Goal: Task Accomplishment & Management: Complete application form

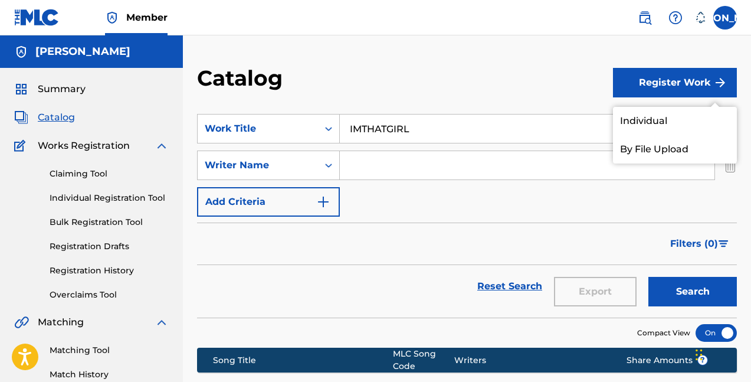
click at [415, 133] on input "IMTHATGIRL" at bounding box center [538, 129] width 397 height 28
drag, startPoint x: 432, startPoint y: 136, endPoint x: 290, endPoint y: 138, distance: 141.7
click at [292, 139] on div "SearchWithCriteria0cf777af-9abb-4c10-8075-b80daf987984 Work Title IMTHATGIRL" at bounding box center [467, 129] width 540 height 30
drag, startPoint x: 430, startPoint y: 130, endPoint x: 271, endPoint y: 123, distance: 159.5
click at [271, 123] on div "SearchWithCriteria0cf777af-9abb-4c10-8075-b80daf987984 Work Title IMTHATGIRL" at bounding box center [467, 129] width 540 height 30
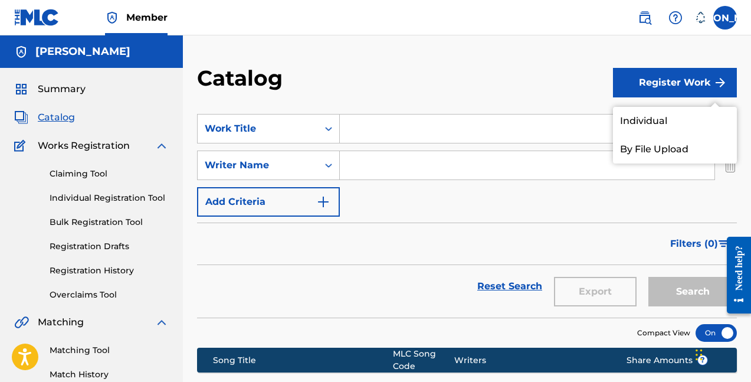
click at [419, 115] on input "Search Form" at bounding box center [538, 129] width 397 height 28
click at [390, 171] on input "Search Form" at bounding box center [527, 165] width 375 height 28
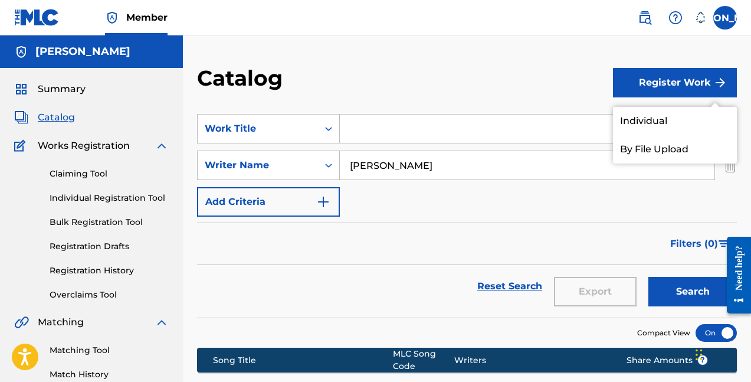
type input "[PERSON_NAME]"
click at [693, 292] on button "Search" at bounding box center [693, 292] width 89 height 30
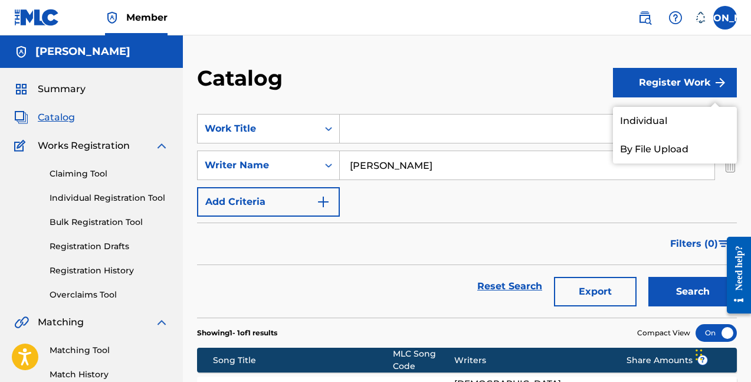
scroll to position [2, 0]
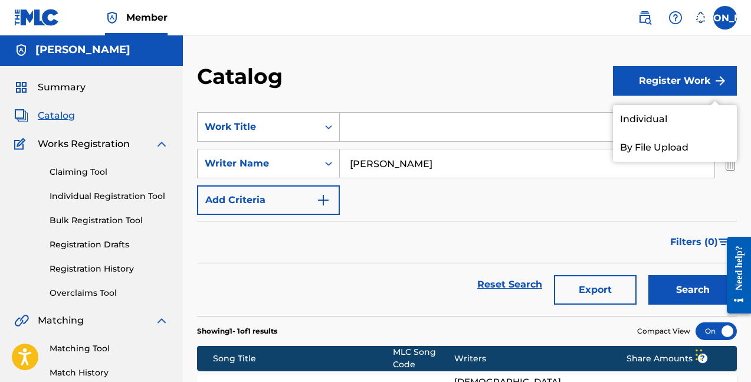
click at [680, 89] on button "Register Work" at bounding box center [675, 81] width 124 height 30
click at [611, 73] on div "Catalog" at bounding box center [405, 80] width 416 height 35
click at [643, 113] on link "Individual" at bounding box center [675, 119] width 124 height 28
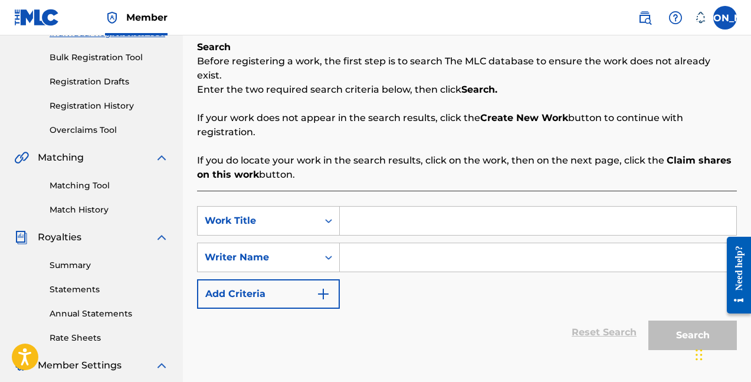
scroll to position [185, 0]
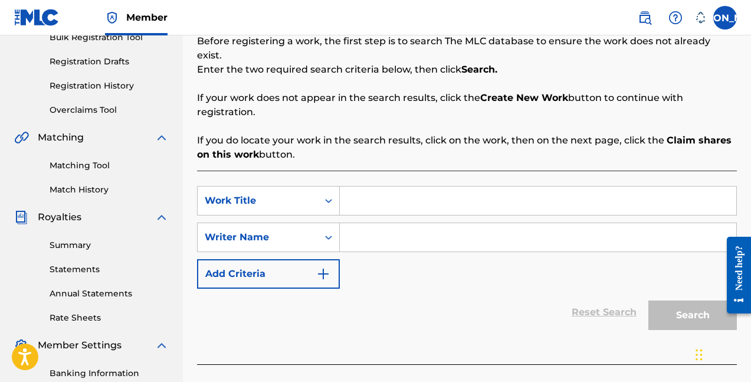
click at [426, 223] on input "Search Form" at bounding box center [538, 237] width 397 height 28
type input "[PERSON_NAME]"
click at [389, 191] on input "Search Form" at bounding box center [538, 201] width 397 height 28
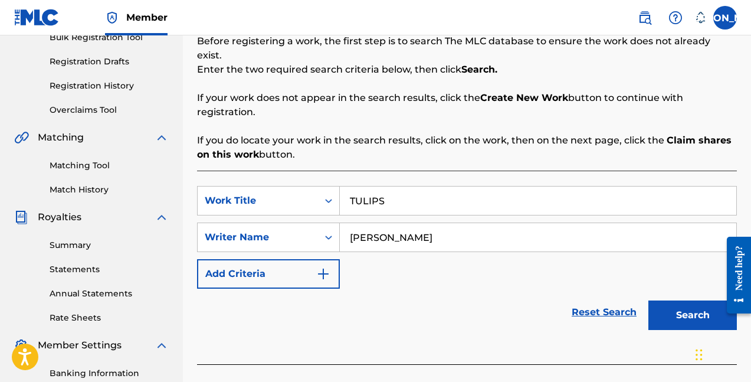
type input "TULIPS"
click at [693, 301] on button "Search" at bounding box center [693, 315] width 89 height 30
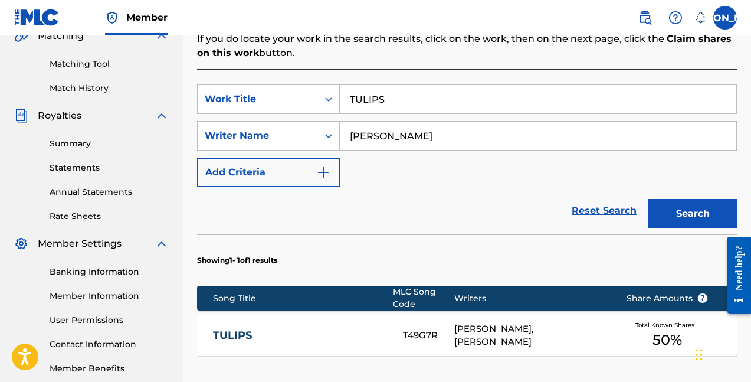
scroll to position [300, 0]
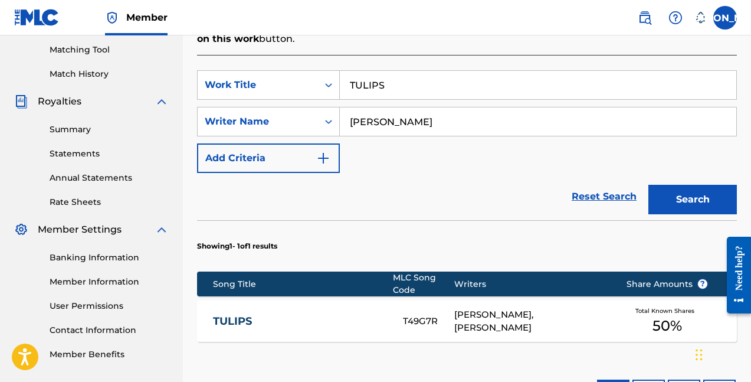
click at [233, 315] on link "TULIPS" at bounding box center [300, 322] width 174 height 14
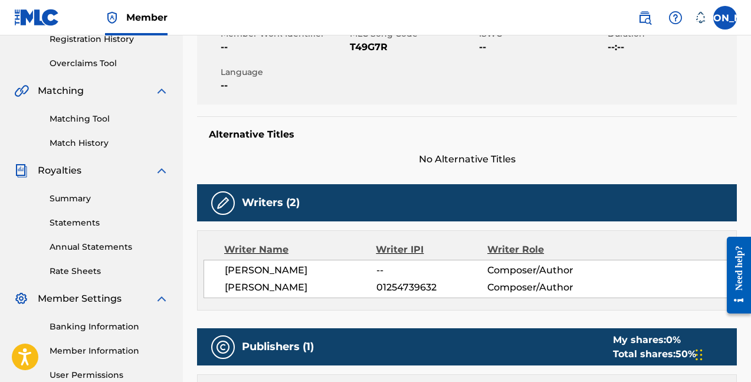
scroll to position [220, 0]
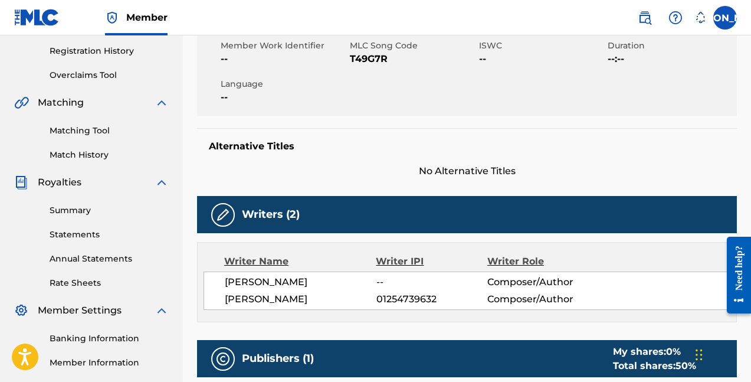
click at [106, 130] on link "Matching Tool" at bounding box center [109, 131] width 119 height 12
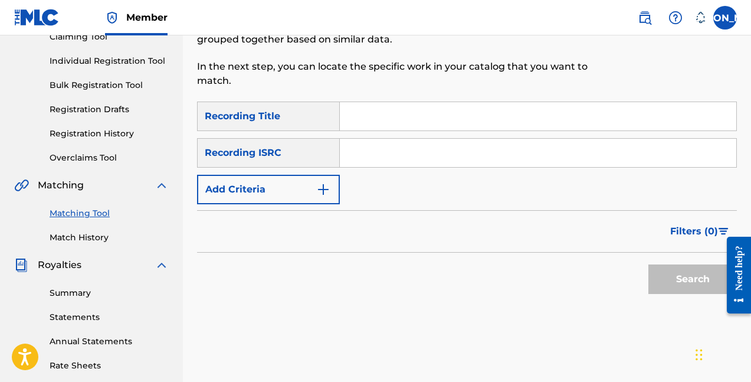
scroll to position [153, 0]
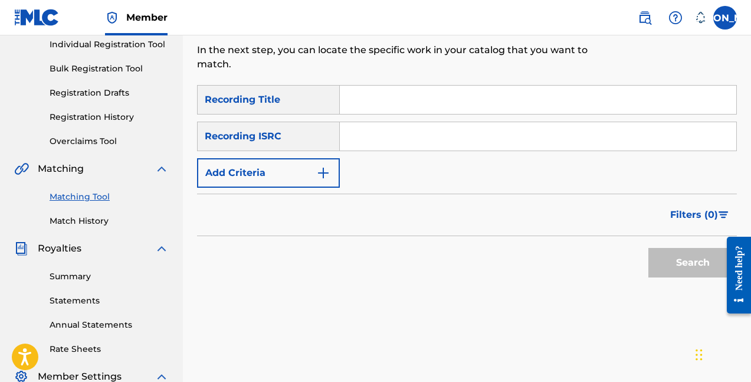
click at [409, 90] on input "Search Form" at bounding box center [538, 100] width 397 height 28
click at [407, 95] on input "Search Form" at bounding box center [538, 100] width 397 height 28
type input "k"
type input "tulips"
click at [693, 263] on button "Search" at bounding box center [693, 263] width 89 height 30
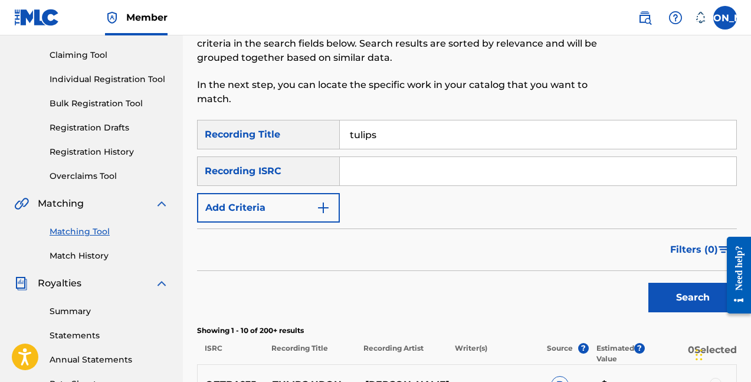
scroll to position [100, 0]
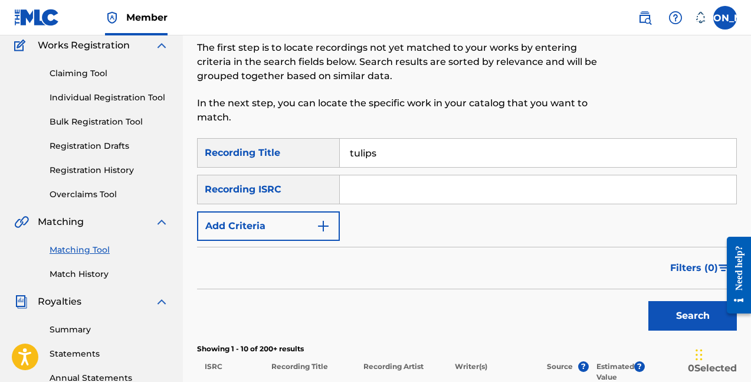
click at [437, 185] on input "Search Form" at bounding box center [538, 189] width 397 height 28
click at [329, 218] on button "Add Criteria" at bounding box center [268, 226] width 143 height 30
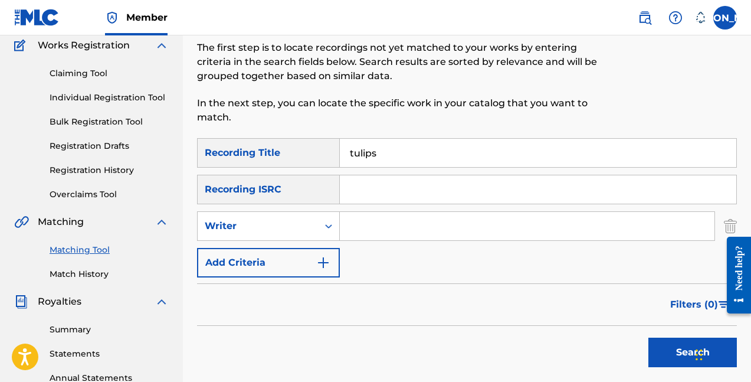
click at [349, 226] on input "Search Form" at bounding box center [527, 226] width 375 height 28
click at [350, 226] on input "Search Form" at bounding box center [527, 226] width 375 height 28
click at [392, 228] on input "Search Form" at bounding box center [527, 226] width 375 height 28
click at [392, 229] on input "Search Form" at bounding box center [527, 226] width 375 height 28
type input "m"
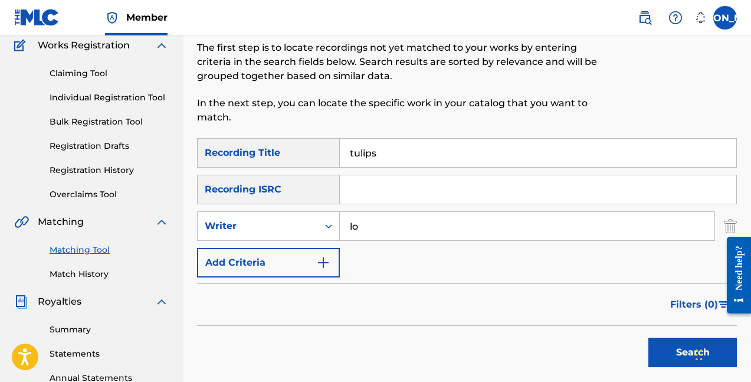
type input "l"
type input "m"
click at [693, 352] on button "Search" at bounding box center [693, 353] width 89 height 30
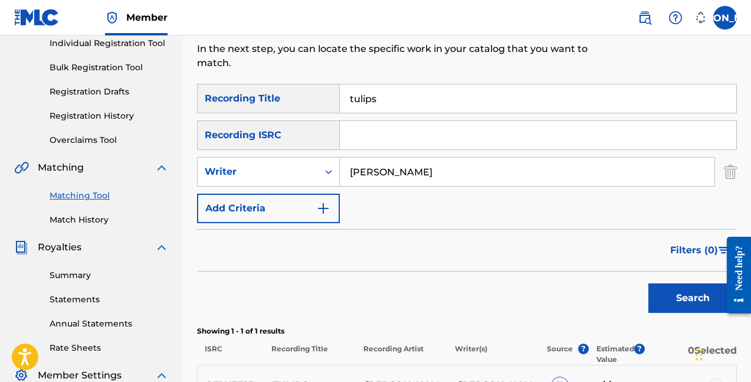
scroll to position [123, 0]
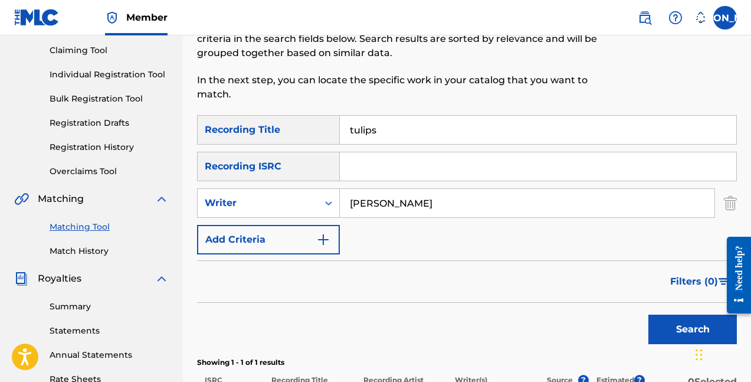
click at [394, 128] on input "tulips" at bounding box center [538, 130] width 397 height 28
drag, startPoint x: 424, startPoint y: 207, endPoint x: 283, endPoint y: 204, distance: 141.1
click at [285, 204] on div "SearchWithCriteriaf802c8f7-0fe9-4b64-9ea2-5403fa30f583 Writer Jude Amoah" at bounding box center [467, 203] width 540 height 30
type input "l"
click at [693, 329] on button "Search" at bounding box center [693, 330] width 89 height 30
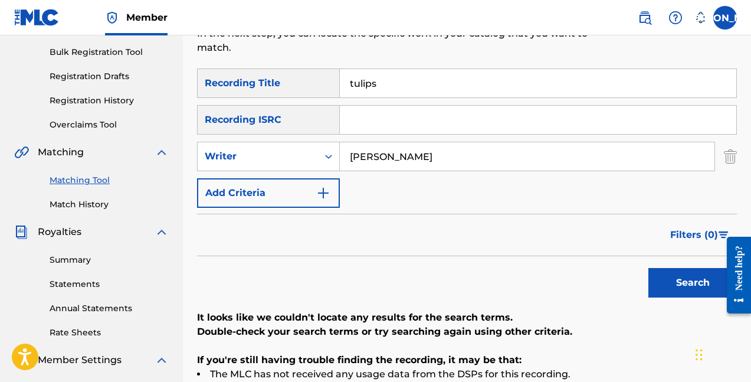
scroll to position [168, 0]
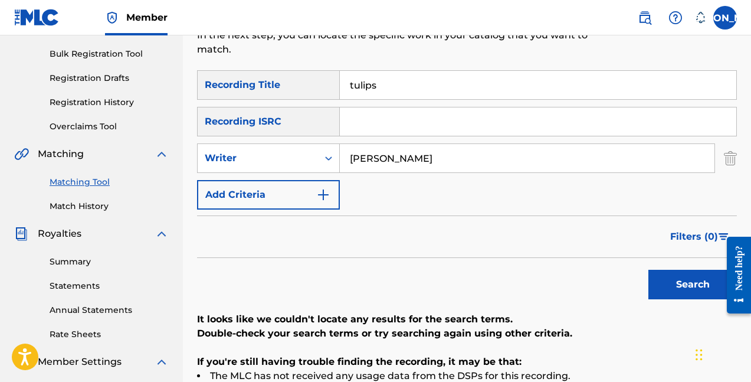
click at [693, 285] on button "Search" at bounding box center [693, 285] width 89 height 30
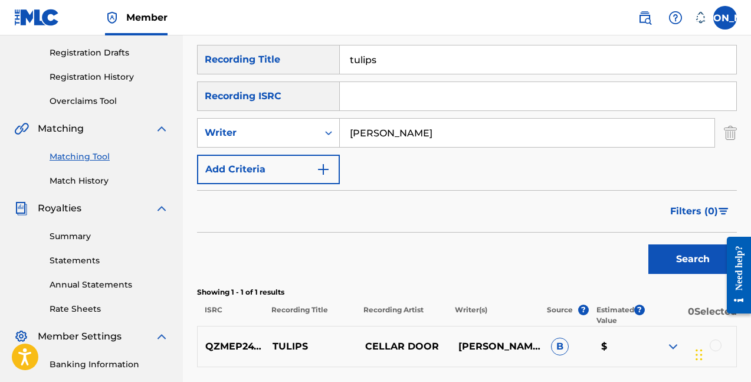
scroll to position [177, 0]
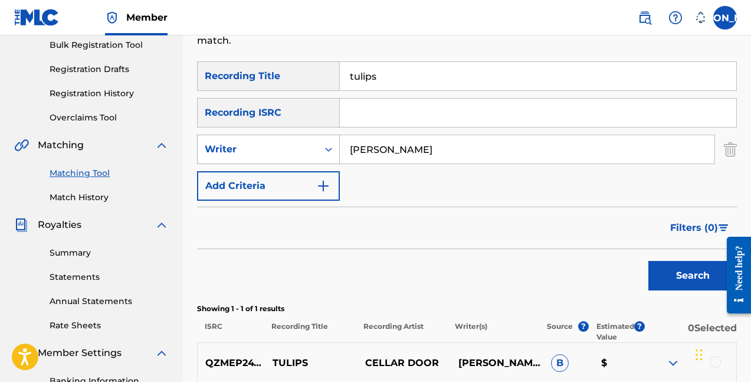
drag, startPoint x: 462, startPoint y: 142, endPoint x: 269, endPoint y: 142, distance: 192.4
click at [269, 142] on div "SearchWithCriteriaf802c8f7-0fe9-4b64-9ea2-5403fa30f583 Writer mollie Hannah" at bounding box center [467, 150] width 540 height 30
type input "mollie Hannah"
drag, startPoint x: 388, startPoint y: 80, endPoint x: 293, endPoint y: 40, distance: 103.9
click at [305, 62] on div "SearchWithCriteria2dd918f9-4bdb-4ad5-b96a-e0f85deb4e5d Recording Title tulips" at bounding box center [467, 76] width 540 height 30
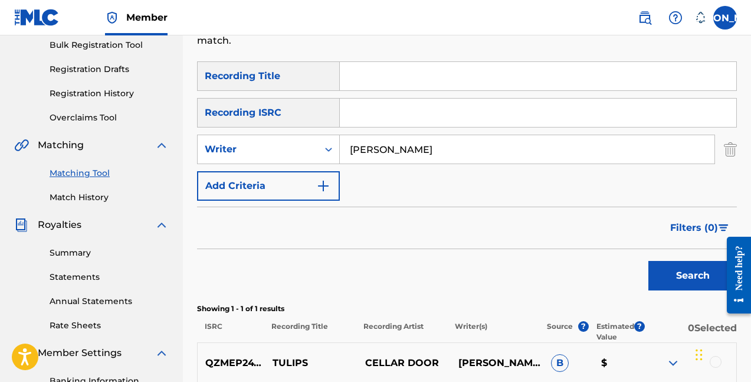
click at [321, 189] on img "Search Form" at bounding box center [323, 186] width 14 height 14
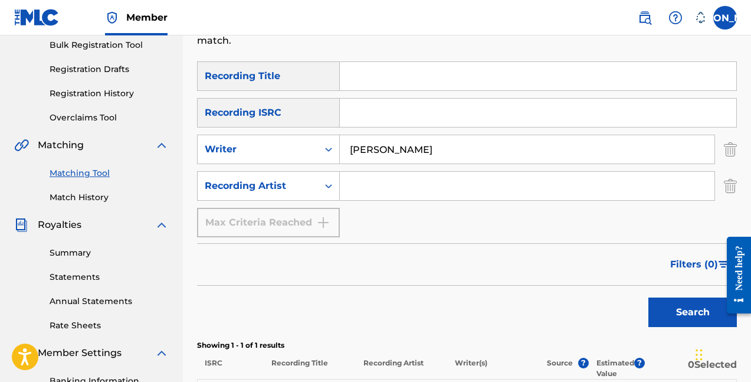
click at [383, 183] on input "Search Form" at bounding box center [527, 186] width 375 height 28
type input "LOLLIE"
drag, startPoint x: 426, startPoint y: 151, endPoint x: 254, endPoint y: 105, distance: 177.3
click at [264, 120] on div "SearchWithCriteria2dd918f9-4bdb-4ad5-b96a-e0f85deb4e5d Recording Title SearchWi…" at bounding box center [467, 149] width 540 height 176
click at [693, 312] on button "Search" at bounding box center [693, 313] width 89 height 30
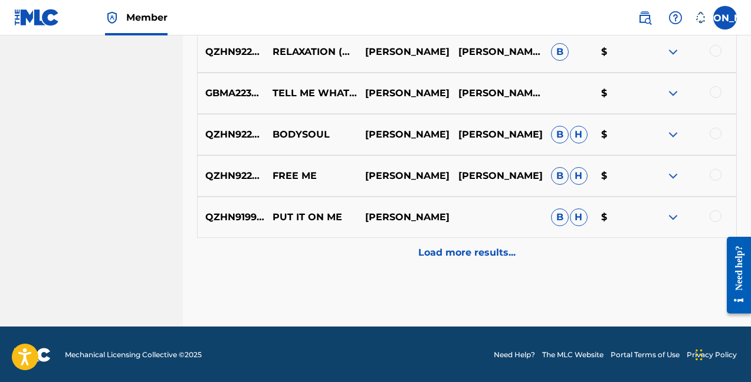
click at [409, 259] on div "Load more results..." at bounding box center [467, 253] width 540 height 30
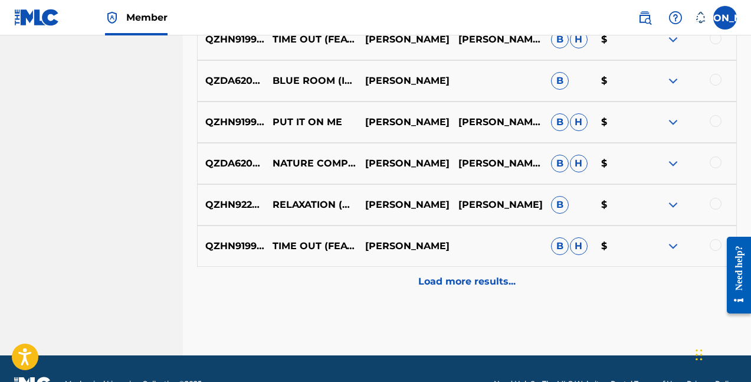
scroll to position [1125, 0]
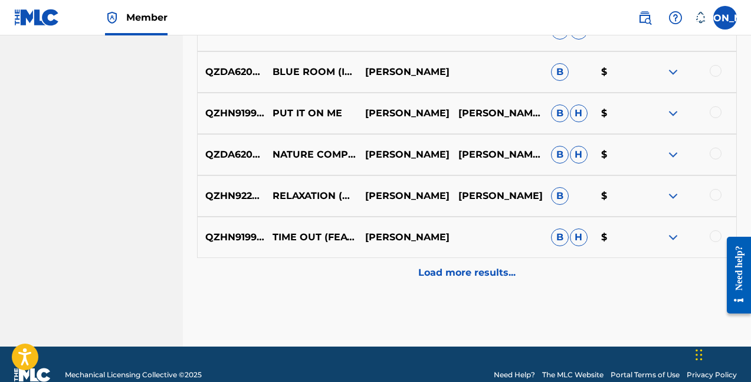
click at [466, 269] on p "Load more results..." at bounding box center [467, 273] width 97 height 14
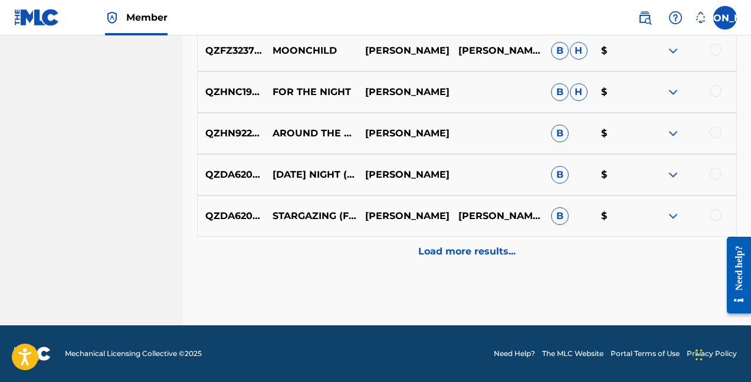
click at [467, 257] on p "Load more results..." at bounding box center [467, 251] width 97 height 14
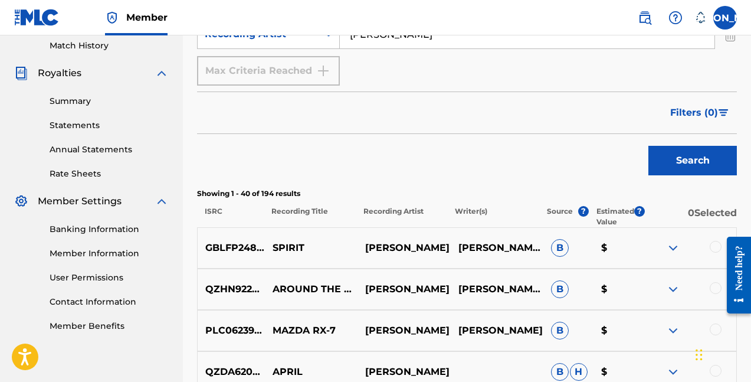
scroll to position [269, 0]
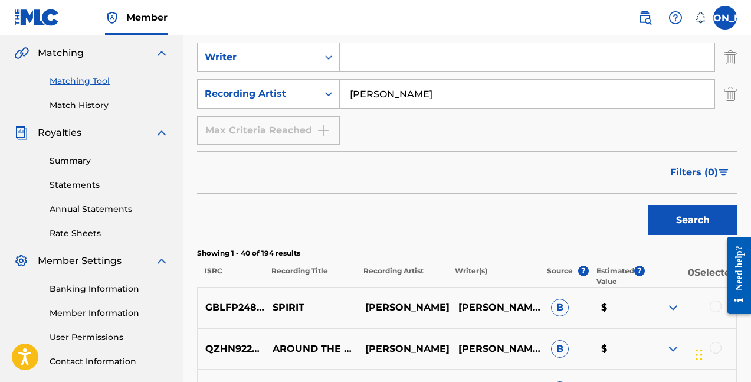
drag, startPoint x: 403, startPoint y: 92, endPoint x: 291, endPoint y: 74, distance: 113.1
click at [307, 91] on div "SearchWithCriteria9da40846-c2db-491b-8ccb-cb565f85731d Recording Artist LOLLIE" at bounding box center [467, 94] width 540 height 30
type input "s"
click at [693, 220] on button "Search" at bounding box center [693, 220] width 89 height 30
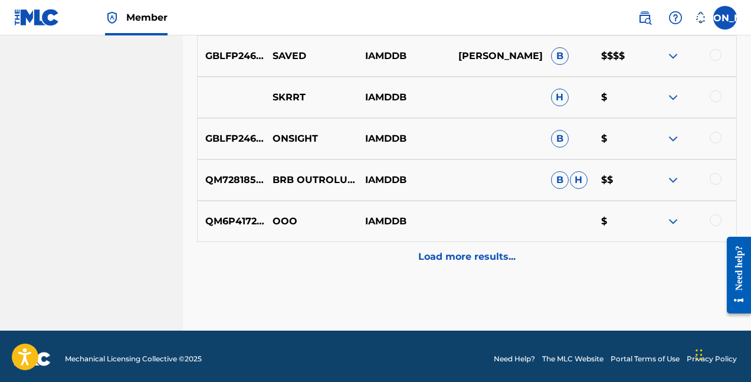
click at [438, 257] on p "Load more results..." at bounding box center [467, 257] width 97 height 14
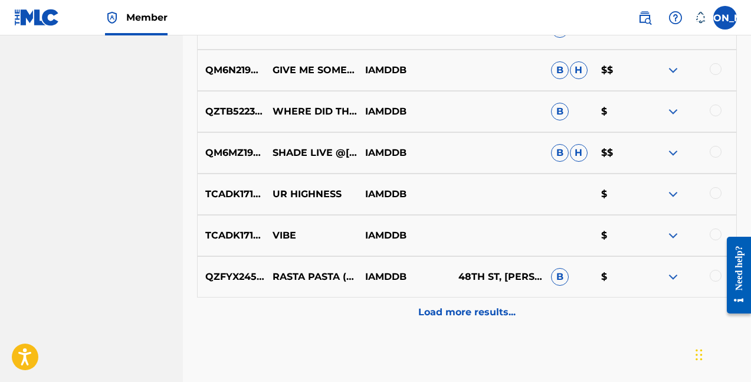
scroll to position [1086, 0]
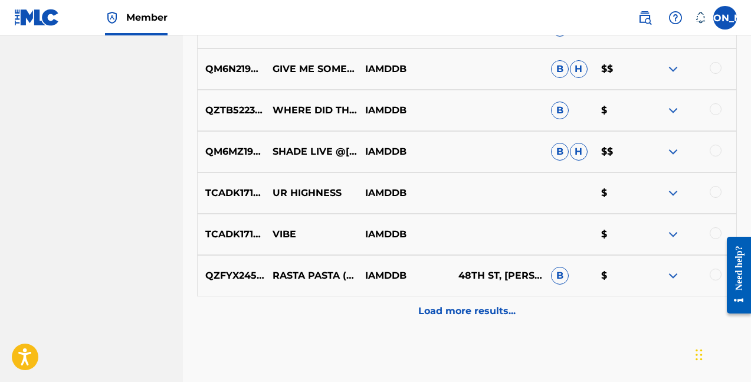
click at [476, 311] on p "Load more results..." at bounding box center [467, 311] width 97 height 14
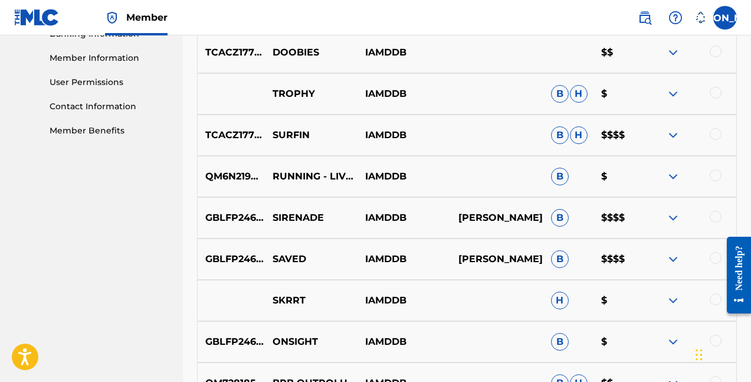
scroll to position [526, 0]
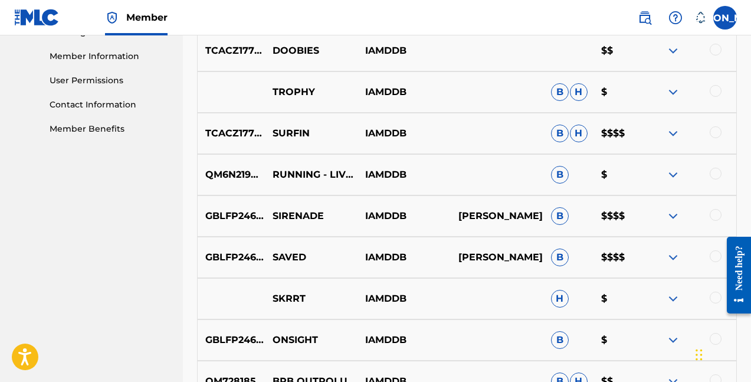
click at [709, 208] on div "GBLFP2462634 SIRENADE IAMDDB DIANA DE BRITO B $$$$" at bounding box center [467, 215] width 540 height 41
click at [708, 216] on div at bounding box center [690, 216] width 93 height 14
click at [714, 216] on div at bounding box center [716, 215] width 12 height 12
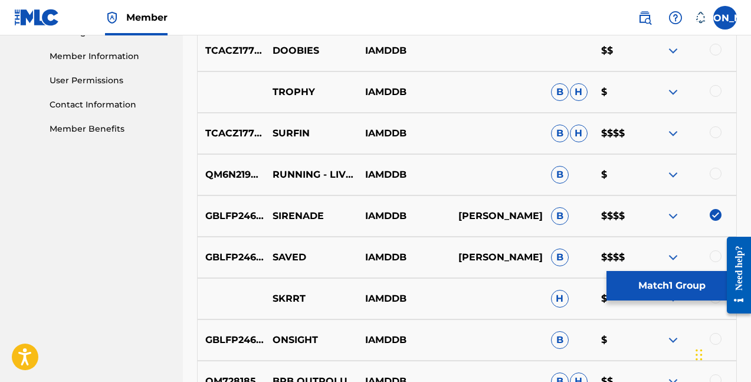
click at [714, 216] on img at bounding box center [716, 215] width 12 height 12
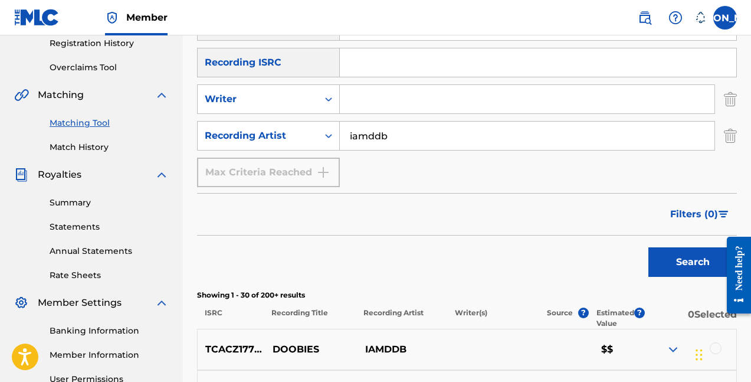
scroll to position [213, 0]
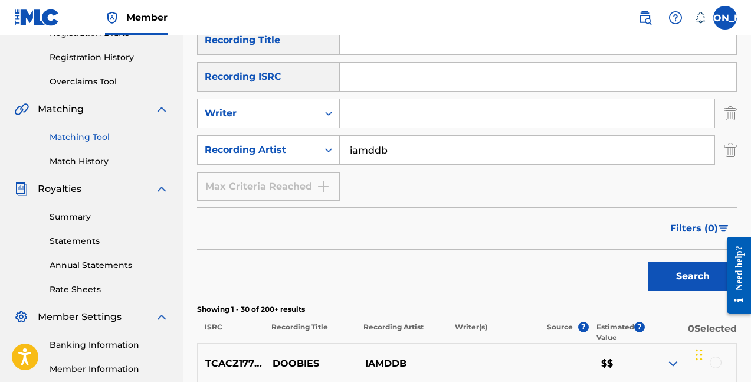
drag, startPoint x: 596, startPoint y: 142, endPoint x: 401, endPoint y: 138, distance: 194.9
click at [401, 139] on input "iamddb" at bounding box center [527, 150] width 375 height 28
drag, startPoint x: 409, startPoint y: 148, endPoint x: 282, endPoint y: 145, distance: 127.0
click at [282, 145] on div "SearchWithCriteria9da40846-c2db-491b-8ccb-cb565f85731d Recording Artist iamddb" at bounding box center [467, 150] width 540 height 30
click at [693, 276] on button "Search" at bounding box center [693, 277] width 89 height 30
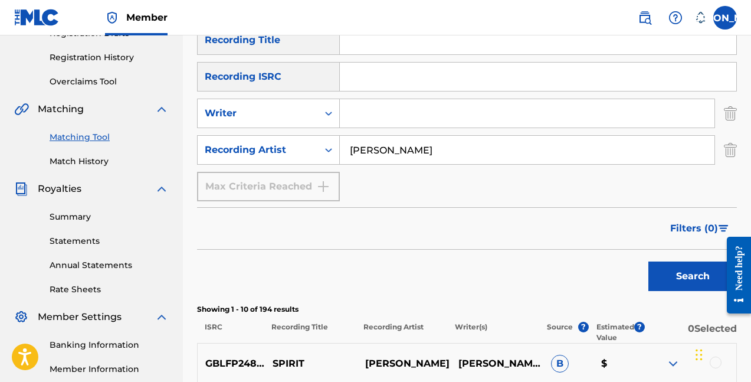
drag, startPoint x: 381, startPoint y: 139, endPoint x: 276, endPoint y: 130, distance: 105.5
click at [282, 136] on div "SearchWithCriteria9da40846-c2db-491b-8ccb-cb565f85731d Recording Artist lollie" at bounding box center [467, 150] width 540 height 30
click at [365, 149] on input "[PERSON_NAME]" at bounding box center [527, 150] width 375 height 28
drag, startPoint x: 390, startPoint y: 151, endPoint x: 297, endPoint y: 143, distance: 93.6
click at [297, 143] on div "SearchWithCriteria9da40846-c2db-491b-8ccb-cb565f85731d Recording Artist lollie" at bounding box center [467, 150] width 540 height 30
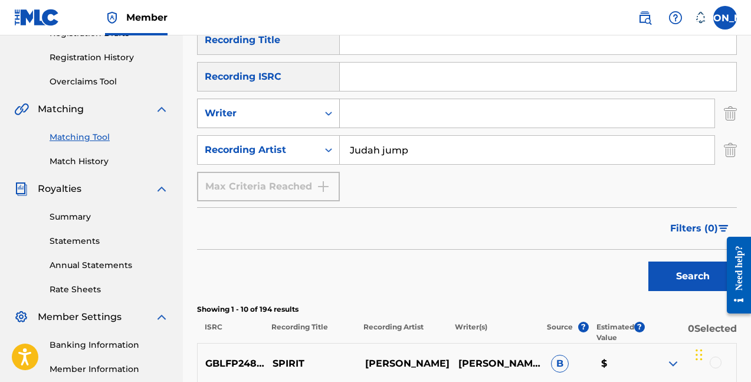
click at [693, 276] on button "Search" at bounding box center [693, 277] width 89 height 30
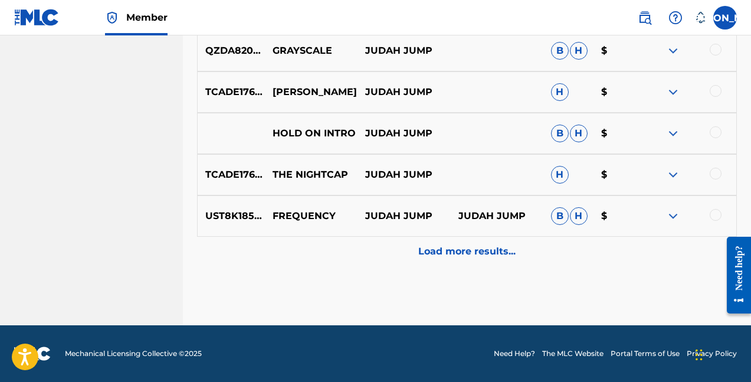
scroll to position [733, 0]
click at [504, 260] on div "Load more results..." at bounding box center [467, 252] width 540 height 30
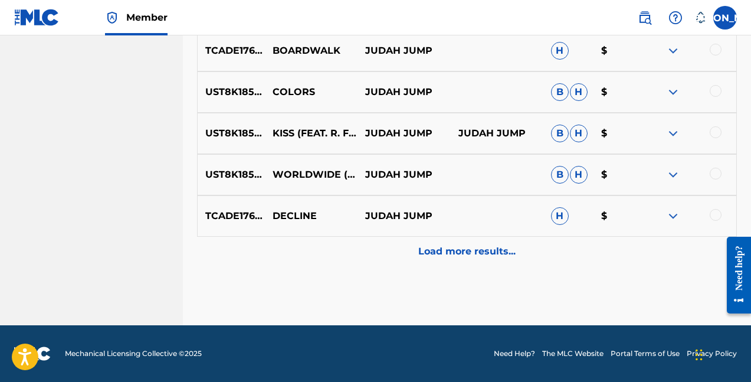
click at [486, 253] on p "Load more results..." at bounding box center [467, 251] width 97 height 14
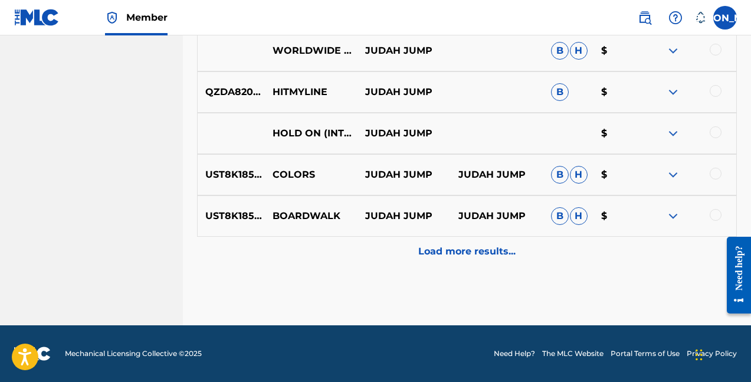
click at [494, 244] on p "Load more results..." at bounding box center [467, 251] width 97 height 14
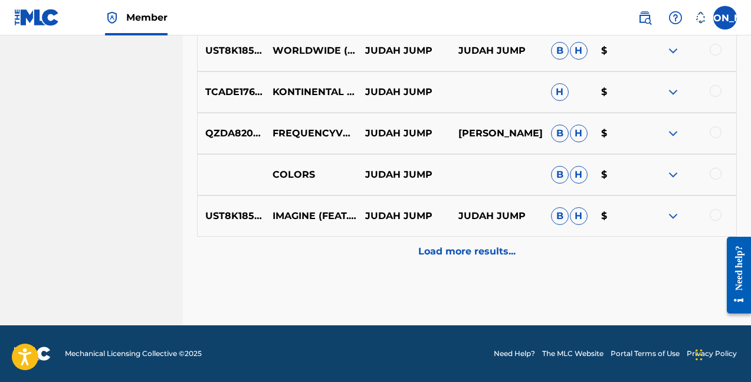
click at [488, 252] on p "Load more results..." at bounding box center [467, 251] width 97 height 14
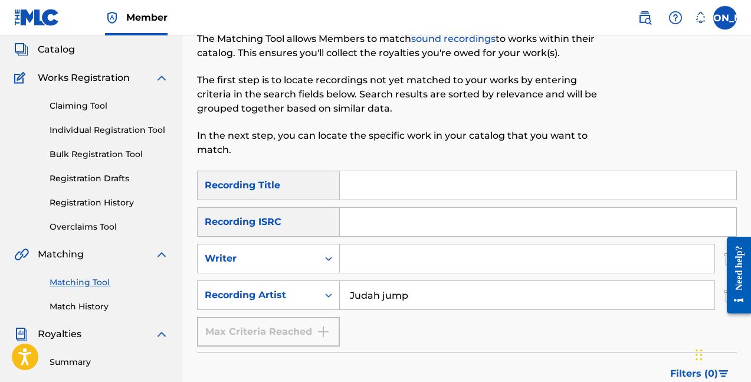
scroll to position [164, 0]
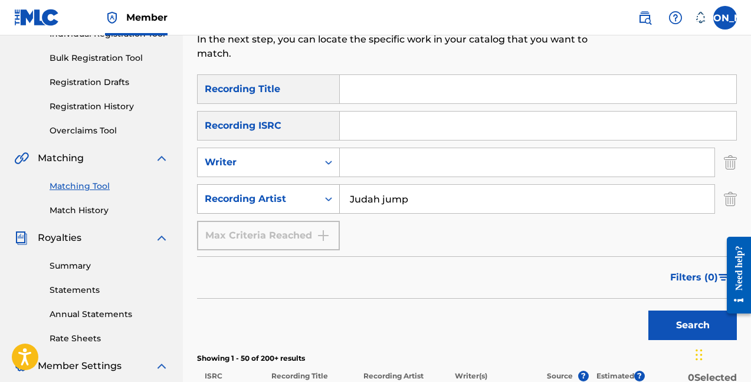
drag, startPoint x: 484, startPoint y: 207, endPoint x: 252, endPoint y: 208, distance: 232.0
click at [259, 210] on div "SearchWithCriteria9da40846-c2db-491b-8ccb-cb565f85731d Recording Artist Judah j…" at bounding box center [467, 199] width 540 height 30
click at [693, 325] on button "Search" at bounding box center [693, 326] width 89 height 30
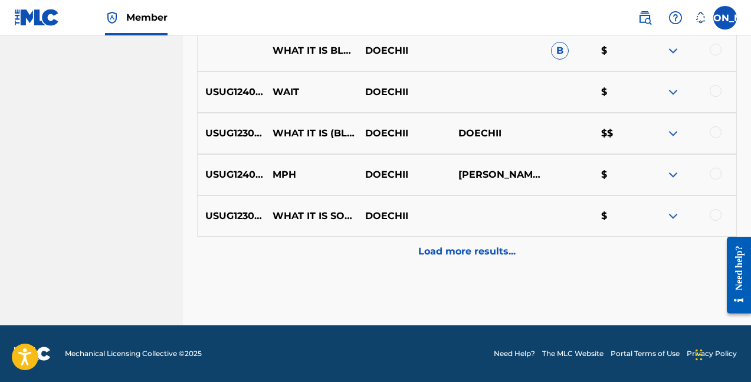
scroll to position [733, 0]
click at [482, 262] on div "Load more results..." at bounding box center [467, 252] width 540 height 30
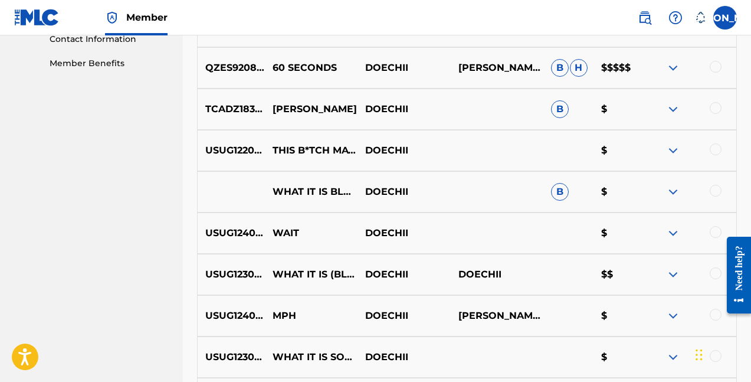
scroll to position [608, 0]
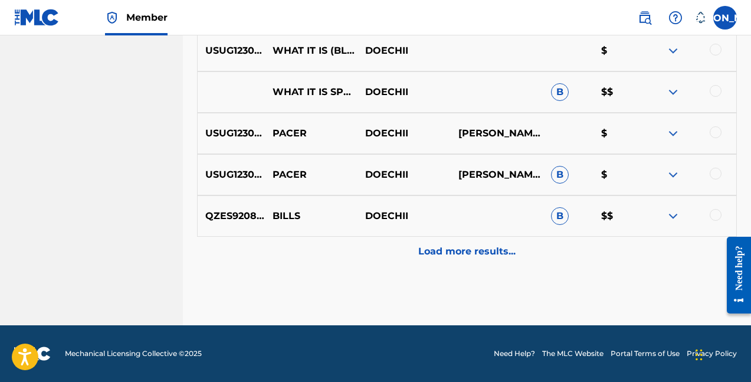
click at [494, 257] on p "Load more results..." at bounding box center [467, 251] width 97 height 14
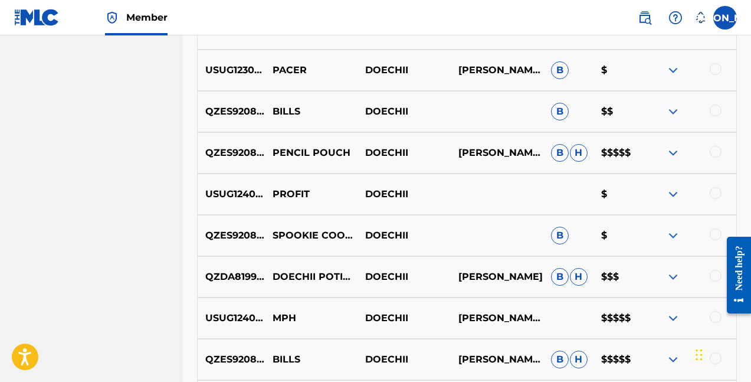
scroll to position [1311, 0]
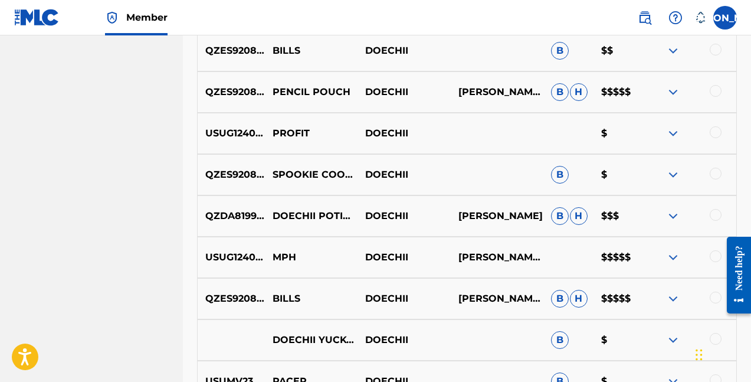
click at [712, 298] on div at bounding box center [716, 298] width 12 height 12
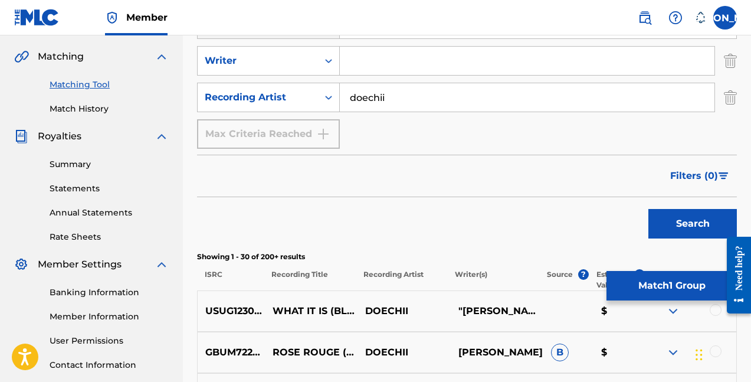
scroll to position [265, 0]
drag, startPoint x: 439, startPoint y: 99, endPoint x: 214, endPoint y: 47, distance: 230.1
click at [215, 54] on div "SearchWithCriteria2dd918f9-4bdb-4ad5-b96a-e0f85deb4e5d Recording Title SearchWi…" at bounding box center [467, 61] width 540 height 176
type input "s"
drag, startPoint x: 215, startPoint y: 47, endPoint x: 404, endPoint y: 104, distance: 198.0
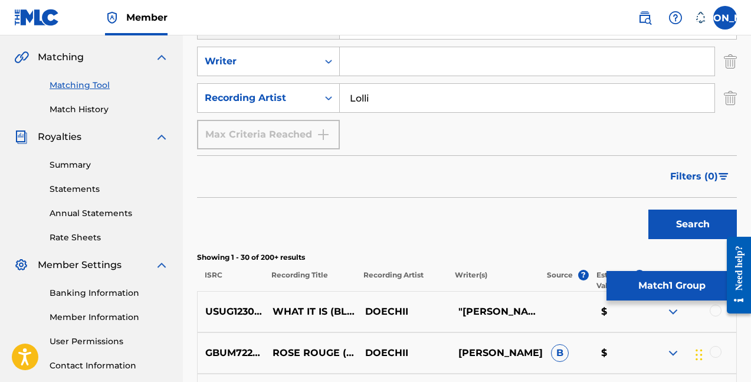
click at [404, 104] on input "Lolli" at bounding box center [527, 98] width 375 height 28
click at [404, 99] on input "Lolli" at bounding box center [527, 98] width 375 height 28
click at [693, 224] on button "Search" at bounding box center [693, 225] width 89 height 30
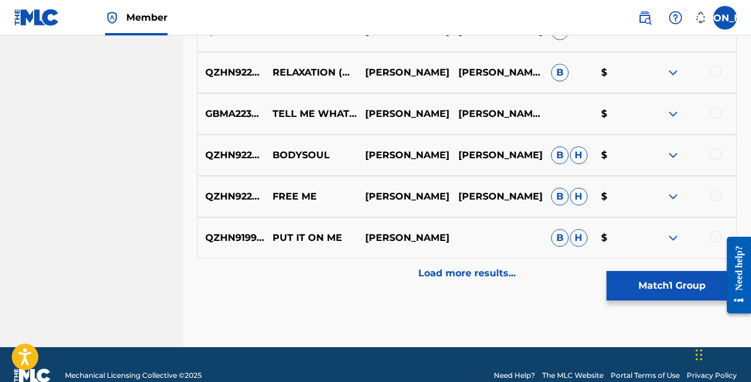
click at [431, 272] on p "Load more results..." at bounding box center [467, 273] width 97 height 14
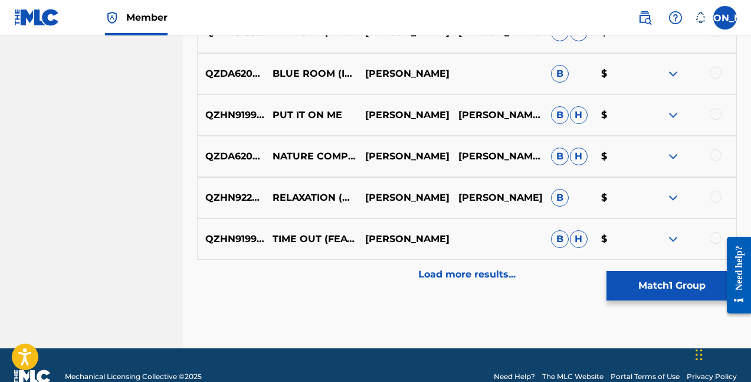
click at [442, 274] on p "Load more results..." at bounding box center [467, 274] width 97 height 14
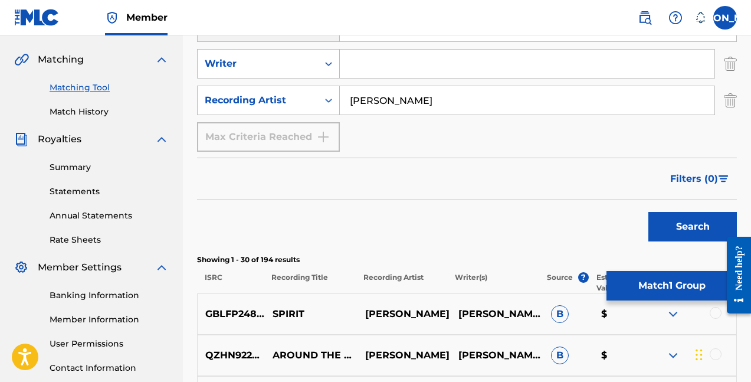
scroll to position [158, 0]
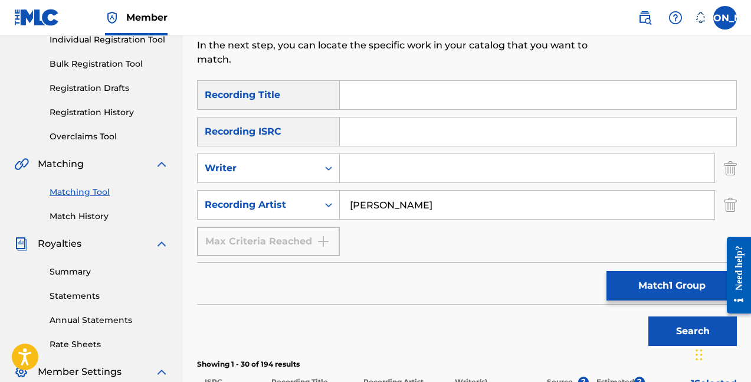
click at [446, 205] on input "Lollie" at bounding box center [527, 205] width 375 height 28
type input "Lollie"
click at [375, 103] on input "Search Form" at bounding box center [538, 95] width 397 height 28
type input "tulips"
click at [693, 331] on button "Search" at bounding box center [693, 331] width 89 height 30
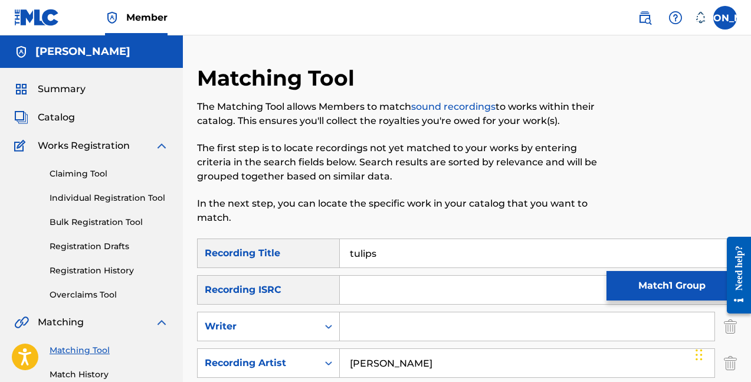
scroll to position [0, 0]
click at [73, 90] on span "Summary" at bounding box center [62, 89] width 48 height 14
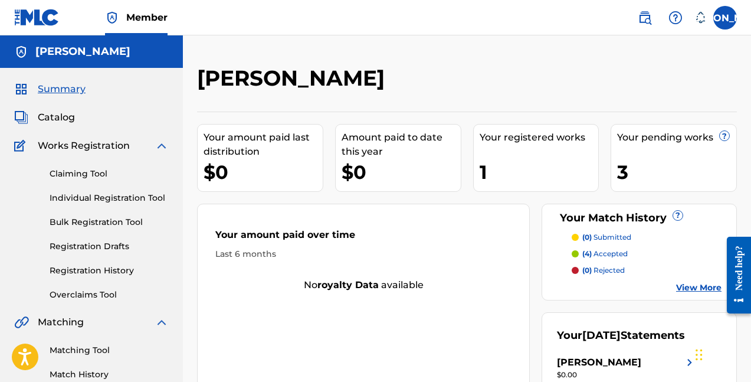
click at [30, 84] on link "Summary" at bounding box center [49, 89] width 71 height 14
click at [29, 117] on link "Catalog" at bounding box center [44, 117] width 61 height 14
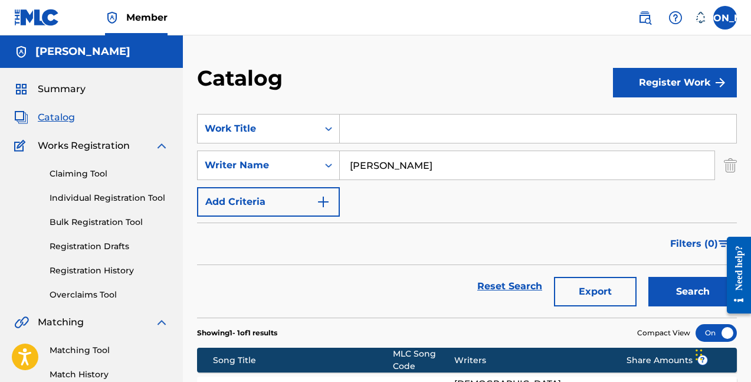
click at [698, 69] on button "Register Work" at bounding box center [675, 83] width 124 height 30
click at [659, 115] on link "Individual" at bounding box center [675, 121] width 124 height 28
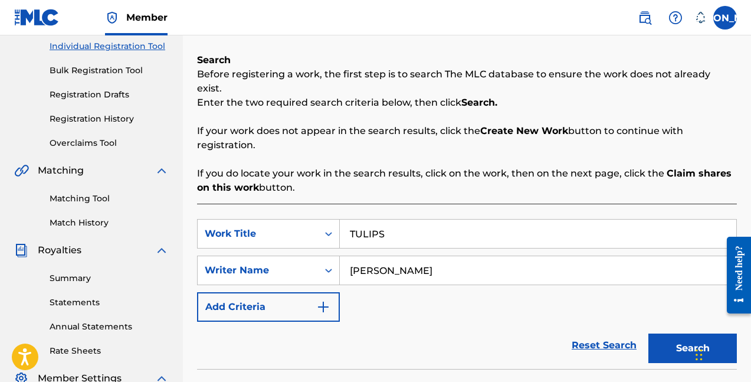
scroll to position [236, 0]
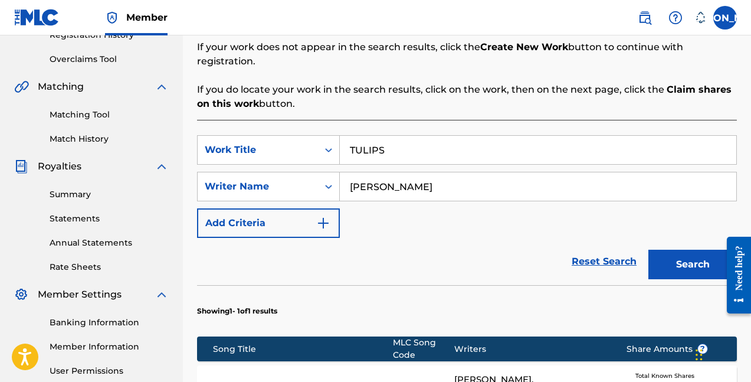
click at [515, 139] on input "TULIPS" at bounding box center [538, 150] width 397 height 28
type input "TULIPS"
click at [693, 250] on button "Search" at bounding box center [693, 265] width 89 height 30
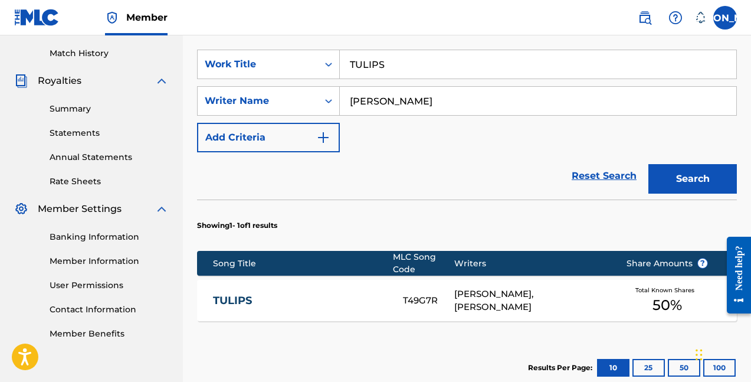
click at [238, 294] on link "TULIPS" at bounding box center [300, 301] width 174 height 14
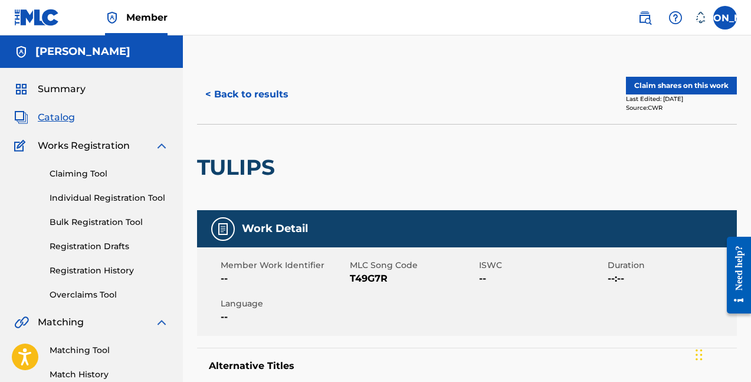
click at [103, 83] on div "Summary" at bounding box center [91, 89] width 155 height 14
click at [64, 94] on span "Summary" at bounding box center [62, 89] width 48 height 14
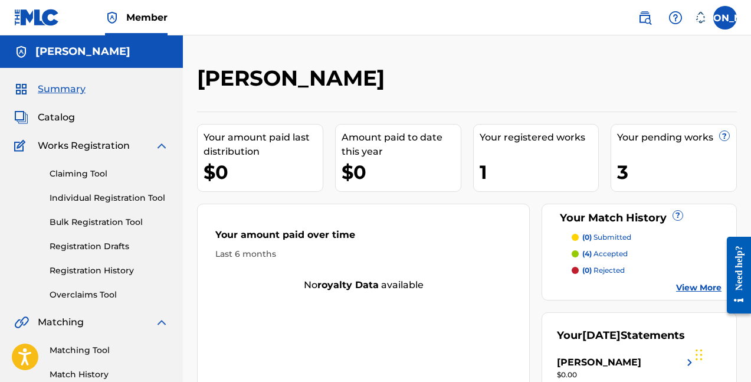
click at [631, 160] on div "3" at bounding box center [676, 172] width 119 height 27
click at [625, 171] on div "3" at bounding box center [676, 172] width 119 height 27
click at [735, 138] on div "Your pending works ?" at bounding box center [676, 137] width 119 height 14
click at [106, 266] on link "Registration History" at bounding box center [109, 270] width 119 height 12
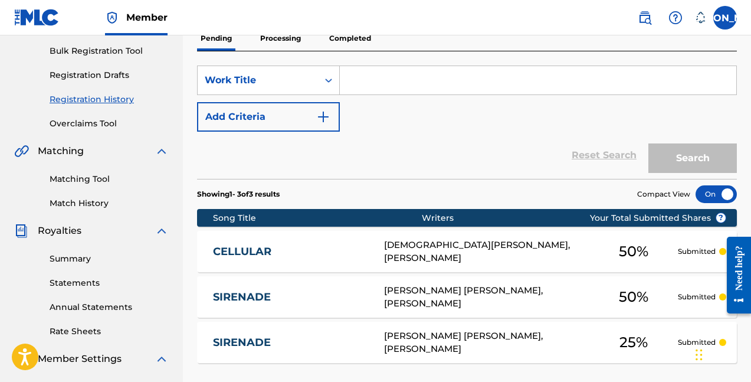
scroll to position [138, 0]
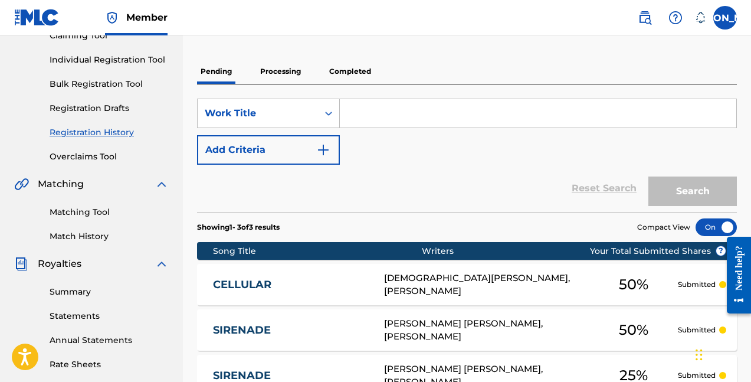
click at [446, 104] on input "Search Form" at bounding box center [538, 113] width 397 height 28
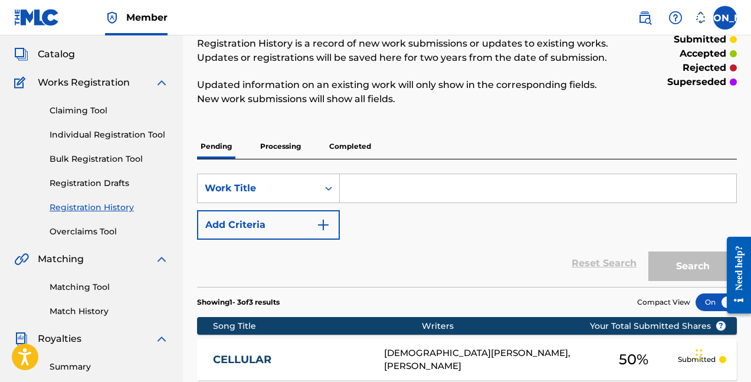
scroll to position [36, 0]
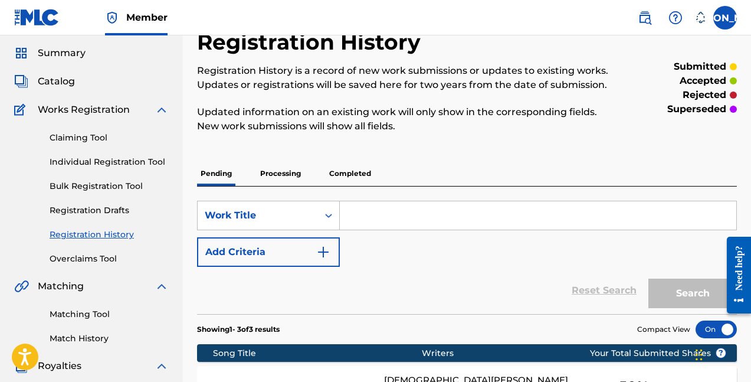
click at [86, 136] on link "Claiming Tool" at bounding box center [109, 138] width 119 height 12
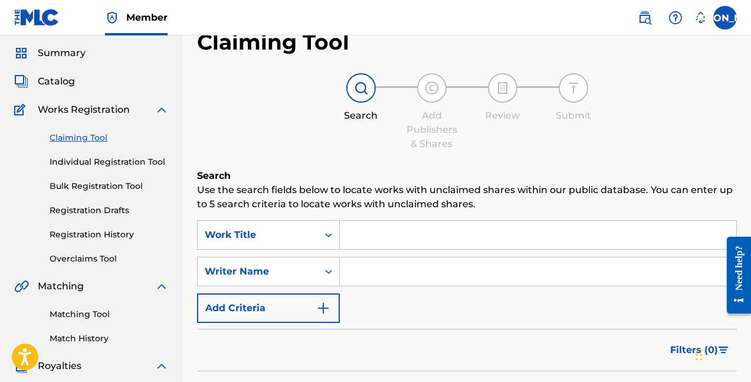
scroll to position [28, 0]
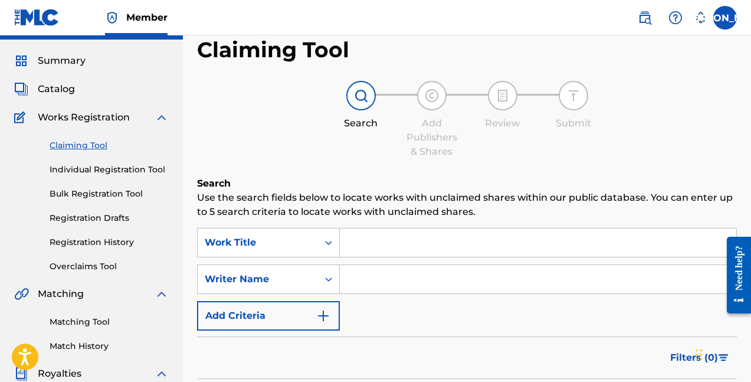
click at [71, 67] on span "Summary" at bounding box center [62, 61] width 48 height 14
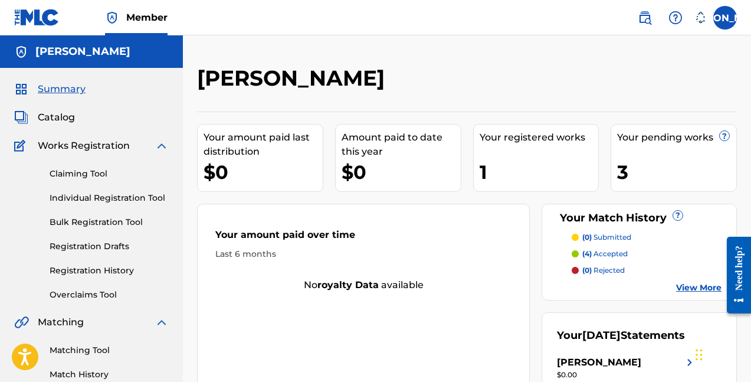
click at [66, 92] on span "Summary" at bounding box center [62, 89] width 48 height 14
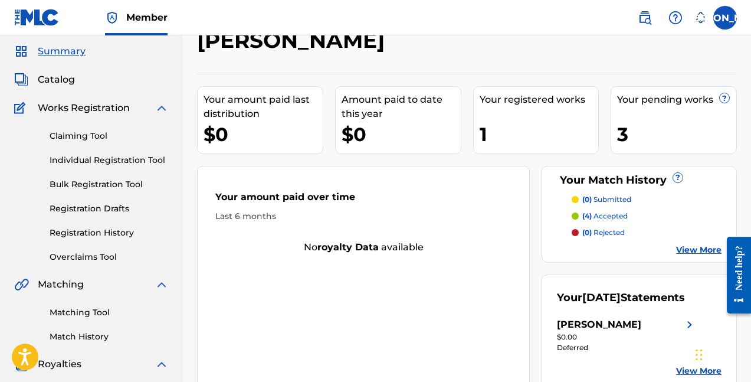
scroll to position [4, 0]
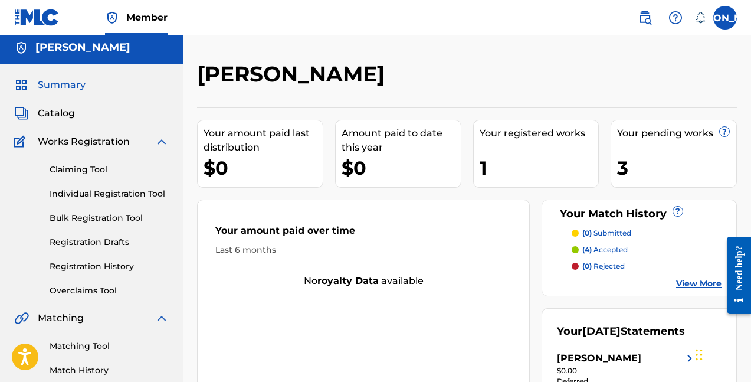
click at [90, 188] on link "Individual Registration Tool" at bounding box center [109, 194] width 119 height 12
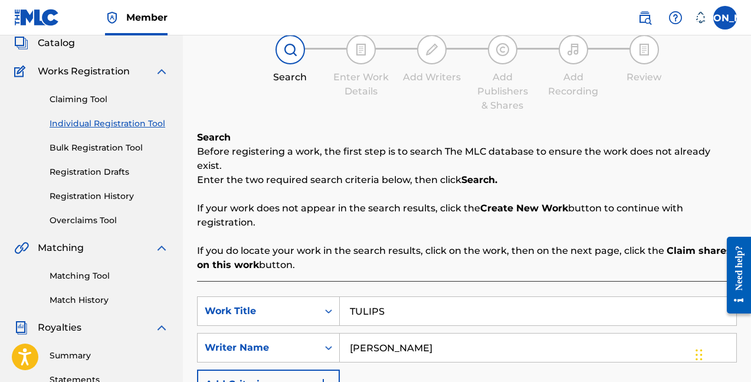
scroll to position [125, 0]
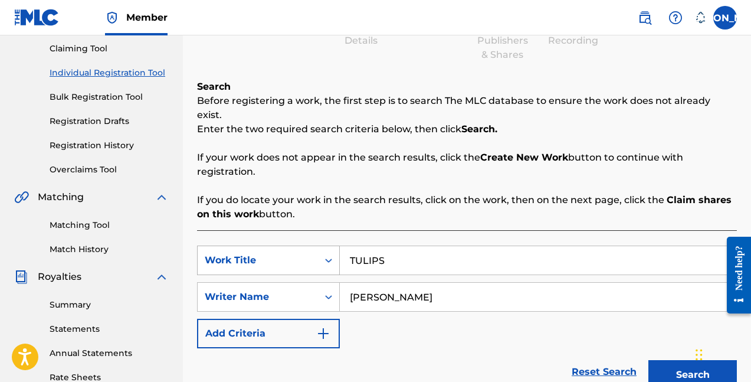
drag, startPoint x: 410, startPoint y: 259, endPoint x: 312, endPoint y: 252, distance: 98.2
click at [314, 253] on div "SearchWithCriteria1bd57027-f052-4d02-b2ed-a0ed91fc441f Work Title TULIPS" at bounding box center [467, 261] width 540 height 30
type input "T"
type input "little [DEMOGRAPHIC_DATA]"
click at [693, 361] on button "Search" at bounding box center [693, 375] width 89 height 30
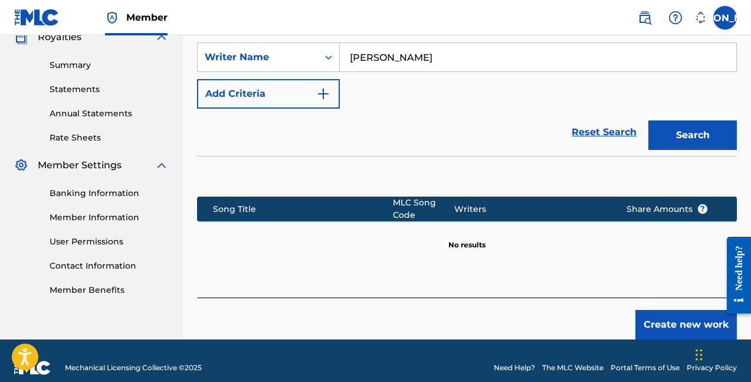
click at [641, 310] on button "Create new work" at bounding box center [687, 325] width 102 height 30
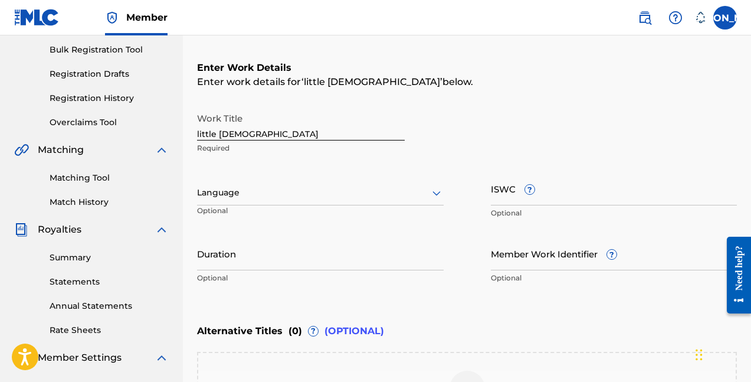
scroll to position [155, 0]
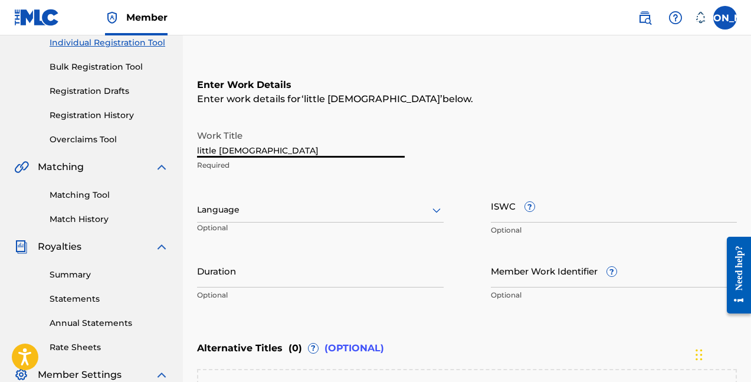
drag, startPoint x: 302, startPoint y: 152, endPoint x: 234, endPoint y: 138, distance: 69.4
click at [235, 142] on input "little [DEMOGRAPHIC_DATA]" at bounding box center [301, 141] width 208 height 34
type input "Little [DEMOGRAPHIC_DATA]"
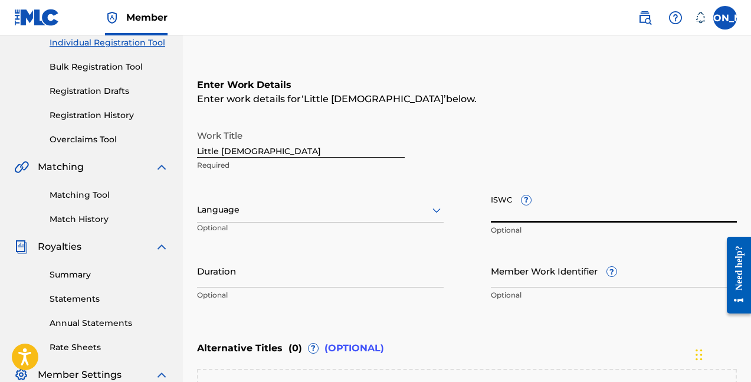
click at [224, 279] on input "Duration" at bounding box center [320, 271] width 247 height 34
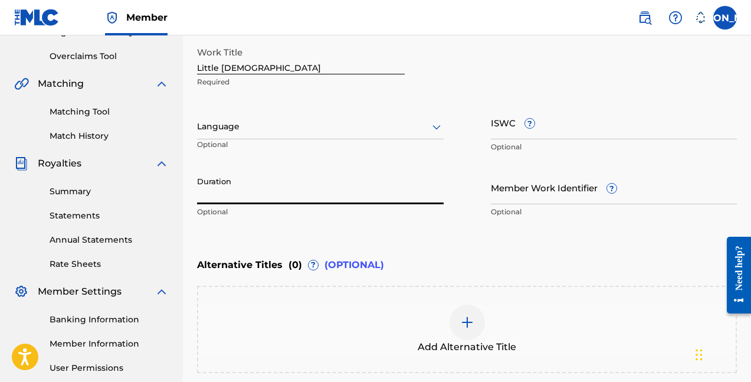
scroll to position [165, 0]
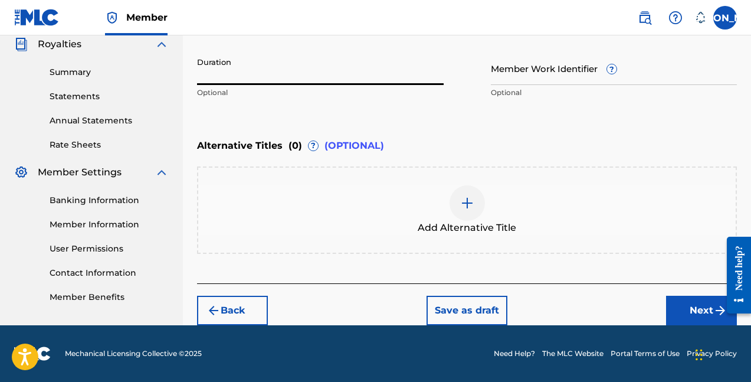
click at [682, 301] on button "Next" at bounding box center [701, 311] width 71 height 30
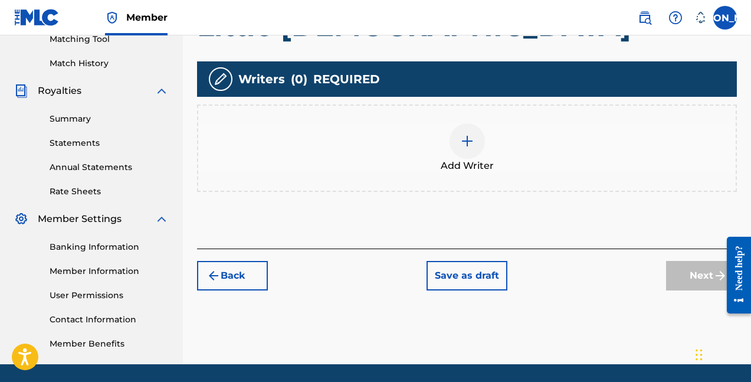
scroll to position [235, 0]
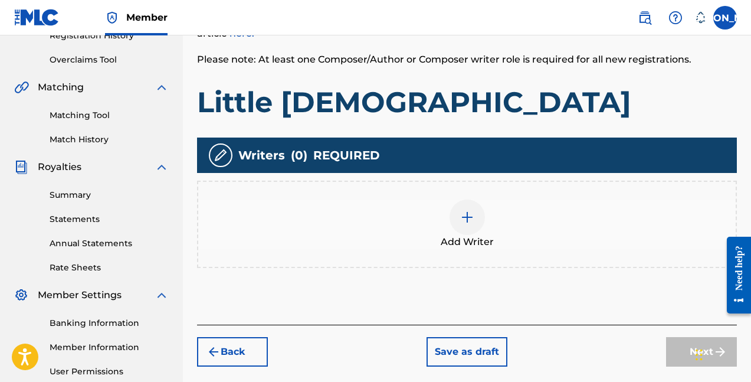
click at [462, 215] on img at bounding box center [467, 217] width 14 height 14
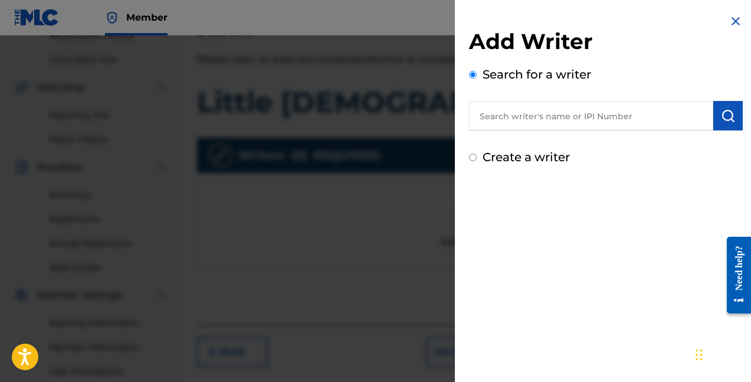
click at [524, 119] on input "text" at bounding box center [591, 116] width 244 height 30
type input "m"
type input "l"
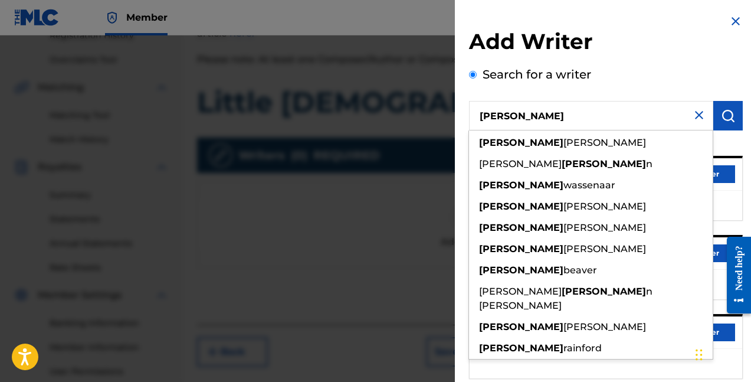
click at [582, 119] on input "mollie" at bounding box center [591, 116] width 244 height 30
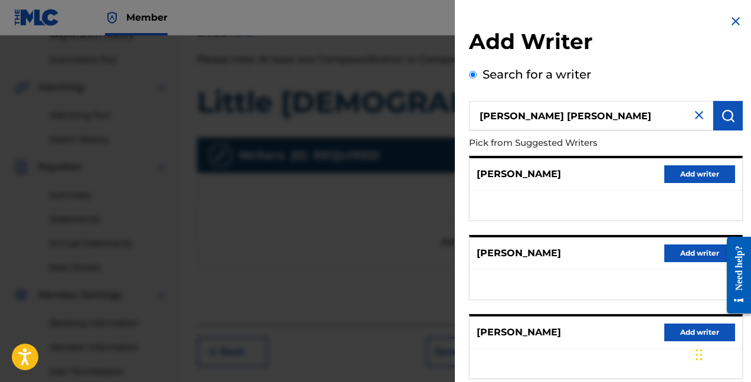
drag, startPoint x: 606, startPoint y: 109, endPoint x: 532, endPoint y: 109, distance: 74.4
click at [532, 109] on input "mollie Hannah eaton" at bounding box center [591, 116] width 244 height 30
drag, startPoint x: 517, startPoint y: 120, endPoint x: 651, endPoint y: 99, distance: 135.6
click at [651, 100] on div "Search for a writer mollie Hannah eaton Pick from Suggested Writers MOLLIE KING…" at bounding box center [606, 323] width 274 height 514
click at [634, 115] on input "mollie Hannah eaton" at bounding box center [591, 116] width 244 height 30
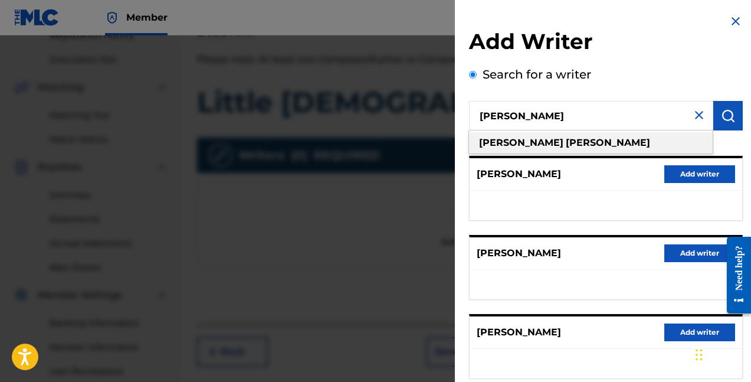
click at [551, 146] on div "mollie eaton" at bounding box center [591, 142] width 244 height 21
type input "mollie eaton"
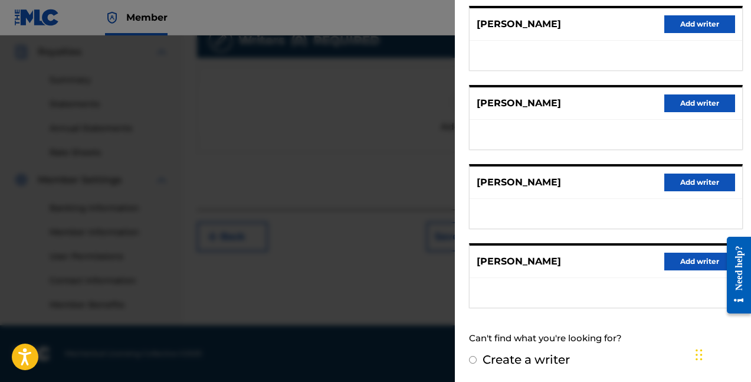
scroll to position [350, 0]
click at [672, 257] on button "Add writer" at bounding box center [700, 262] width 71 height 18
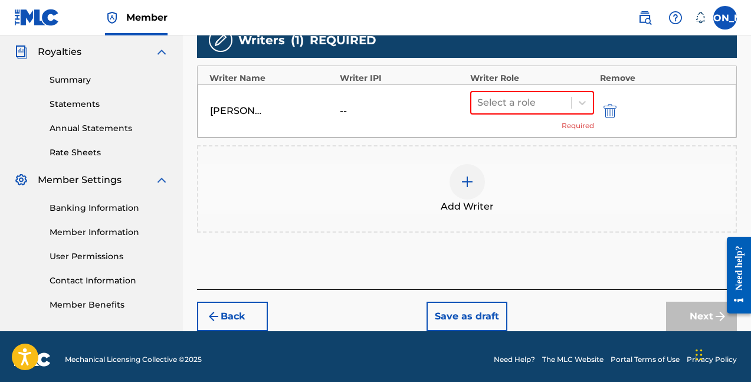
scroll to position [351, 0]
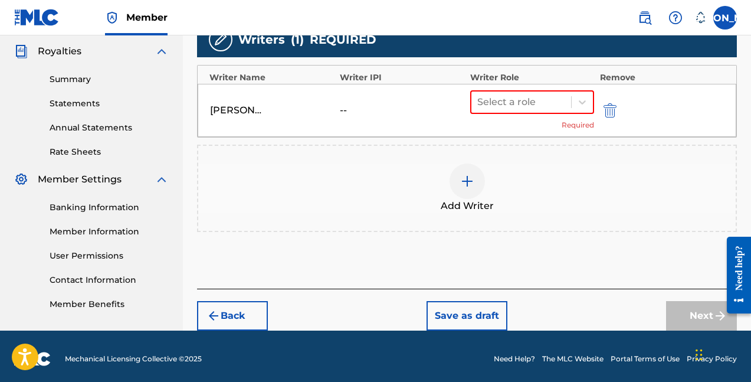
click at [509, 76] on div "Writer Role" at bounding box center [532, 77] width 125 height 12
click at [509, 103] on div at bounding box center [522, 102] width 88 height 17
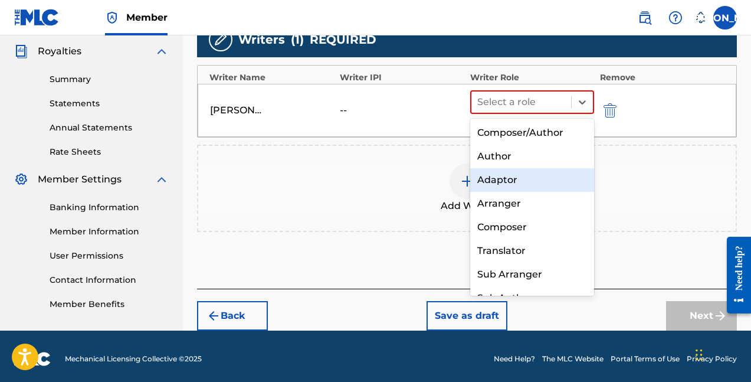
scroll to position [1, 0]
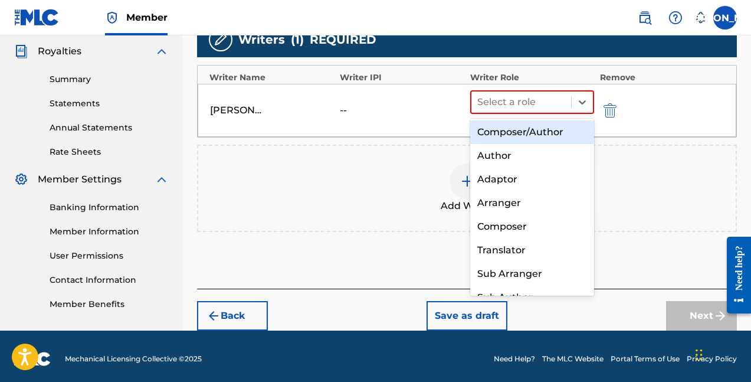
click at [530, 129] on div "Composer/Author" at bounding box center [532, 132] width 124 height 24
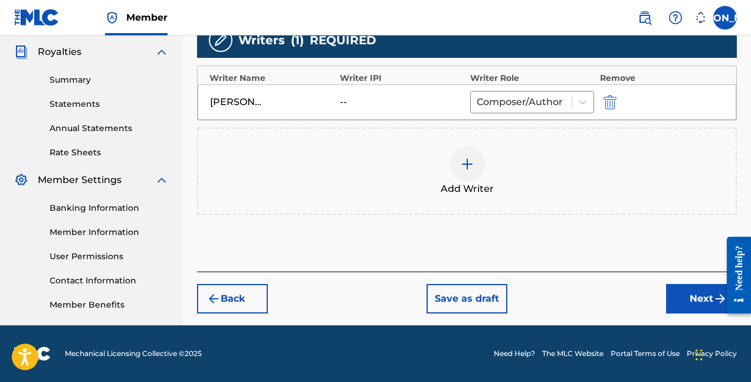
click at [468, 165] on img at bounding box center [467, 164] width 14 height 14
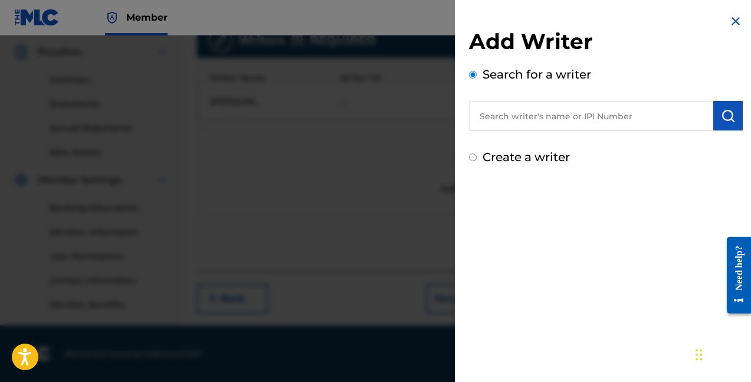
click at [515, 110] on input "text" at bounding box center [591, 116] width 244 height 30
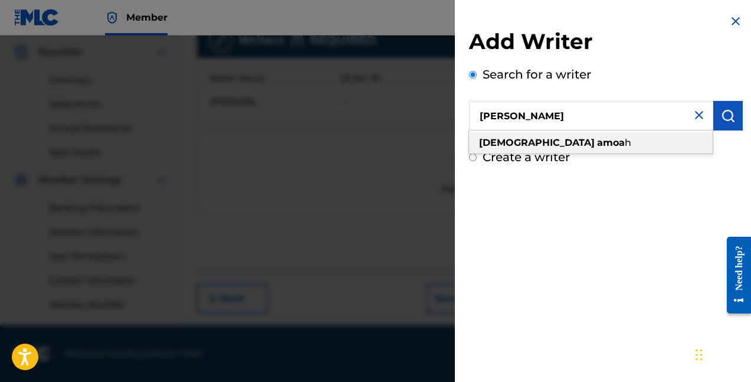
click at [597, 147] on strong "amoa" at bounding box center [611, 142] width 28 height 11
type input "[PERSON_NAME]"
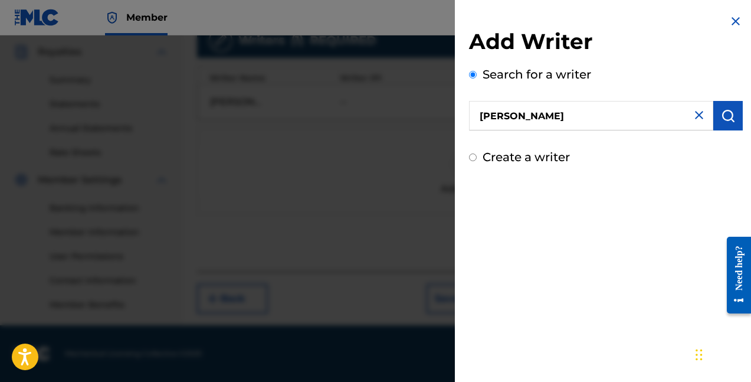
click at [727, 109] on img "submit" at bounding box center [728, 116] width 14 height 14
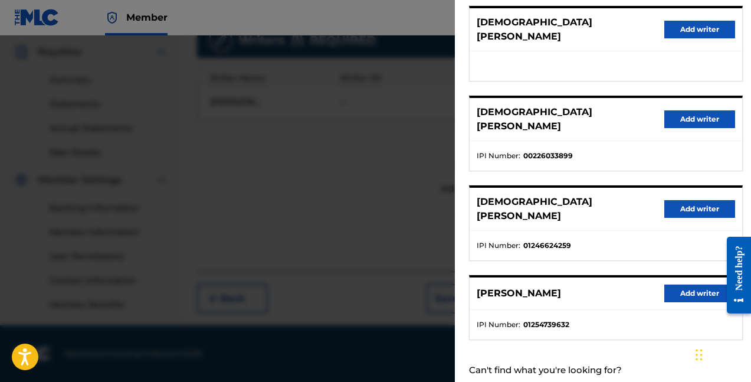
click at [671, 285] on button "Add writer" at bounding box center [700, 294] width 71 height 18
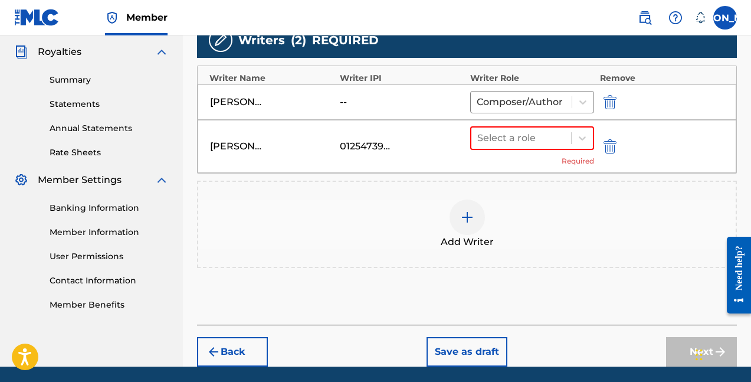
click at [387, 115] on div "MOLLIE EATON -- Composer/Author" at bounding box center [467, 101] width 539 height 35
click at [573, 145] on div at bounding box center [582, 138] width 21 height 21
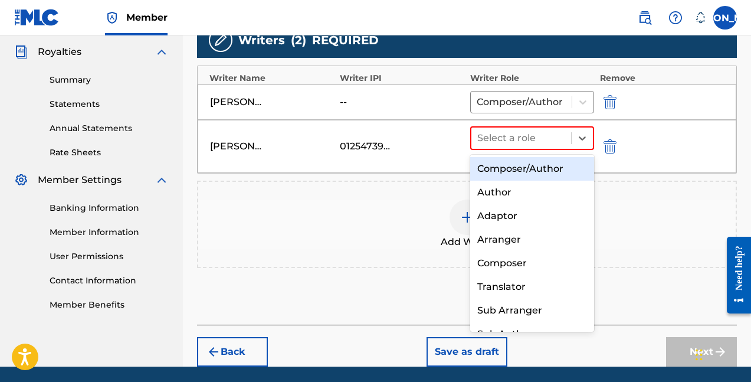
click at [552, 175] on div "Composer/Author" at bounding box center [532, 169] width 124 height 24
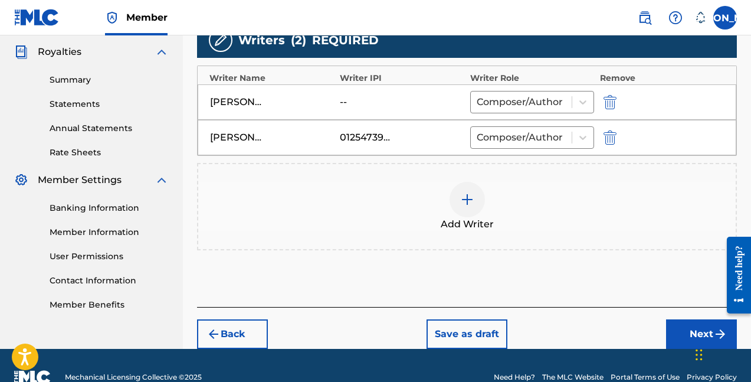
click at [688, 343] on button "Next" at bounding box center [701, 334] width 71 height 30
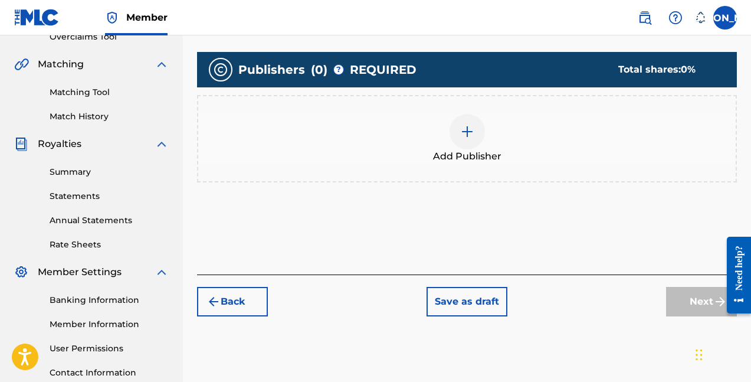
scroll to position [228, 0]
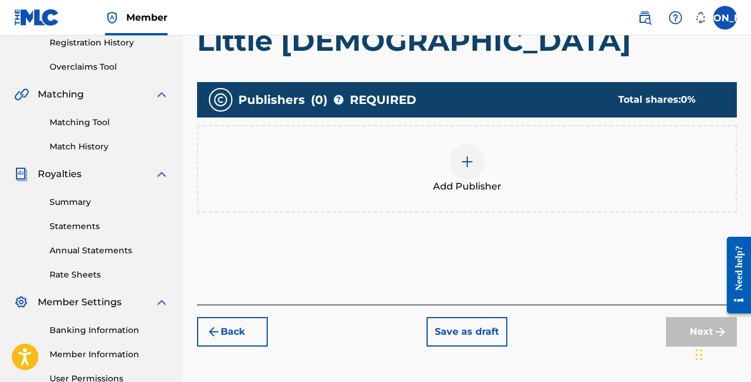
click at [458, 166] on div at bounding box center [467, 161] width 35 height 35
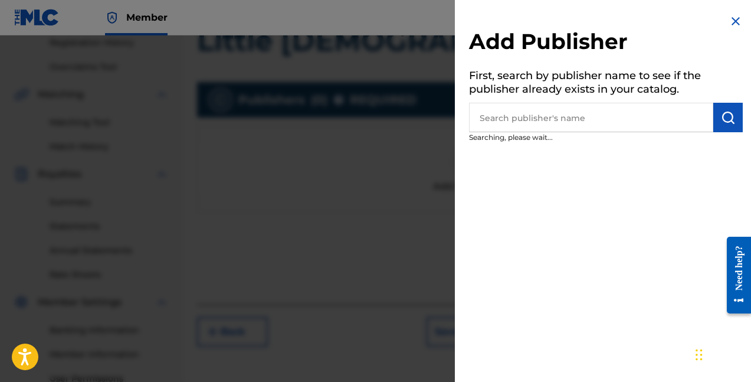
click at [520, 124] on input "text" at bounding box center [591, 118] width 244 height 30
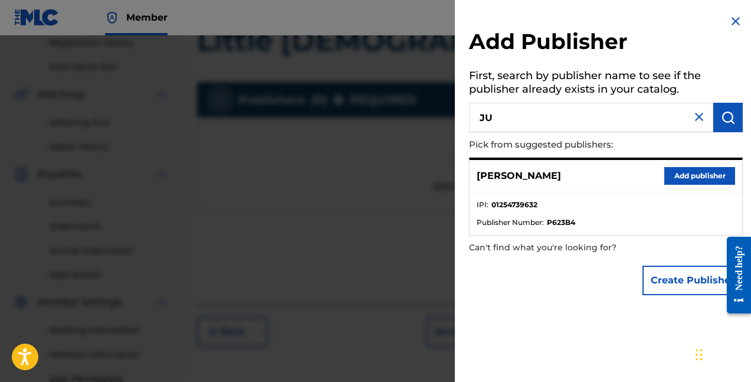
type input "J"
click at [712, 174] on button "Add publisher" at bounding box center [700, 176] width 71 height 18
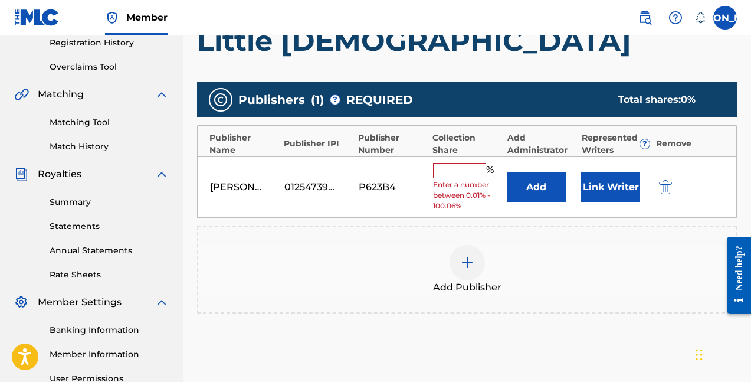
click at [480, 168] on input "text" at bounding box center [459, 170] width 53 height 15
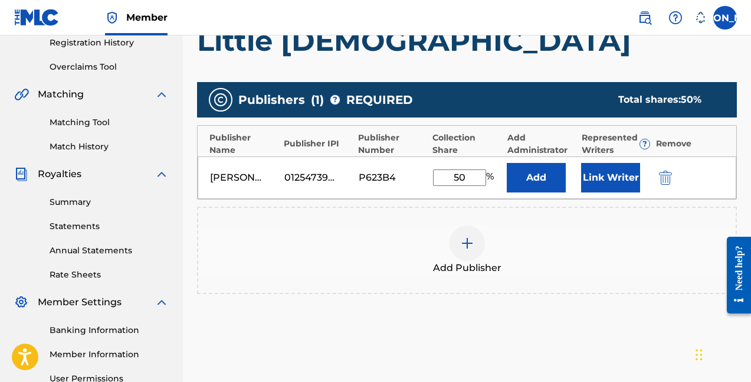
type input "50"
click at [584, 242] on div "Add Publisher" at bounding box center [467, 251] width 538 height 50
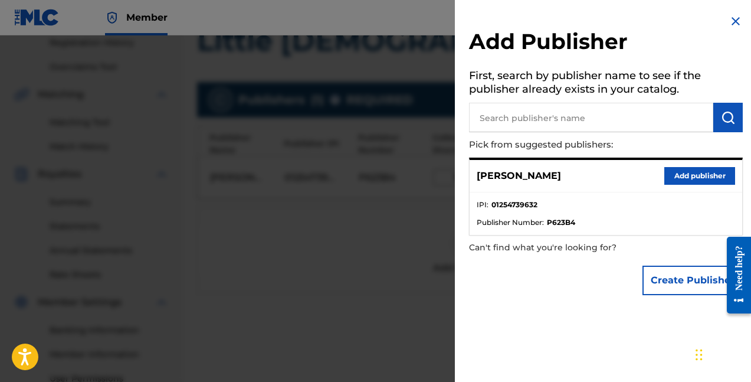
click at [682, 171] on button "Add publisher" at bounding box center [700, 176] width 71 height 18
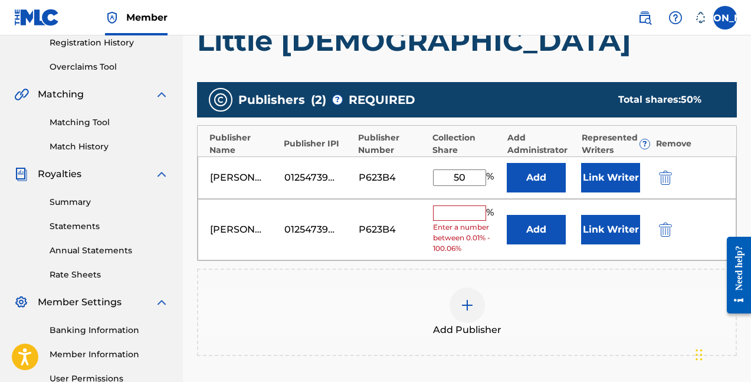
click at [462, 145] on div "Collection Share" at bounding box center [467, 144] width 68 height 25
click at [464, 209] on input "text" at bounding box center [459, 212] width 53 height 15
click at [666, 224] on img "submit" at bounding box center [665, 230] width 13 height 14
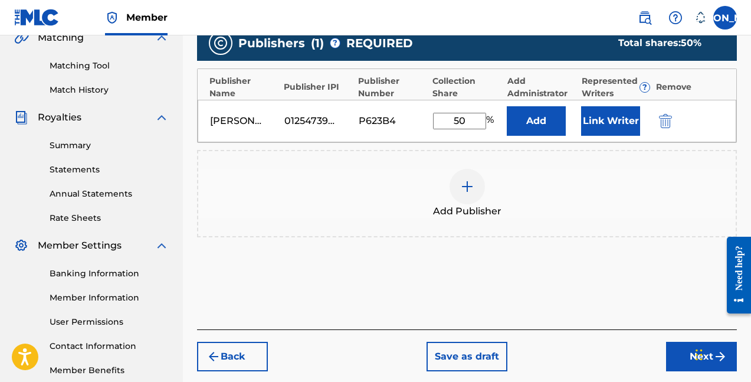
scroll to position [288, 0]
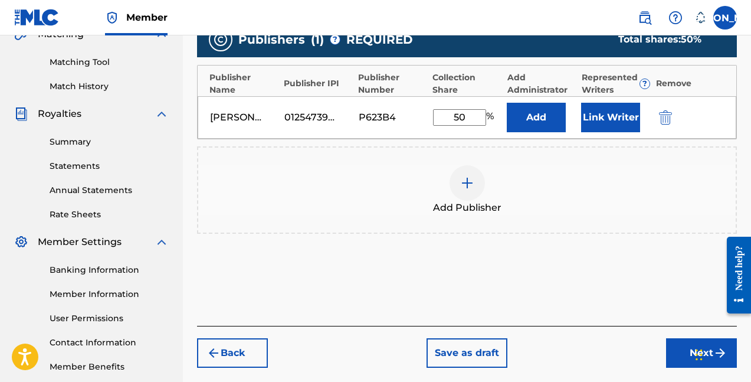
click at [630, 117] on button "Link Writer" at bounding box center [610, 118] width 59 height 30
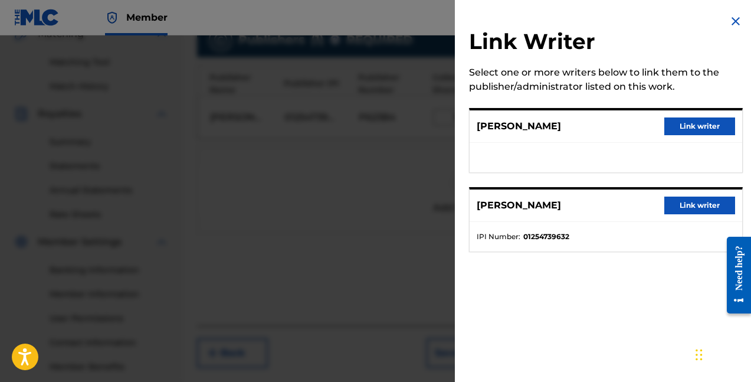
click at [688, 127] on button "Link writer" at bounding box center [700, 126] width 71 height 18
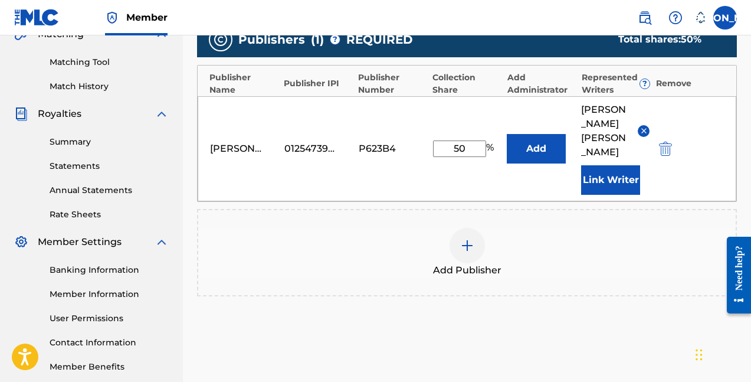
click at [595, 165] on button "Link Writer" at bounding box center [610, 180] width 59 height 30
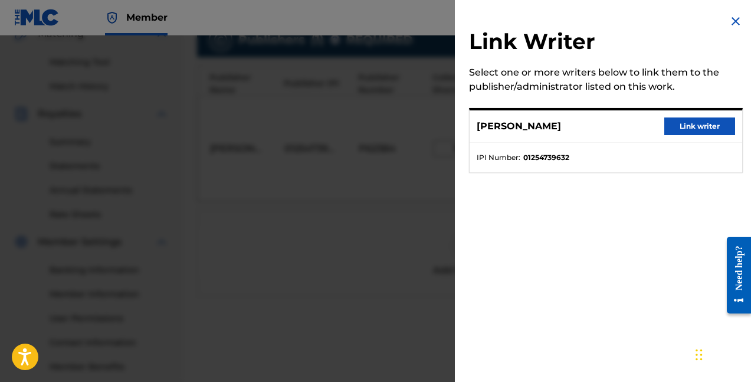
click at [669, 126] on button "Link writer" at bounding box center [700, 126] width 71 height 18
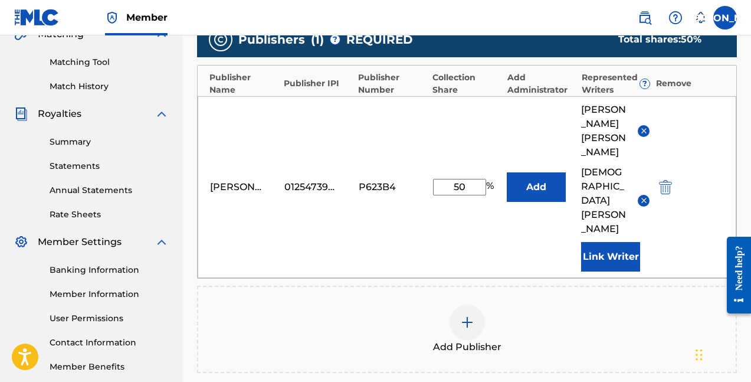
click at [646, 126] on img at bounding box center [644, 130] width 9 height 9
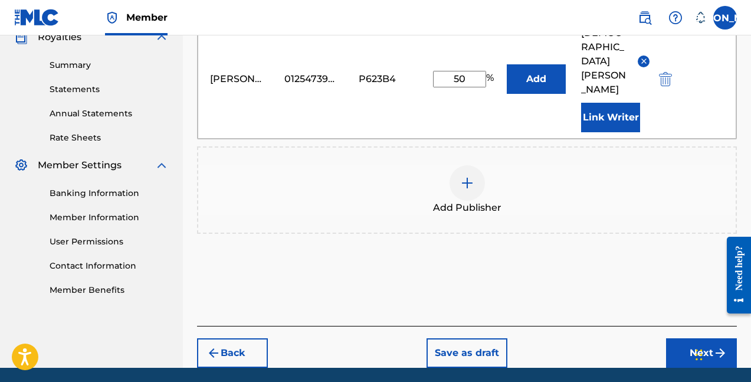
click at [695, 338] on button "Next" at bounding box center [701, 353] width 71 height 30
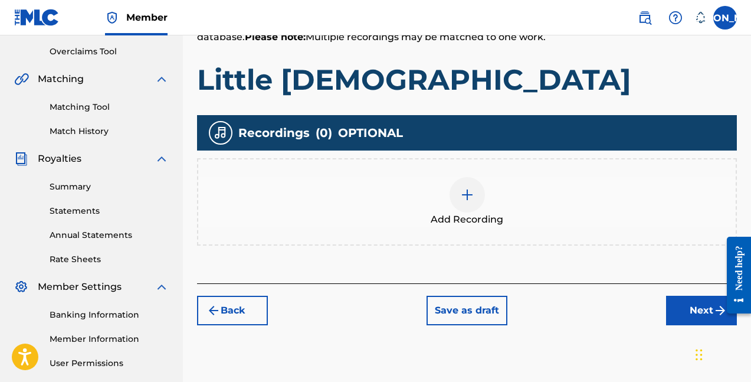
scroll to position [251, 0]
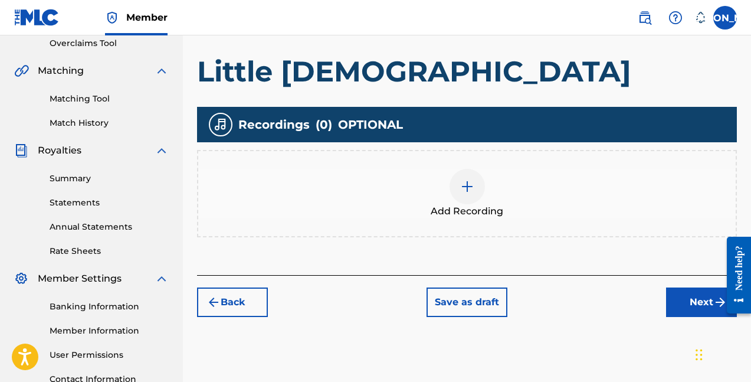
click at [475, 194] on div at bounding box center [467, 186] width 35 height 35
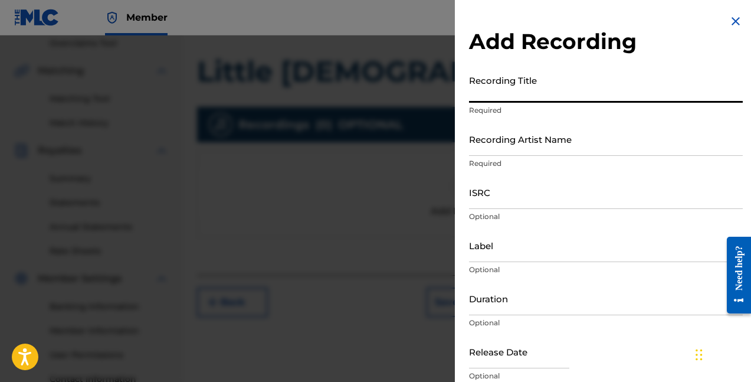
click at [519, 85] on input "Recording Title" at bounding box center [606, 86] width 274 height 34
type input ":"
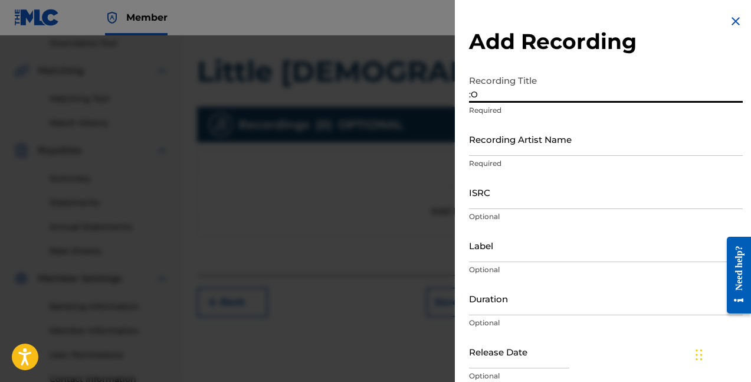
type input ":"
type input "Little [DEMOGRAPHIC_DATA]"
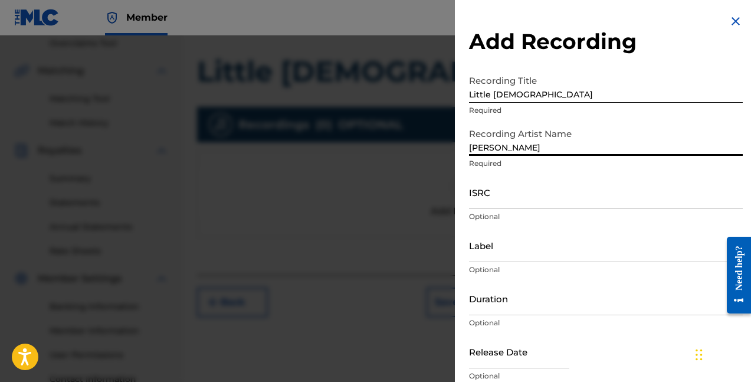
type input "Lollie"
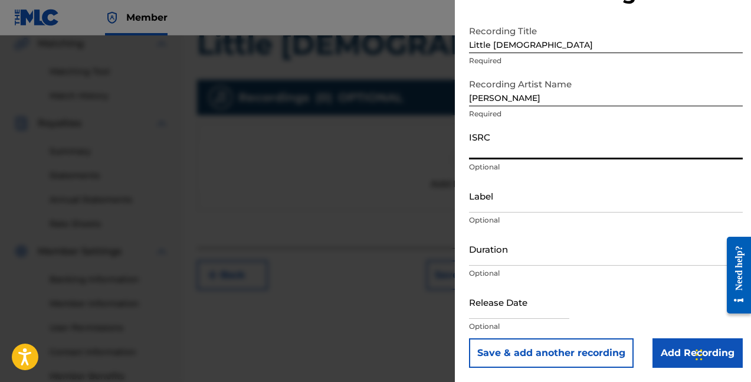
scroll to position [345, 0]
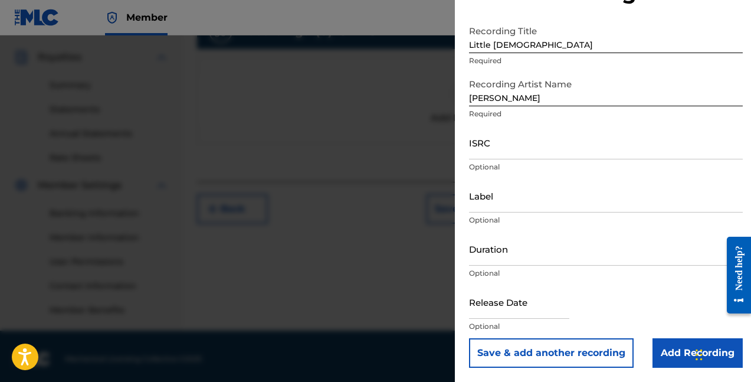
click at [653, 350] on input "Add Recording" at bounding box center [698, 353] width 90 height 30
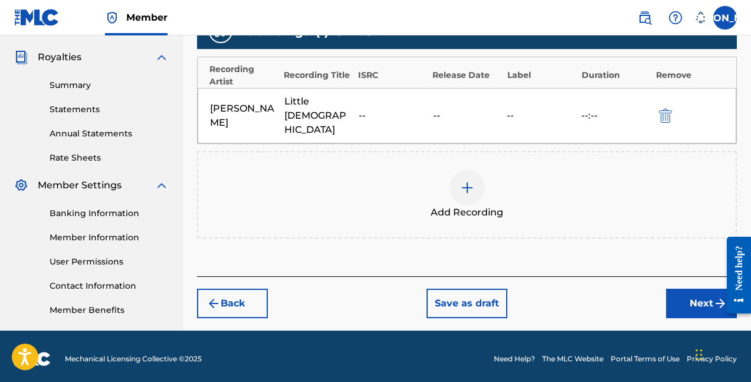
click at [690, 289] on button "Next" at bounding box center [701, 304] width 71 height 30
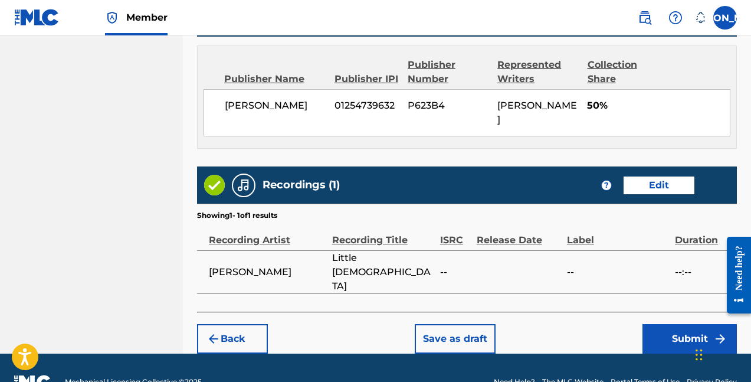
scroll to position [638, 0]
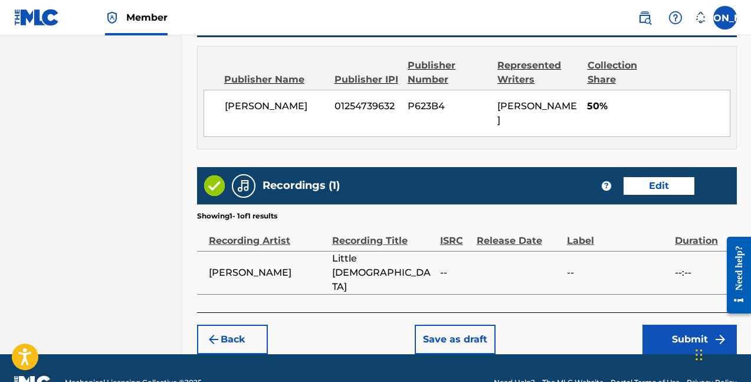
click at [667, 325] on button "Submit" at bounding box center [690, 340] width 94 height 30
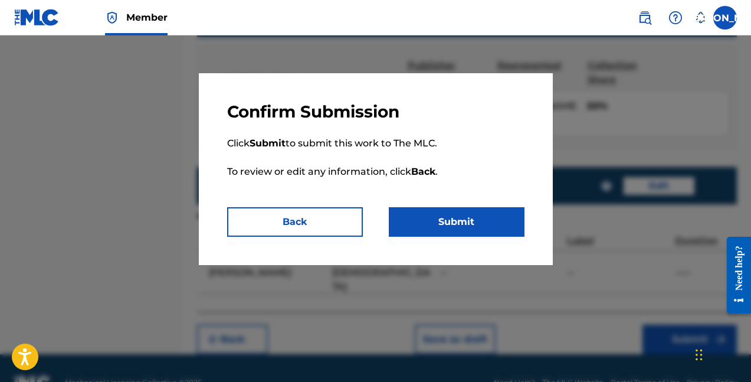
click at [494, 223] on button "Submit" at bounding box center [457, 222] width 136 height 30
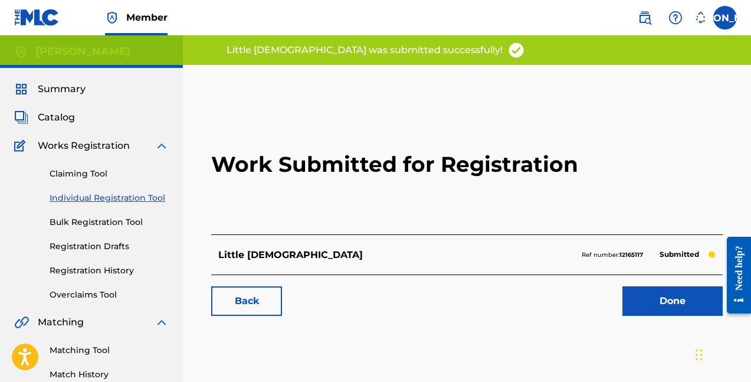
click at [81, 346] on link "Matching Tool" at bounding box center [109, 350] width 119 height 12
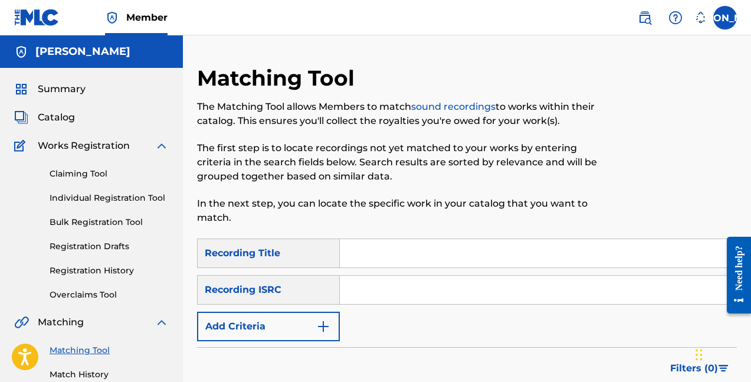
click at [375, 253] on input "Search Form" at bounding box center [538, 253] width 397 height 28
type input "little [DEMOGRAPHIC_DATA]"
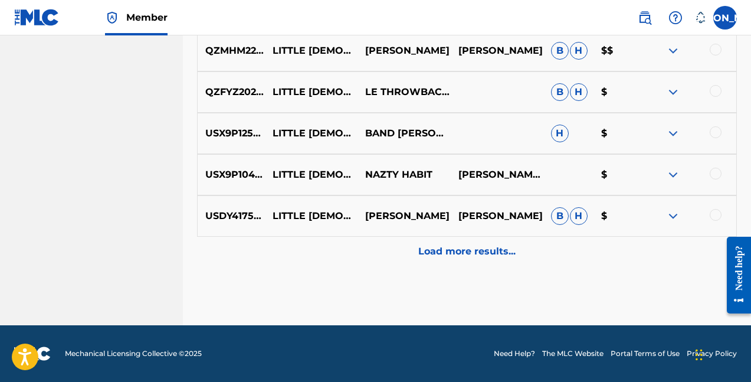
click at [432, 252] on p "Load more results..." at bounding box center [467, 251] width 97 height 14
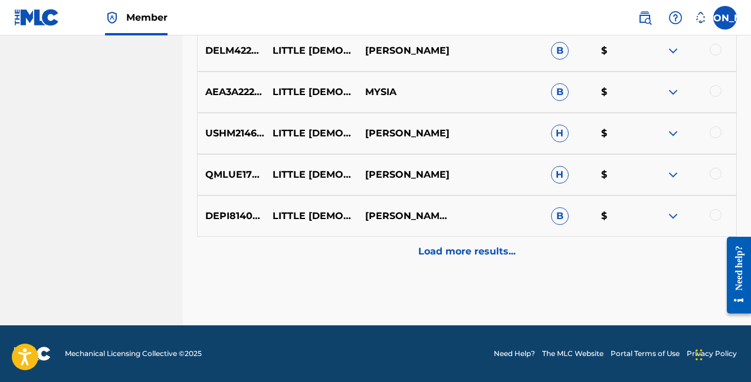
click at [444, 249] on p "Load more results..." at bounding box center [467, 251] width 97 height 14
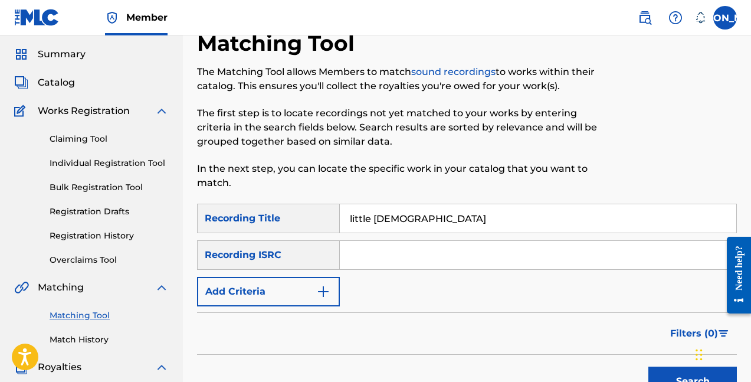
scroll to position [37, 0]
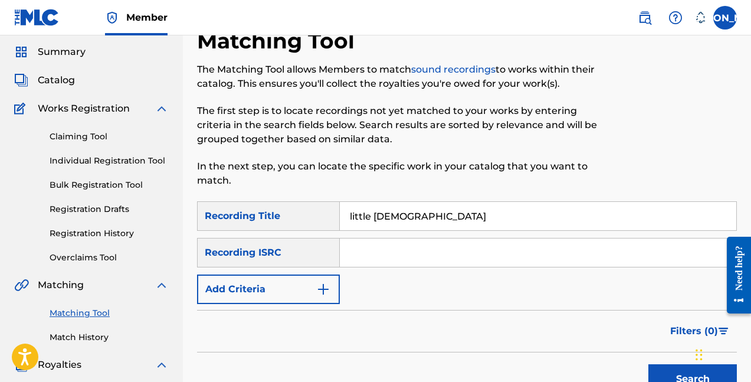
click at [333, 294] on button "Add Criteria" at bounding box center [268, 290] width 143 height 30
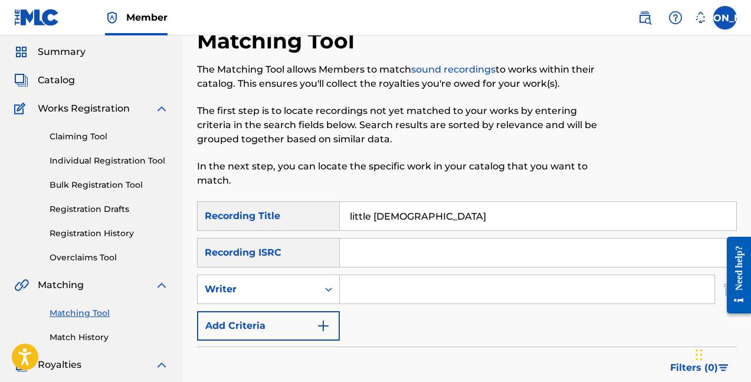
click at [377, 286] on input "Search Form" at bounding box center [527, 289] width 375 height 28
type input "L"
type input "LOL"
click at [244, 336] on button "Add Criteria" at bounding box center [268, 326] width 143 height 30
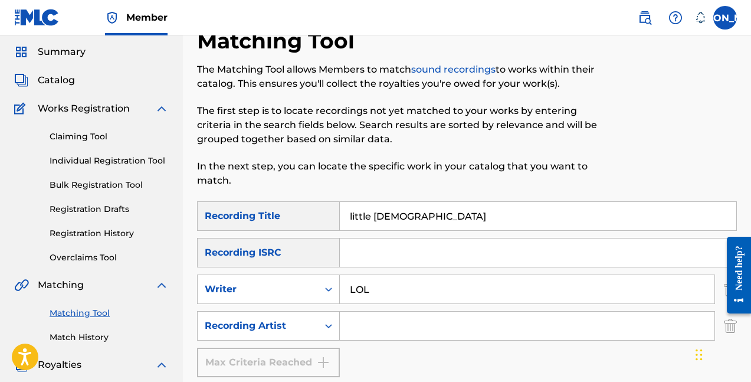
click at [344, 321] on input "Search Form" at bounding box center [527, 326] width 375 height 28
drag, startPoint x: 375, startPoint y: 297, endPoint x: 277, endPoint y: 280, distance: 100.0
click at [277, 280] on div "SearchWithCriteriaf802c8f7-0fe9-4b64-9ea2-5403fa30f583 Writer LOL" at bounding box center [467, 290] width 540 height 30
click at [355, 319] on input "Search Form" at bounding box center [527, 326] width 375 height 28
type input "LOLLIE"
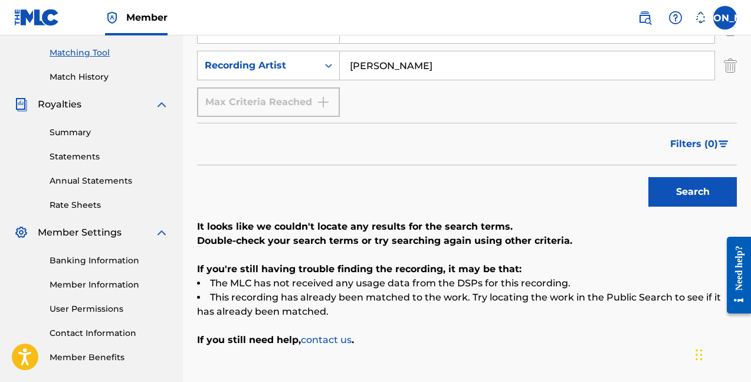
scroll to position [297, 0]
click at [694, 189] on button "Search" at bounding box center [693, 193] width 89 height 30
click at [692, 188] on button "Search" at bounding box center [693, 193] width 89 height 30
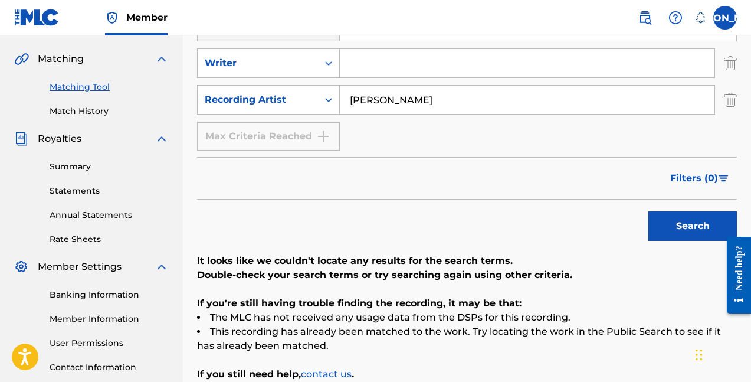
scroll to position [167, 0]
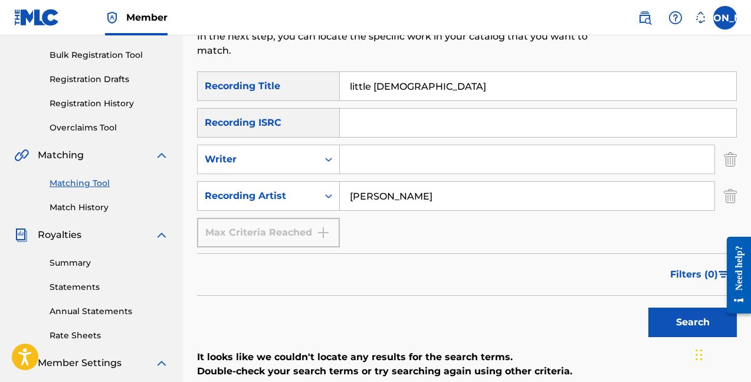
drag, startPoint x: 423, startPoint y: 92, endPoint x: 332, endPoint y: 94, distance: 90.9
click at [331, 94] on div "SearchWithCriteria2dd918f9-4bdb-4ad5-b96a-e0f85deb4e5d Recording Title little l…" at bounding box center [467, 86] width 540 height 30
click at [371, 115] on input "Search Form" at bounding box center [538, 123] width 397 height 28
click at [360, 148] on input "Search Form" at bounding box center [527, 159] width 375 height 28
click at [393, 83] on input "little [DEMOGRAPHIC_DATA]" at bounding box center [538, 86] width 397 height 28
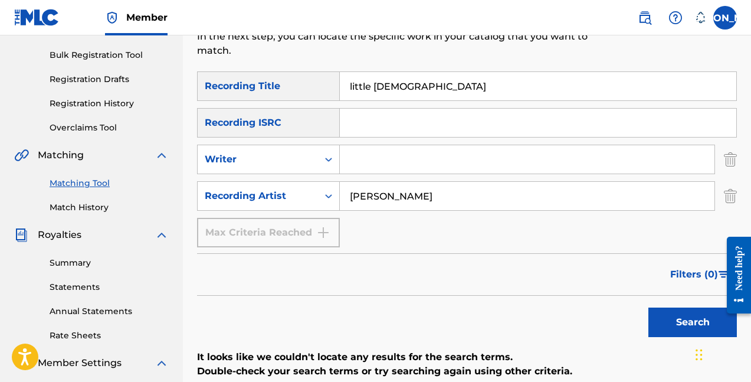
click at [693, 322] on button "Search" at bounding box center [693, 323] width 89 height 30
click at [349, 151] on input "Search Form" at bounding box center [527, 159] width 375 height 28
click at [394, 80] on input "little [DEMOGRAPHIC_DATA]" at bounding box center [538, 86] width 397 height 28
drag, startPoint x: 421, startPoint y: 80, endPoint x: 318, endPoint y: 73, distance: 102.9
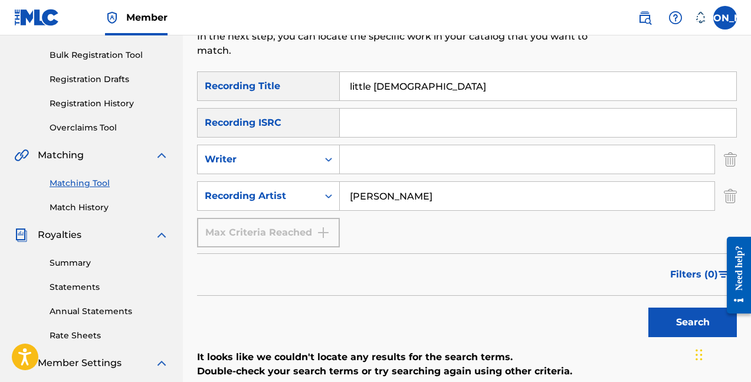
click at [323, 77] on div "SearchWithCriteria2dd918f9-4bdb-4ad5-b96a-e0f85deb4e5d Recording Title little l…" at bounding box center [467, 86] width 540 height 30
click at [379, 126] on input "Search Form" at bounding box center [538, 123] width 397 height 28
paste input "QMDA62582268"
type input "QMDA62582268"
click at [669, 316] on button "Search" at bounding box center [693, 323] width 89 height 30
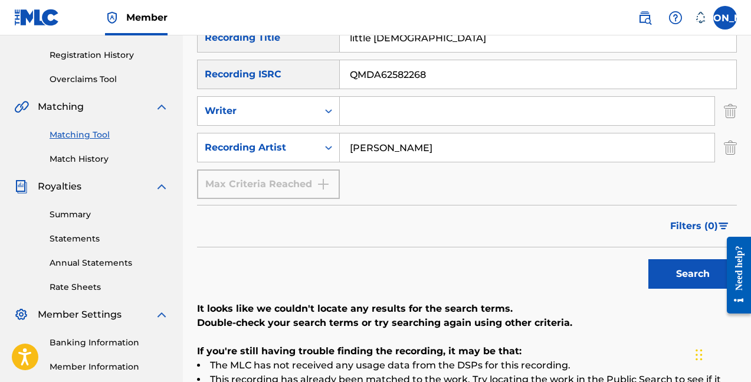
scroll to position [250, 0]
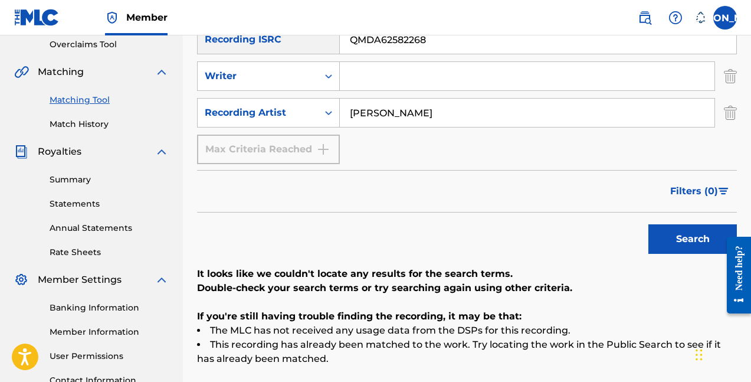
click at [649, 238] on button "Search" at bounding box center [693, 239] width 89 height 30
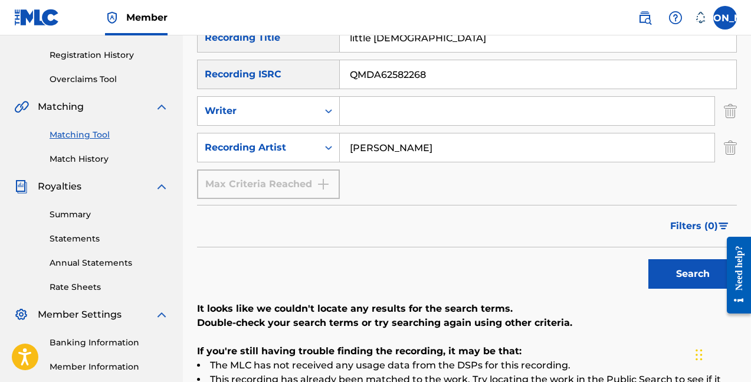
scroll to position [201, 0]
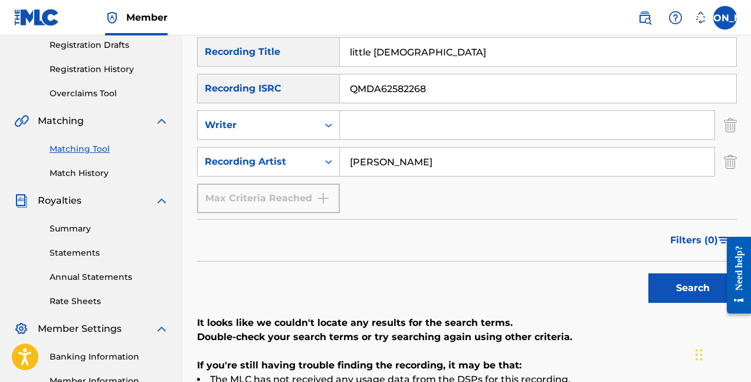
drag, startPoint x: 594, startPoint y: 177, endPoint x: 587, endPoint y: 177, distance: 7.1
click at [587, 177] on div "SearchWithCriteria2dd918f9-4bdb-4ad5-b96a-e0f85deb4e5d Recording Title little l…" at bounding box center [467, 125] width 540 height 176
click at [589, 177] on div "SearchWithCriteria2dd918f9-4bdb-4ad5-b96a-e0f85deb4e5d Recording Title little l…" at bounding box center [467, 125] width 540 height 176
click at [601, 163] on input "LOLLIE" at bounding box center [527, 162] width 375 height 28
click at [703, 279] on button "Search" at bounding box center [693, 288] width 89 height 30
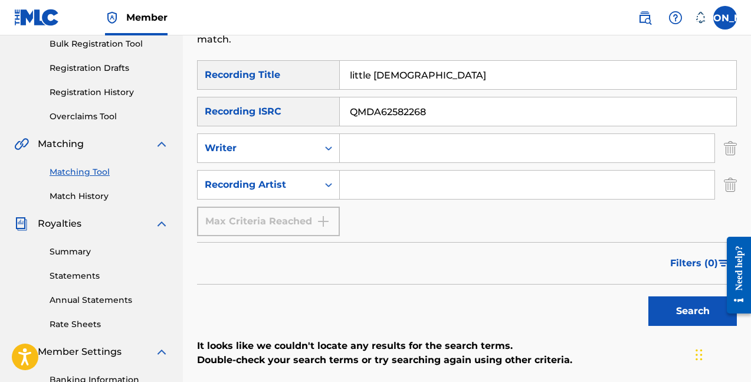
scroll to position [150, 0]
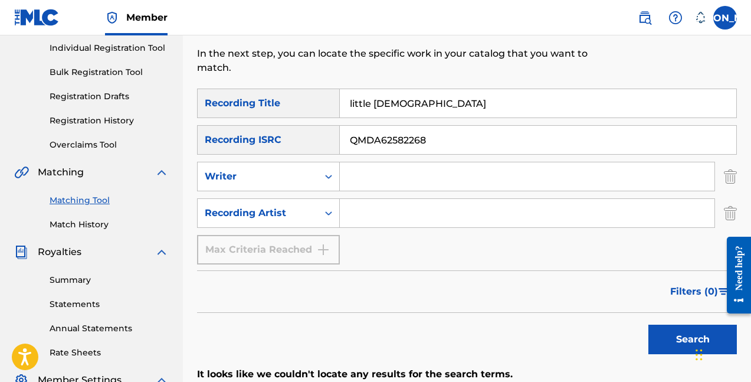
drag, startPoint x: 456, startPoint y: 93, endPoint x: 319, endPoint y: 69, distance: 139.1
click at [316, 69] on div "Matching Tool The Matching Tool allows Members to match sound recordings to wor…" at bounding box center [467, 234] width 540 height 639
drag, startPoint x: 397, startPoint y: 92, endPoint x: 374, endPoint y: 92, distance: 23.0
click at [375, 92] on input "little [DEMOGRAPHIC_DATA]" at bounding box center [538, 103] width 397 height 28
drag, startPoint x: 404, startPoint y: 99, endPoint x: 233, endPoint y: 91, distance: 170.8
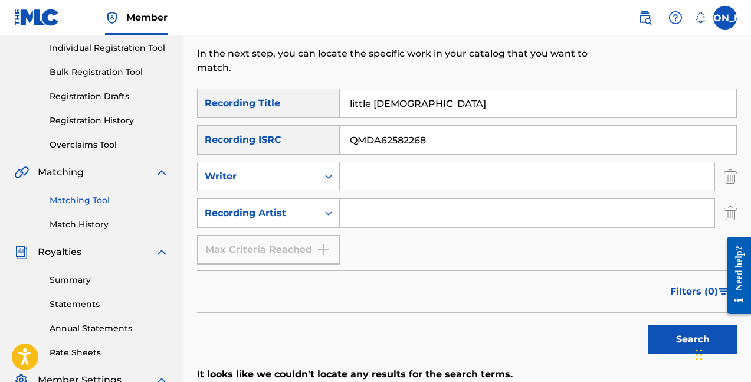
click at [234, 91] on div "SearchWithCriteria2dd918f9-4bdb-4ad5-b96a-e0f85deb4e5d Recording Title little l…" at bounding box center [467, 104] width 540 height 30
type input "L"
type input "Little [DEMOGRAPHIC_DATA]"
click at [693, 339] on button "Search" at bounding box center [693, 340] width 89 height 30
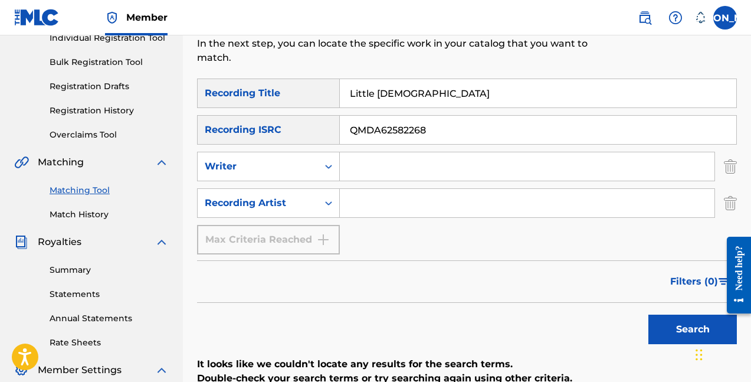
click at [403, 177] on input "Search Form" at bounding box center [527, 166] width 375 height 28
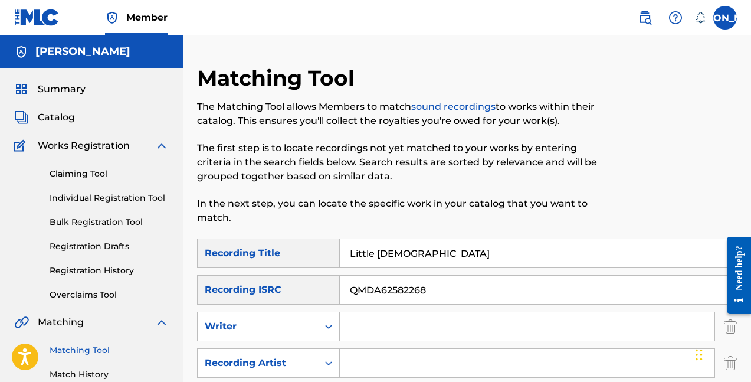
scroll to position [0, 0]
click at [93, 91] on div "Summary" at bounding box center [91, 89] width 155 height 14
click at [74, 90] on span "Summary" at bounding box center [62, 89] width 48 height 14
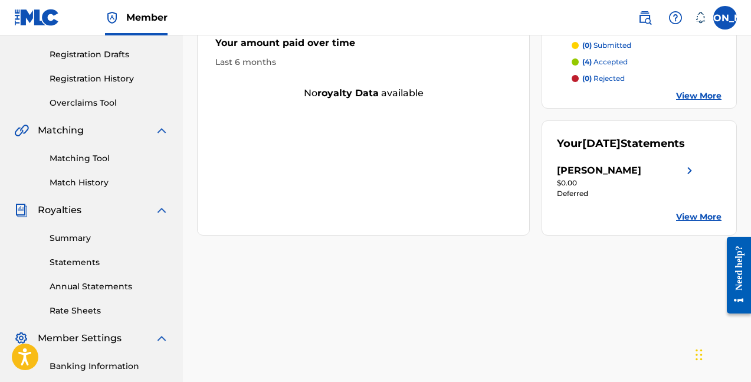
scroll to position [246, 0]
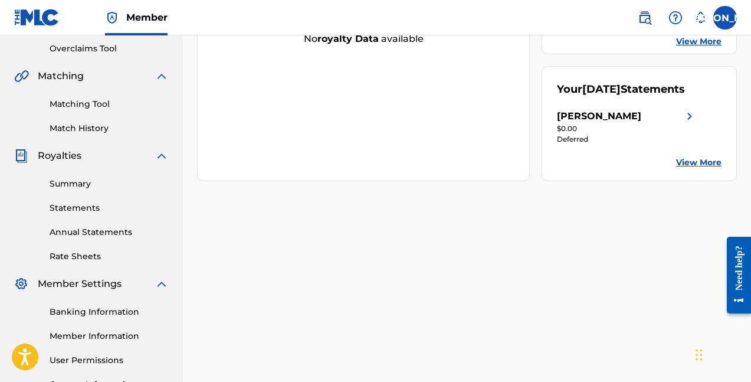
click at [78, 188] on link "Summary" at bounding box center [109, 184] width 119 height 12
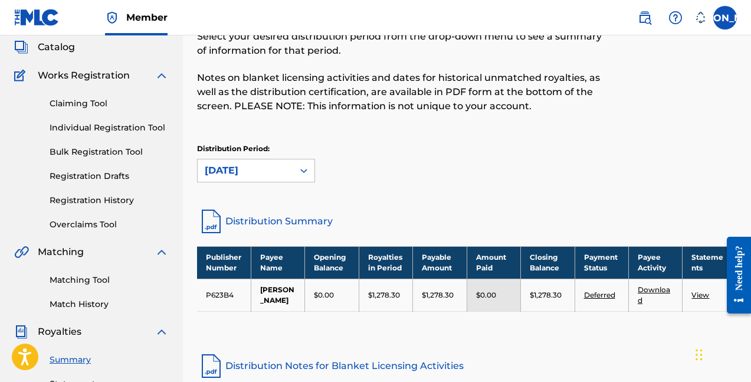
scroll to position [6, 0]
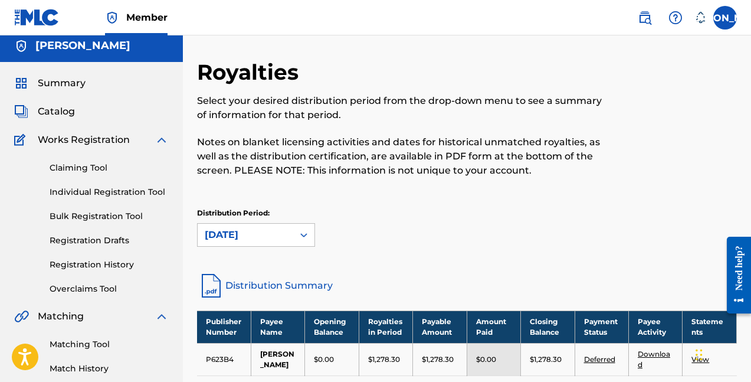
click at [103, 169] on link "Claiming Tool" at bounding box center [109, 168] width 119 height 12
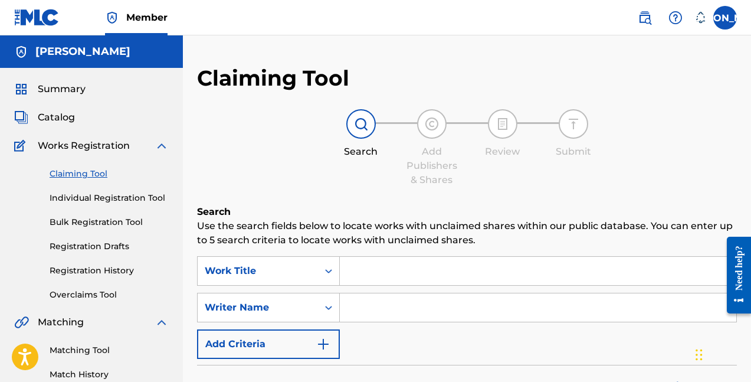
click at [369, 268] on input "Search Form" at bounding box center [538, 271] width 397 height 28
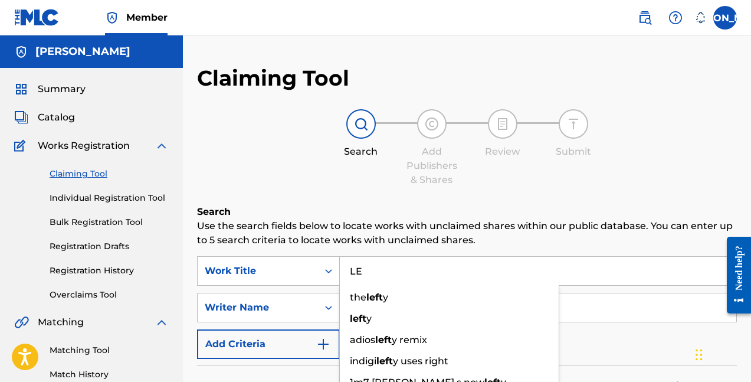
type input "L"
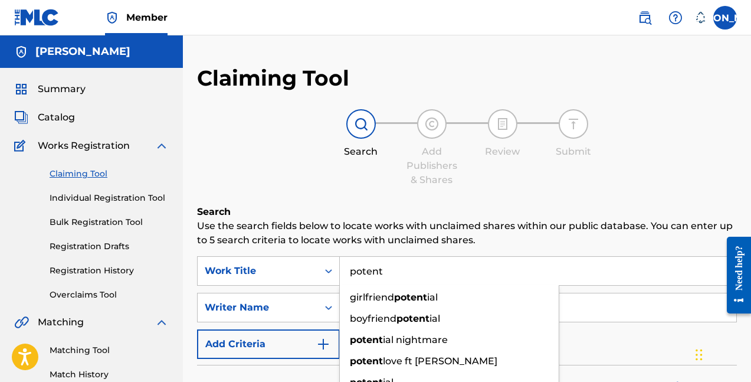
type input "potent"
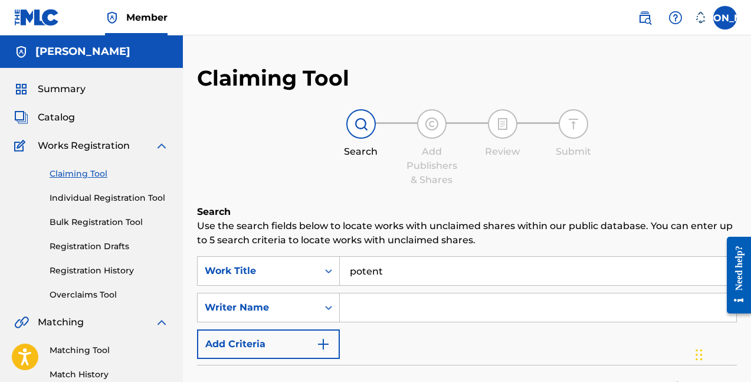
click at [375, 306] on input "Search Form" at bounding box center [538, 307] width 397 height 28
click at [329, 302] on icon "Search Form" at bounding box center [329, 308] width 12 height 12
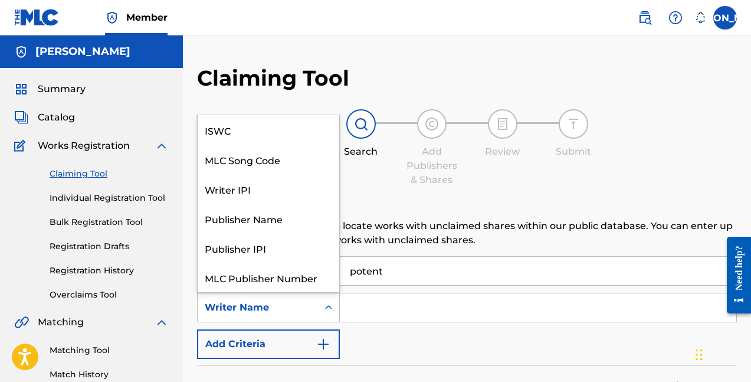
scroll to position [30, 0]
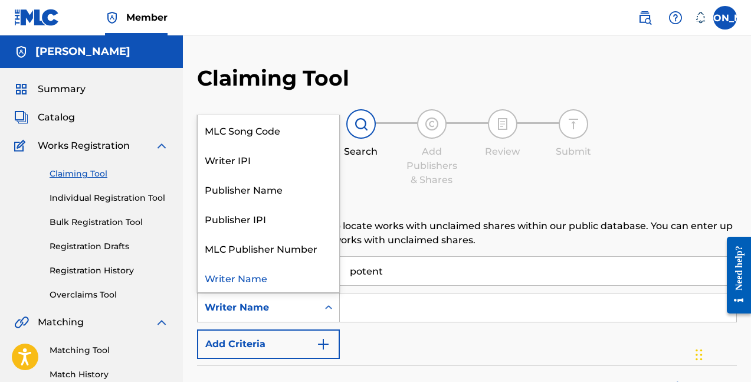
click at [364, 313] on input "Search Form" at bounding box center [538, 307] width 397 height 28
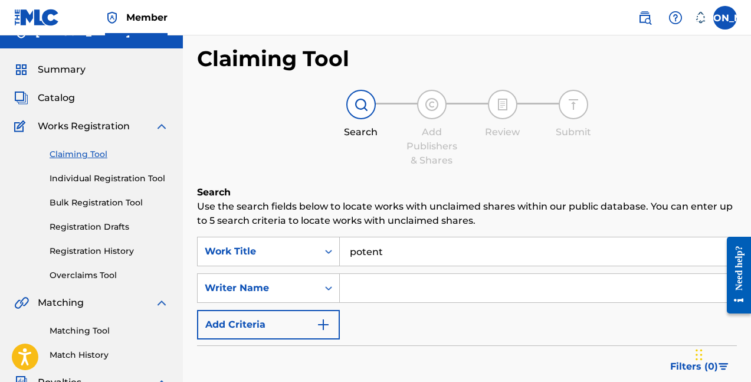
scroll to position [21, 0]
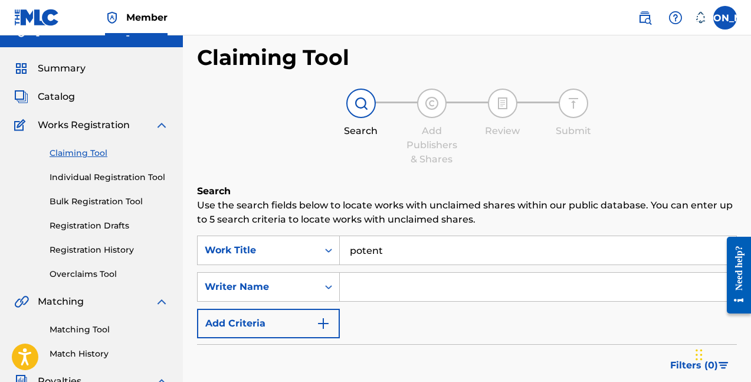
click at [309, 322] on button "Add Criteria" at bounding box center [268, 324] width 143 height 30
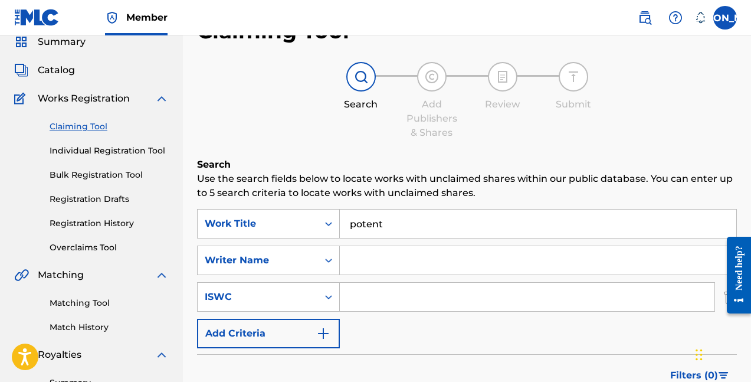
click at [309, 323] on button "Add Criteria" at bounding box center [268, 334] width 143 height 30
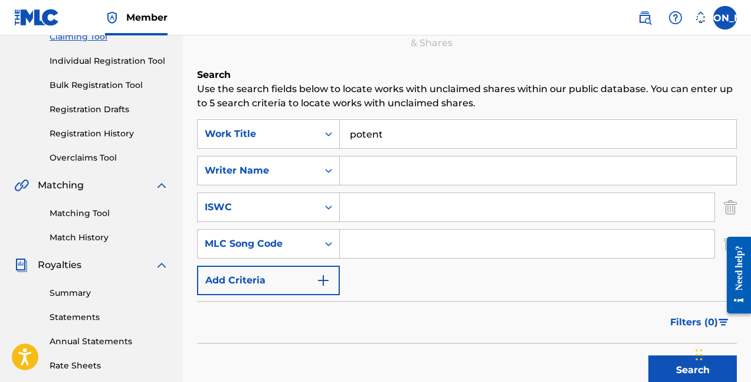
scroll to position [157, 0]
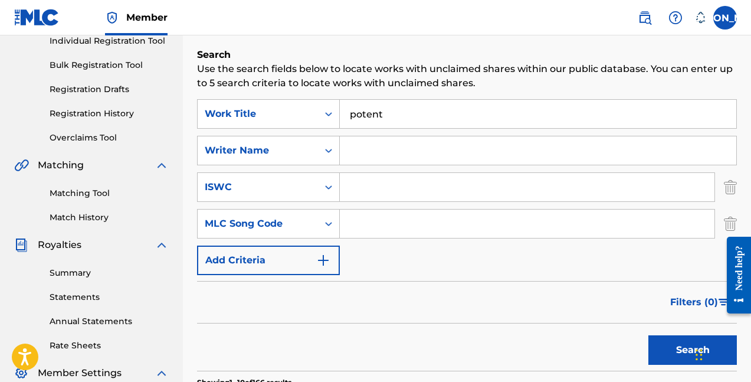
click at [320, 256] on img "Search Form" at bounding box center [323, 260] width 14 height 14
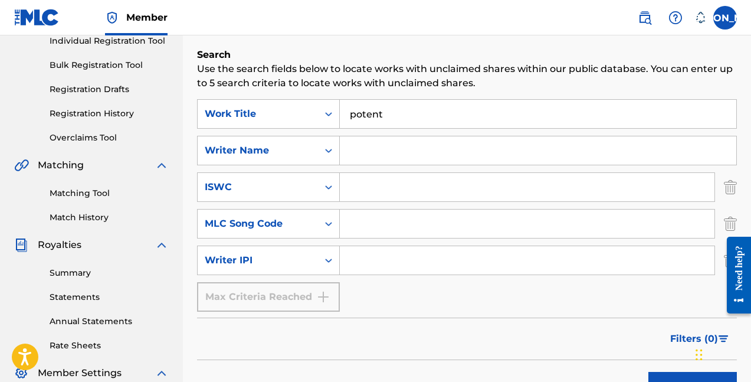
click at [315, 294] on div "Max Criteria Reached" at bounding box center [268, 297] width 143 height 30
click at [325, 160] on div "Search Form" at bounding box center [328, 150] width 21 height 21
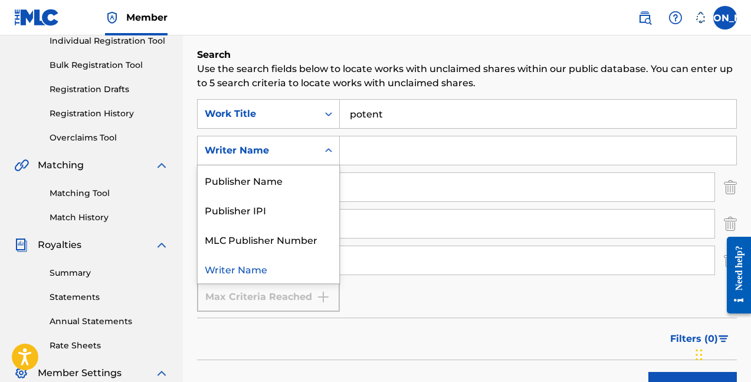
click at [289, 269] on div "Writer Name" at bounding box center [269, 269] width 142 height 30
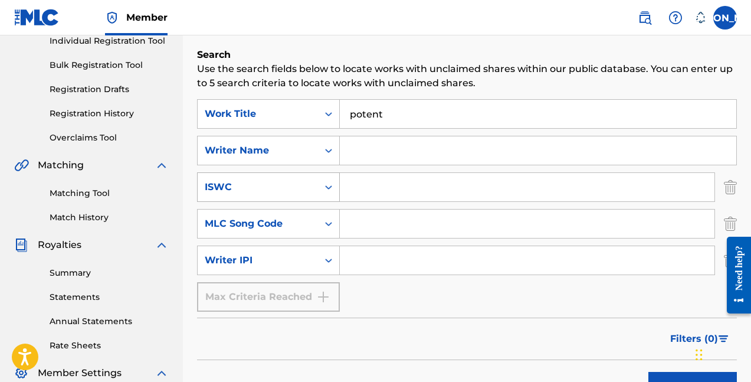
click at [316, 184] on div "ISWC" at bounding box center [258, 187] width 120 height 22
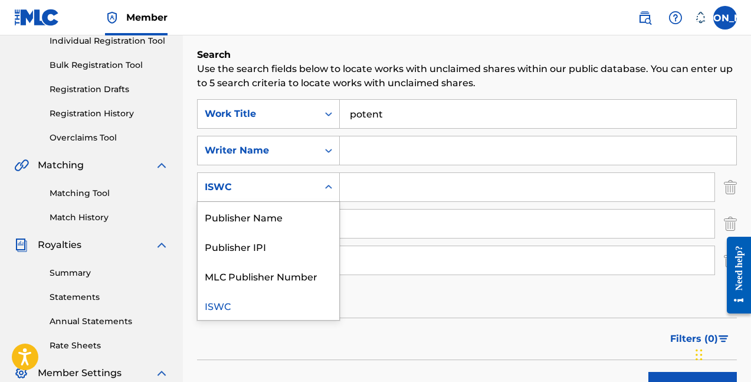
click at [317, 184] on div "ISWC" at bounding box center [258, 187] width 120 height 22
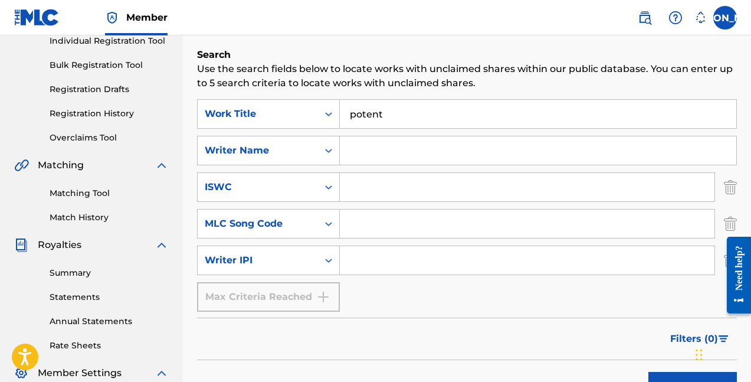
click at [344, 143] on input "Search Form" at bounding box center [538, 150] width 397 height 28
type input "n"
type input "banditdamack"
click at [693, 381] on button "Search" at bounding box center [693, 387] width 89 height 30
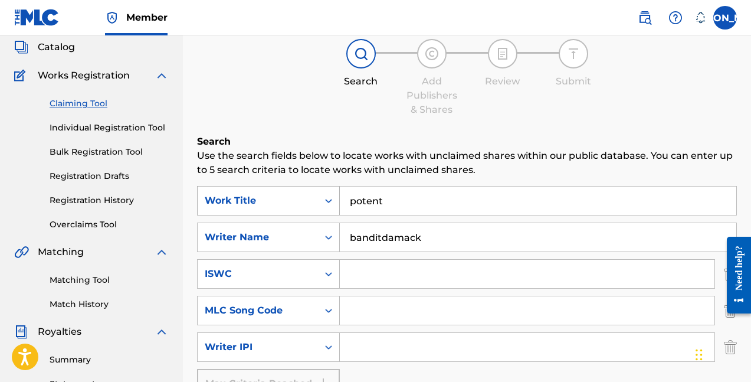
scroll to position [70, 0]
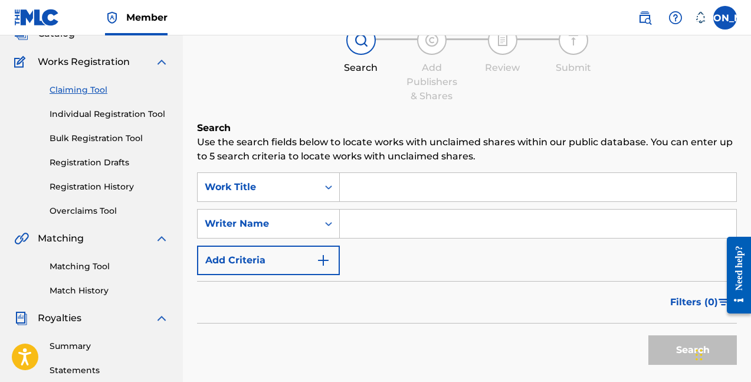
scroll to position [112, 0]
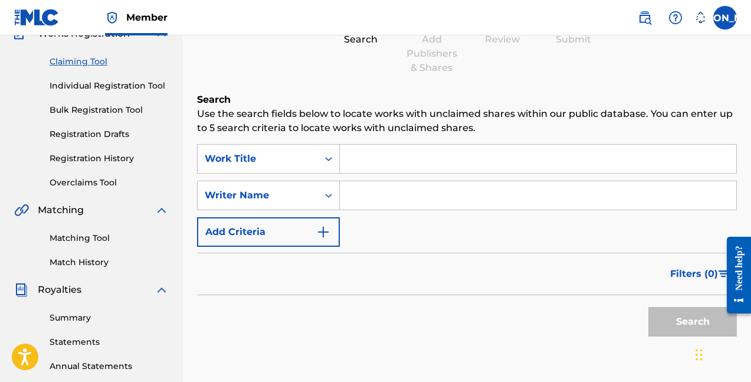
click at [411, 161] on input "Search Form" at bounding box center [538, 159] width 397 height 28
click at [323, 172] on div "Search Form" at bounding box center [328, 159] width 21 height 28
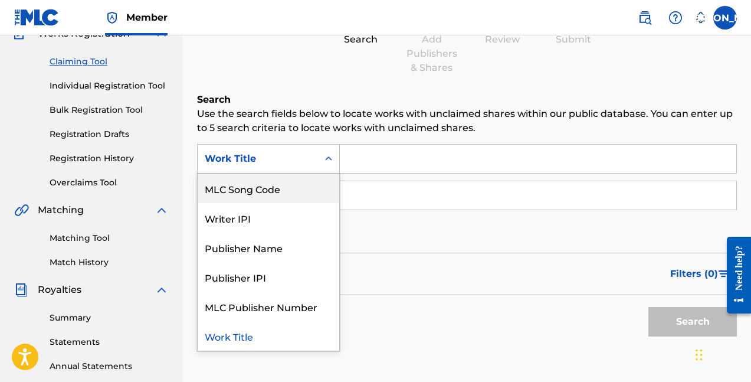
scroll to position [30, 0]
click at [412, 172] on input "Search Form" at bounding box center [538, 159] width 397 height 28
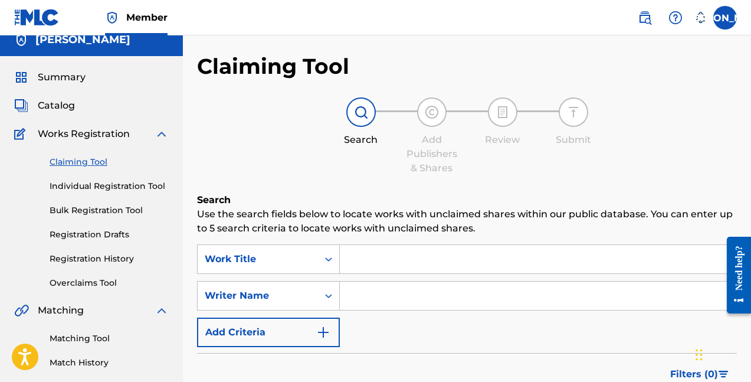
scroll to position [14, 0]
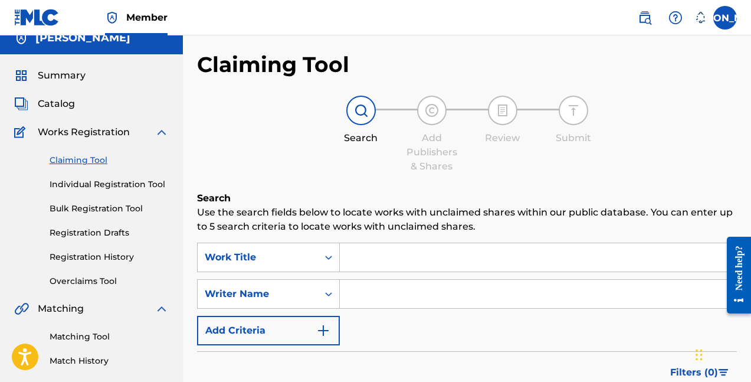
click at [74, 84] on div "Summary Catalog Works Registration Claiming Tool Individual Registration Tool B…" at bounding box center [91, 357] width 183 height 607
click at [73, 77] on span "Summary" at bounding box center [62, 75] width 48 height 14
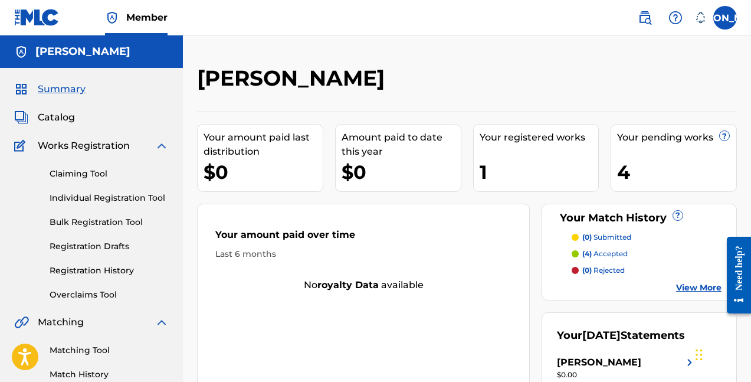
click at [59, 107] on div "Summary Catalog Works Registration Claiming Tool Individual Registration Tool B…" at bounding box center [91, 371] width 183 height 607
click at [66, 96] on span "Summary" at bounding box center [62, 89] width 48 height 14
click at [70, 107] on div "Summary Catalog Works Registration Claiming Tool Individual Registration Tool B…" at bounding box center [91, 371] width 183 height 607
click at [67, 114] on span "Catalog" at bounding box center [56, 117] width 37 height 14
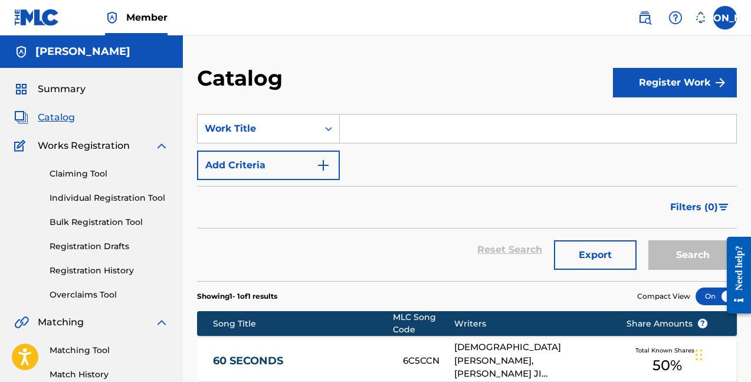
click at [632, 75] on button "Register Work" at bounding box center [675, 83] width 124 height 30
click at [617, 118] on link "Individual" at bounding box center [675, 121] width 124 height 28
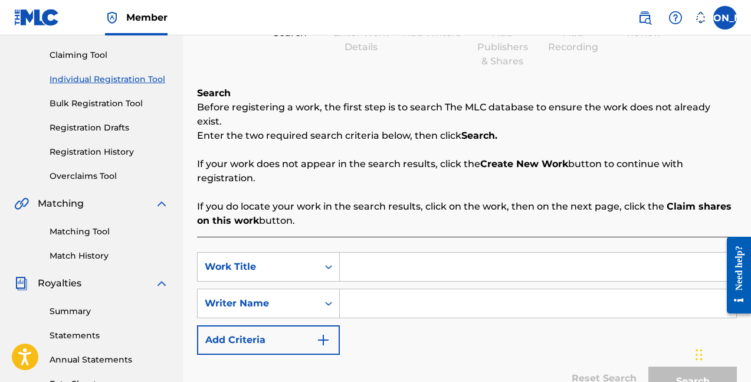
scroll to position [153, 0]
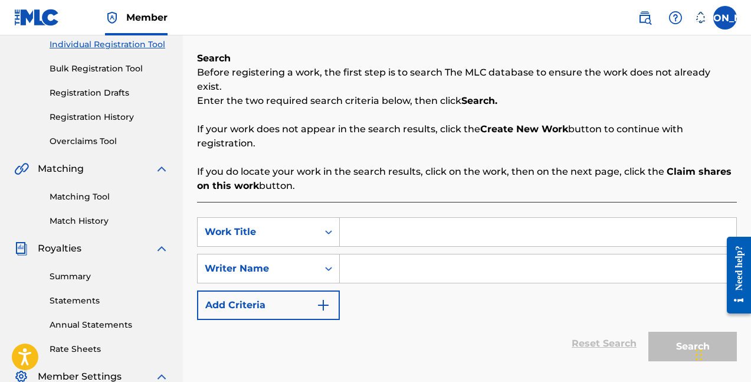
click at [406, 218] on input "Search Form" at bounding box center [538, 232] width 397 height 28
click at [321, 221] on div "Search Form" at bounding box center [328, 231] width 21 height 21
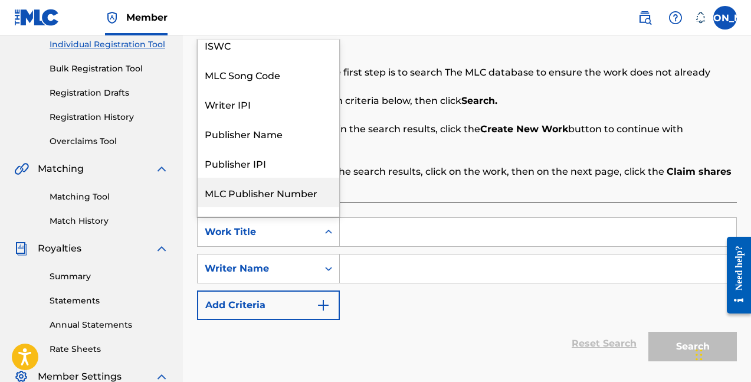
scroll to position [0, 0]
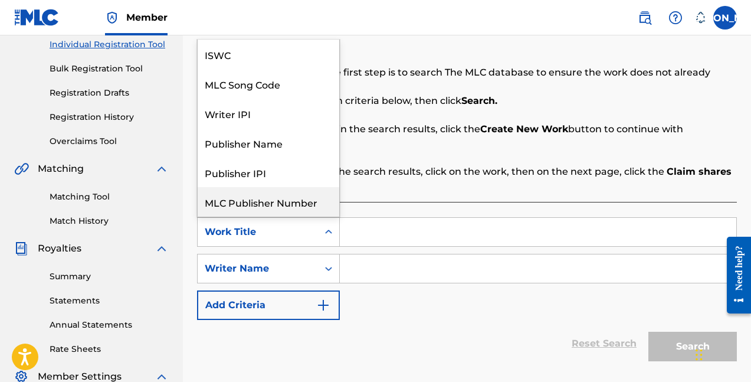
click at [371, 202] on div "SearchWithCriteria2b492e53-5e37-4e5a-9185-7427cc84288b MLC Publisher Number, 6 …" at bounding box center [467, 299] width 540 height 194
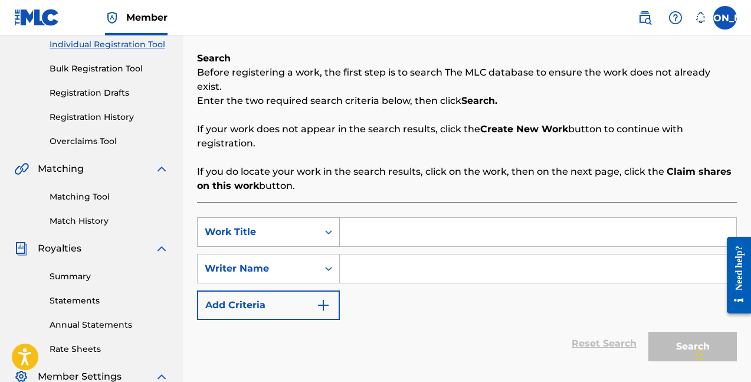
click at [339, 221] on div "Search Form" at bounding box center [328, 231] width 21 height 21
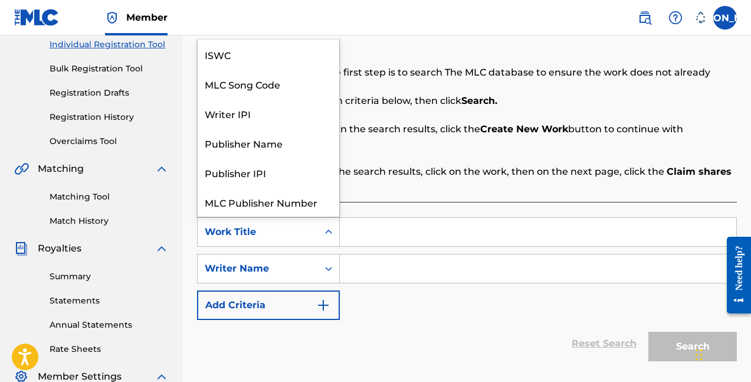
scroll to position [30, 0]
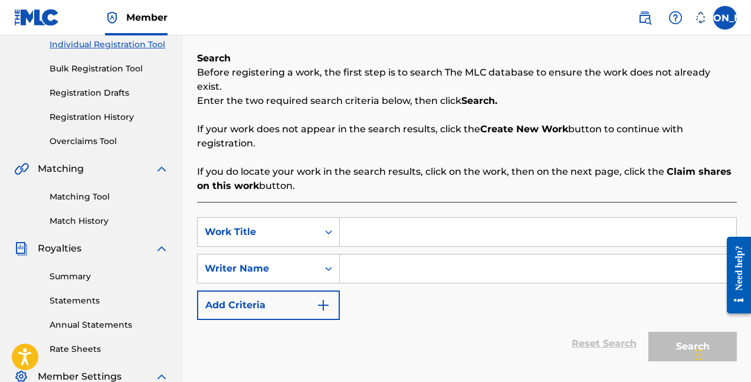
click at [346, 218] on input "Search Form" at bounding box center [538, 232] width 397 height 28
click at [367, 220] on input "Search Form" at bounding box center [538, 232] width 397 height 28
type input "potent"
click at [398, 257] on input "Search Form" at bounding box center [538, 268] width 397 height 28
click at [326, 267] on div "Search Form" at bounding box center [328, 268] width 21 height 28
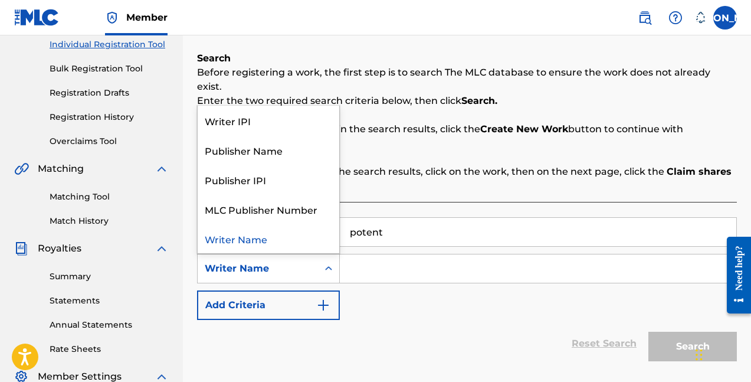
click at [312, 224] on div "Writer Name" at bounding box center [269, 239] width 142 height 30
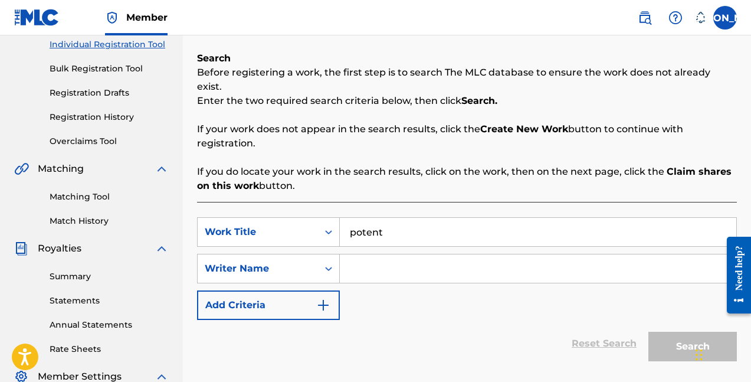
click at [377, 257] on input "Search Form" at bounding box center [538, 268] width 397 height 28
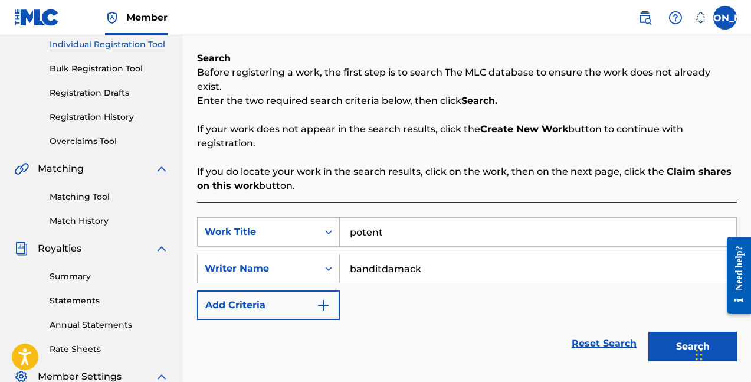
type input "banditdamack"
click at [693, 332] on button "Search" at bounding box center [693, 347] width 89 height 30
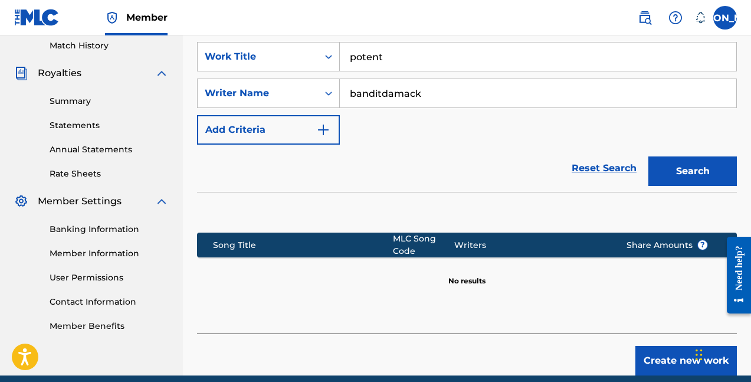
scroll to position [201, 0]
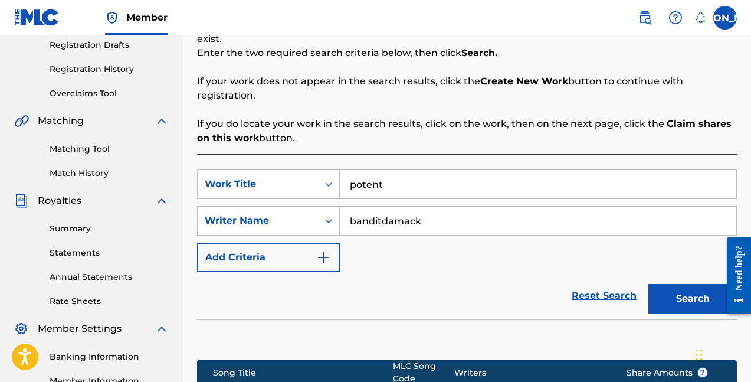
drag, startPoint x: 392, startPoint y: 175, endPoint x: 265, endPoint y: 152, distance: 128.9
click at [265, 154] on div "SearchWithCriteria2b492e53-5e37-4e5a-9185-7427cc84288b Work Title potent Search…" at bounding box center [467, 307] width 540 height 307
type input "b"
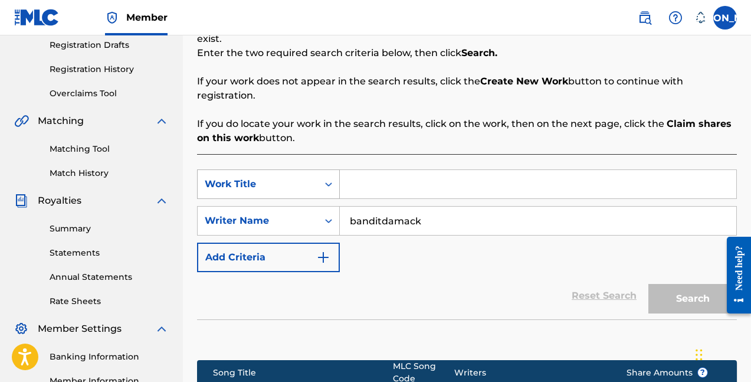
drag, startPoint x: 447, startPoint y: 213, endPoint x: 300, endPoint y: 184, distance: 149.1
click at [306, 206] on div "SearchWithCriteria6a45bf68-6cc9-4a1b-9a82-b574339b29cf Writer Name banditdamack" at bounding box center [467, 221] width 540 height 30
type input "[PERSON_NAME]"
click at [358, 184] on input "Search Form" at bounding box center [538, 184] width 397 height 28
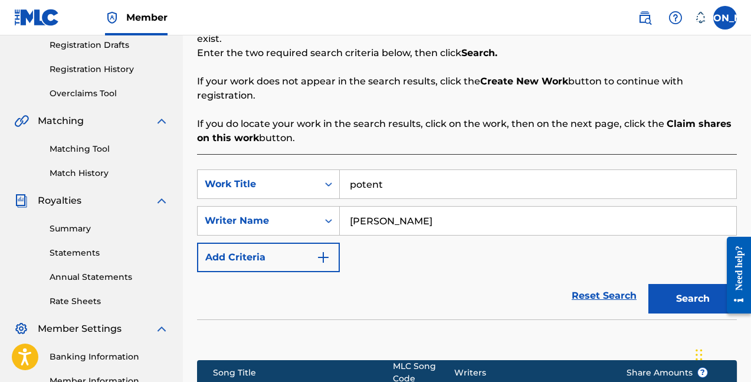
type input "potent"
click at [693, 285] on button "Search" at bounding box center [693, 299] width 89 height 30
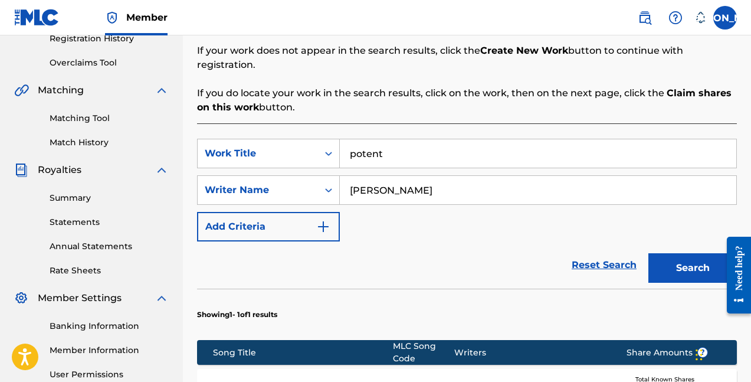
scroll to position [344, 0]
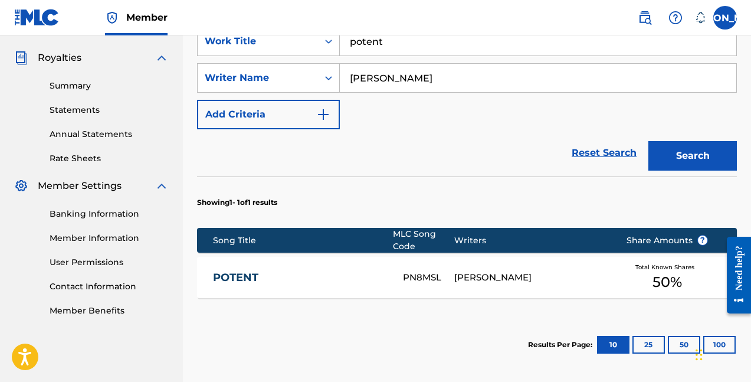
click at [234, 271] on link "POTENT" at bounding box center [300, 278] width 174 height 14
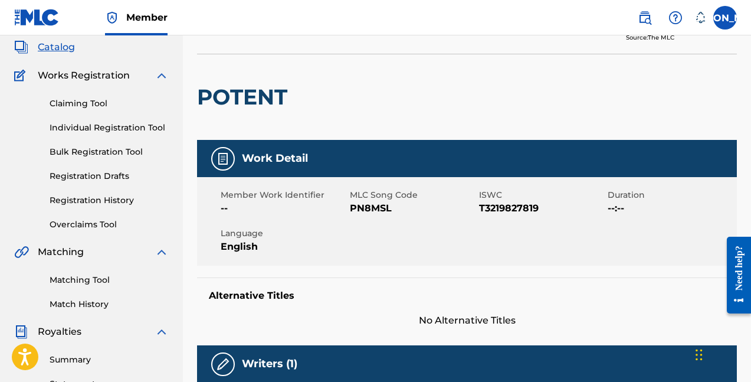
scroll to position [69, 0]
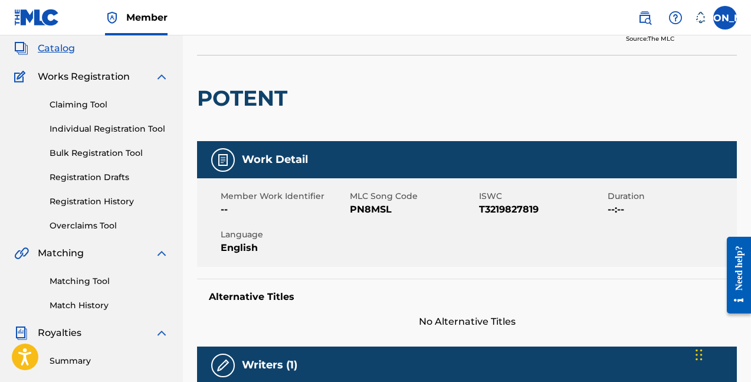
click at [593, 192] on span "ISWC" at bounding box center [542, 196] width 126 height 12
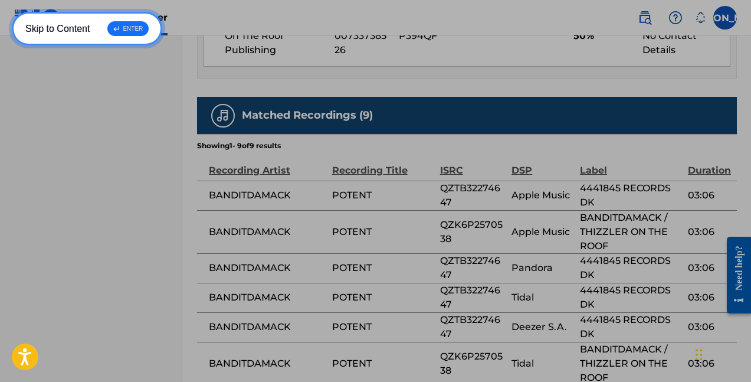
scroll to position [631, 0]
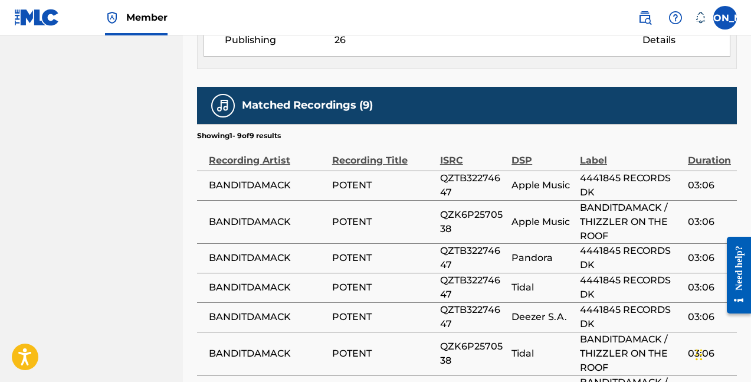
click at [343, 223] on span "POTENT" at bounding box center [383, 222] width 102 height 14
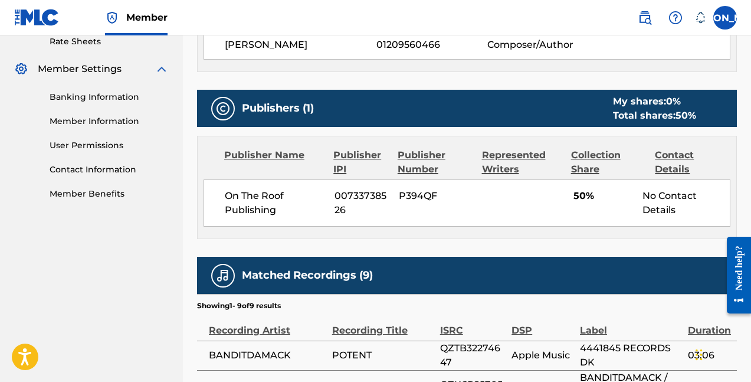
scroll to position [460, 0]
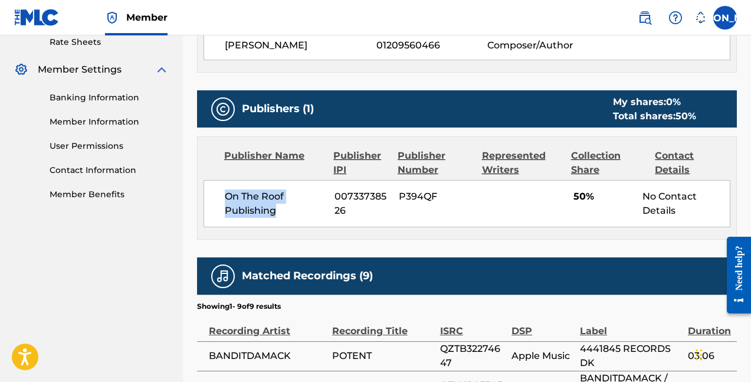
drag, startPoint x: 290, startPoint y: 217, endPoint x: 223, endPoint y: 190, distance: 72.4
click at [221, 191] on div "On The Roof Publishing [PHONE_NUMBER] P394QF 50% No Contact Details" at bounding box center [467, 203] width 527 height 47
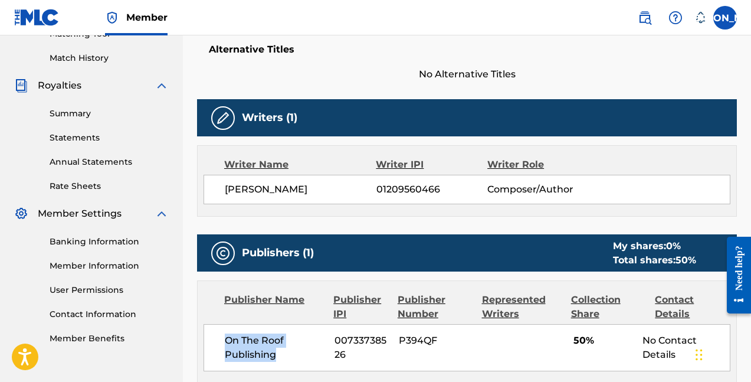
scroll to position [426, 0]
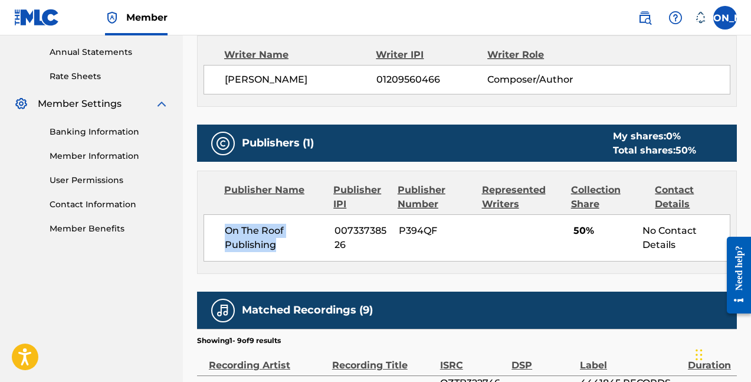
copy span "On The Roof Publishing"
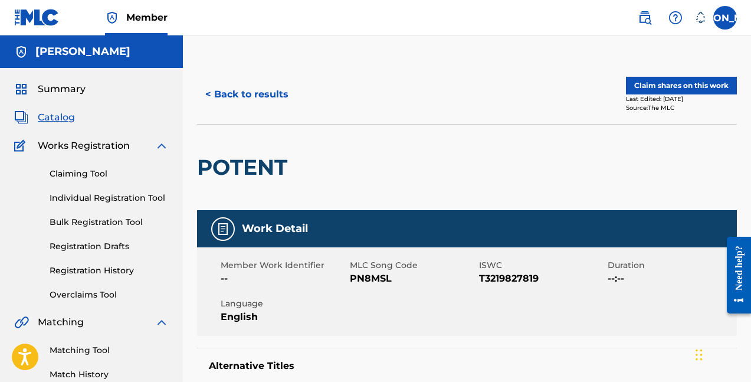
scroll to position [0, 0]
click at [83, 173] on link "Claiming Tool" at bounding box center [109, 174] width 119 height 12
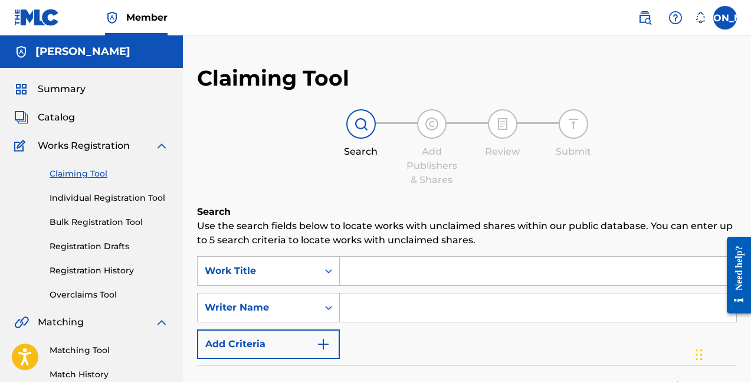
click at [377, 283] on input "Search Form" at bounding box center [538, 271] width 397 height 28
type input "b"
type input "[PERSON_NAME]"
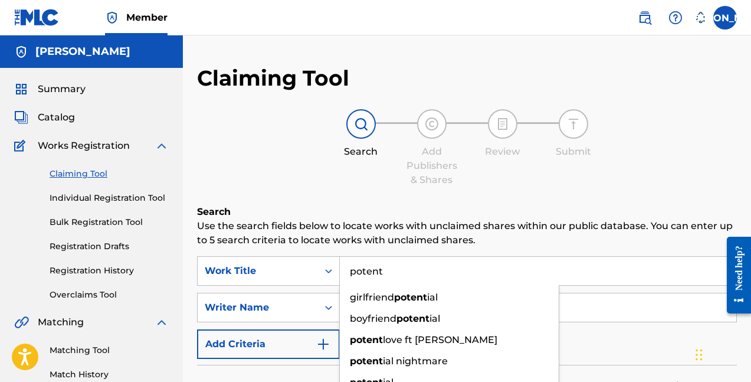
type input "potent"
click at [351, 223] on p "Use the search fields below to locate works with unclaimed shares within our pu…" at bounding box center [467, 233] width 540 height 28
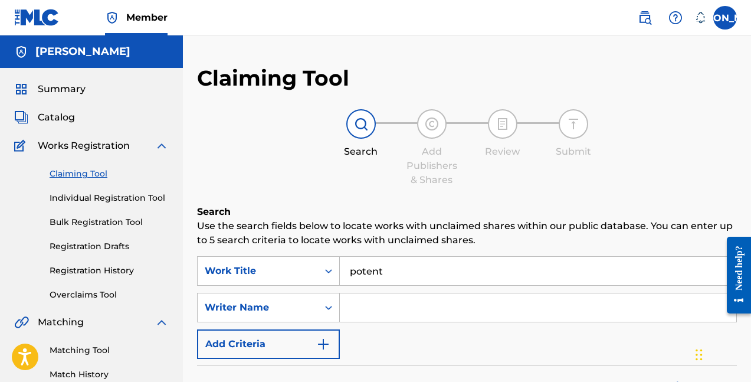
click at [352, 309] on input "Search Form" at bounding box center [538, 307] width 397 height 28
type input "n"
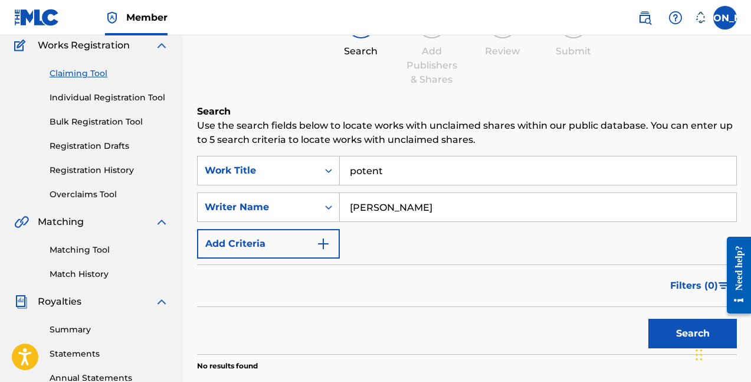
scroll to position [98, 0]
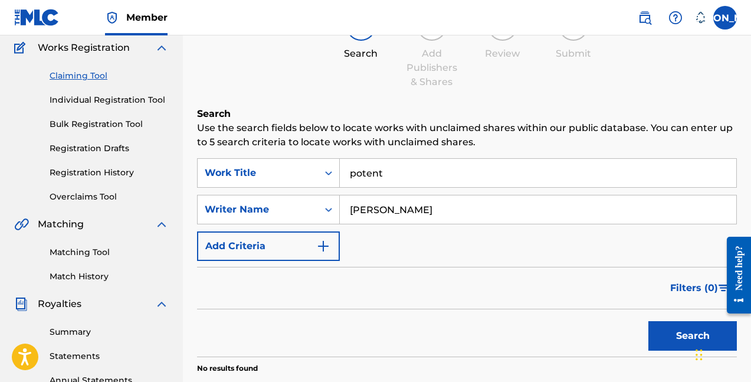
click at [678, 335] on button "Search" at bounding box center [693, 336] width 89 height 30
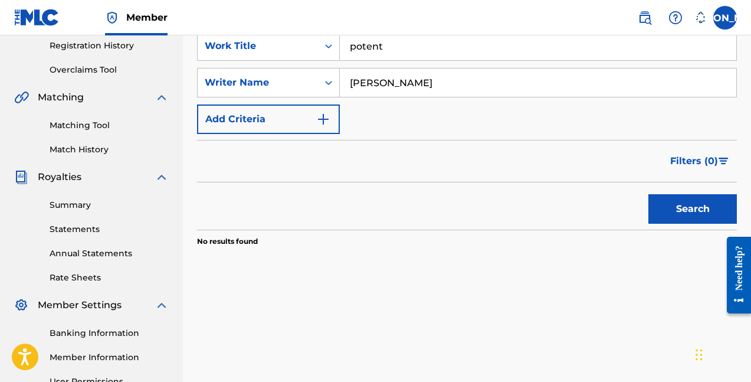
scroll to position [246, 0]
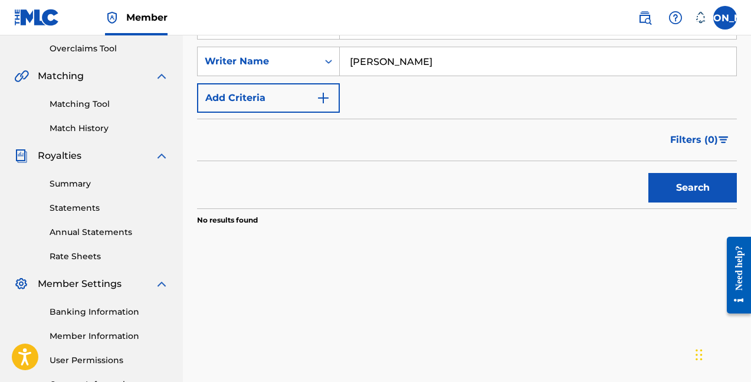
click at [368, 63] on input "[PERSON_NAME]" at bounding box center [538, 61] width 397 height 28
type input "[PERSON_NAME]"
click at [693, 188] on button "Search" at bounding box center [693, 188] width 89 height 30
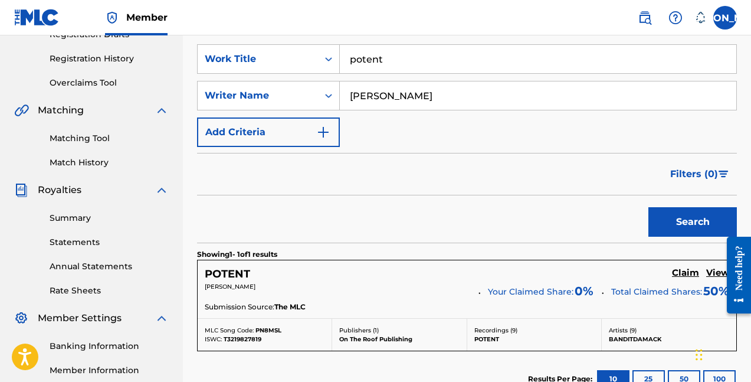
scroll to position [195, 0]
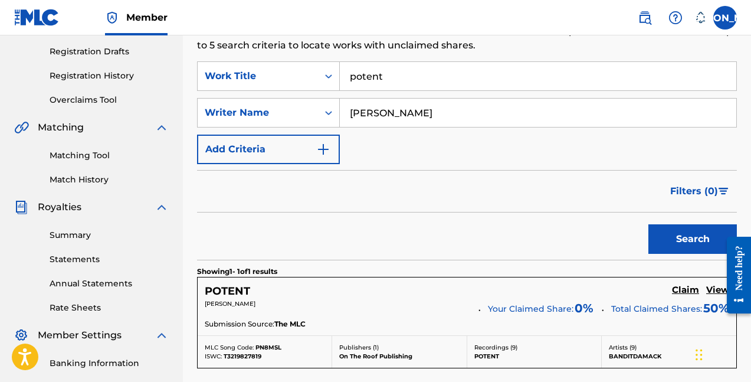
click at [103, 155] on link "Matching Tool" at bounding box center [109, 155] width 119 height 12
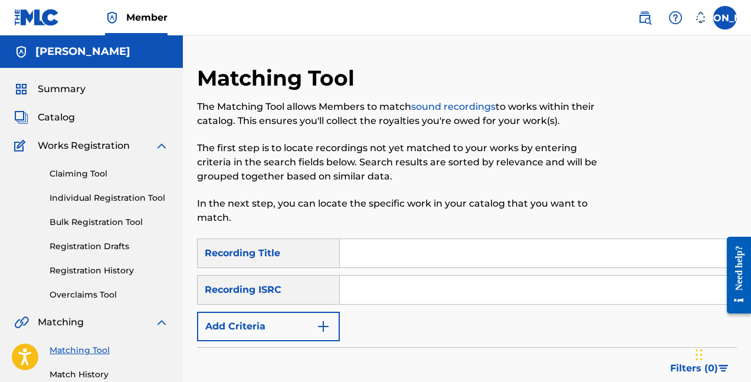
click at [354, 252] on input "Search Form" at bounding box center [538, 253] width 397 height 28
type input "potent"
click at [303, 309] on div "SearchWithCriteria728fe7c0-31e1-4615-9d30-b4142148f047 Recording Title potent S…" at bounding box center [467, 289] width 540 height 103
click at [302, 317] on button "Add Criteria" at bounding box center [268, 327] width 143 height 30
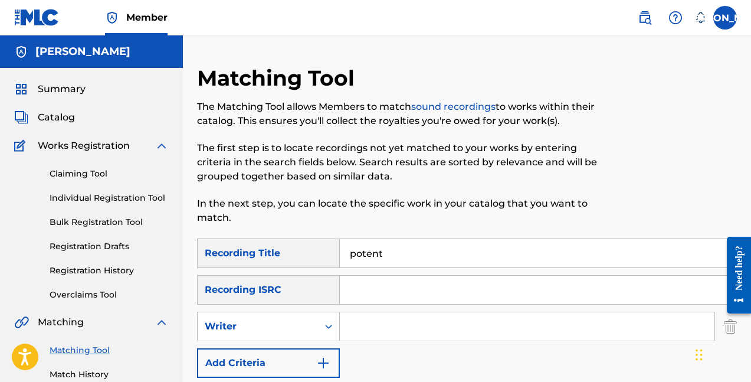
click at [358, 318] on input "Search Form" at bounding box center [527, 326] width 375 height 28
type input "[PERSON_NAME]"
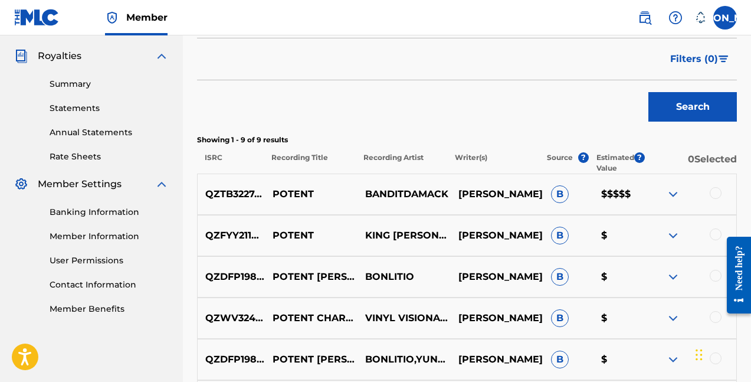
scroll to position [341, 0]
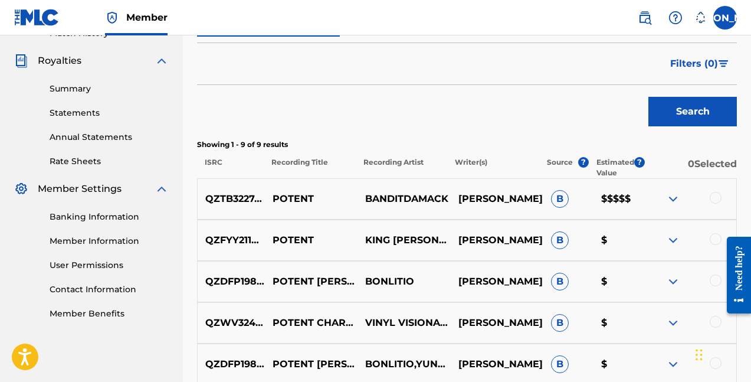
click at [671, 199] on img at bounding box center [673, 199] width 14 height 14
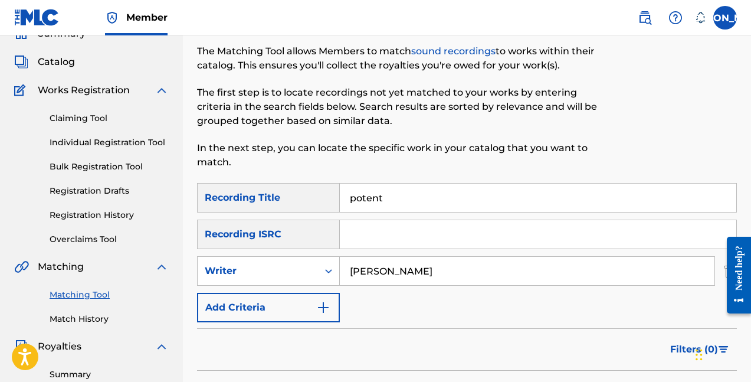
scroll to position [15, 0]
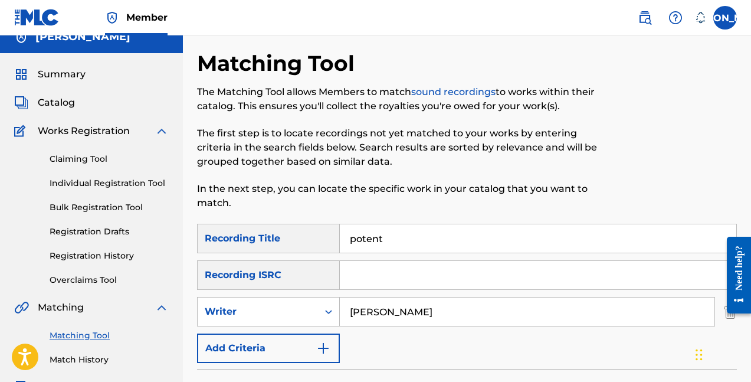
click at [100, 162] on link "Claiming Tool" at bounding box center [109, 159] width 119 height 12
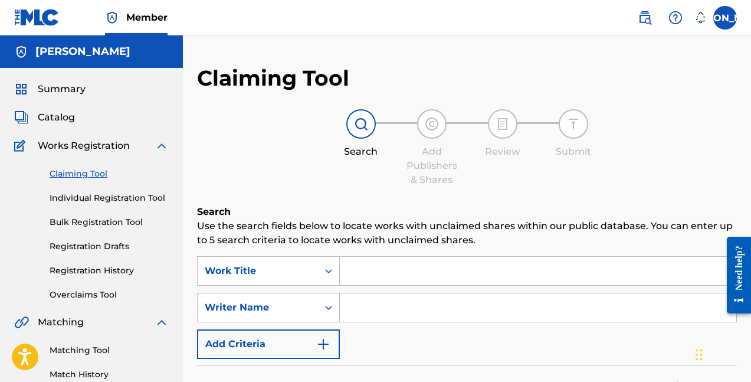
click at [63, 107] on div "Summary Catalog Works Registration Claiming Tool Individual Registration Tool B…" at bounding box center [91, 371] width 183 height 607
click at [62, 117] on span "Catalog" at bounding box center [56, 117] width 37 height 14
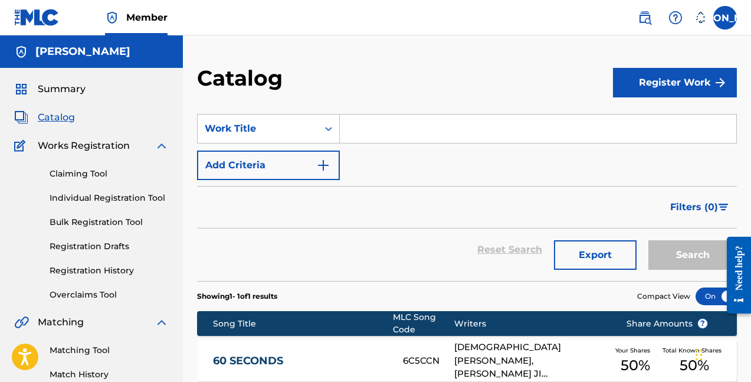
click at [107, 270] on link "Registration History" at bounding box center [109, 270] width 119 height 12
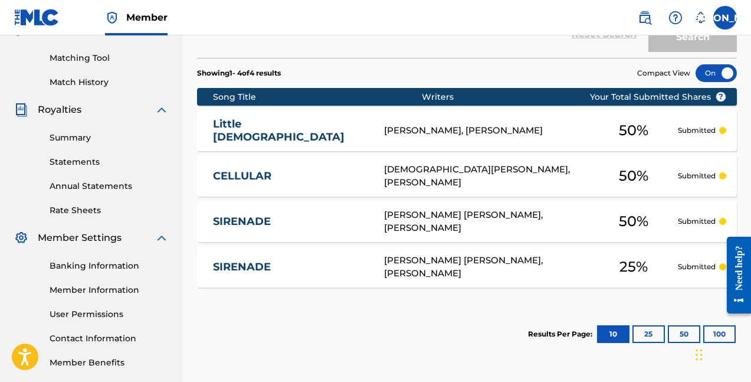
scroll to position [286, 0]
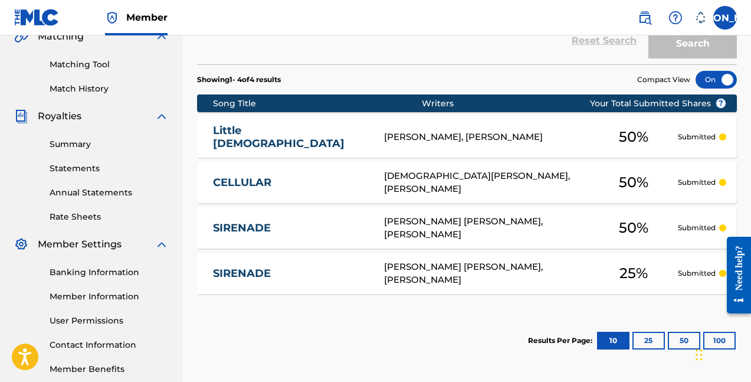
click at [609, 185] on div "50 %" at bounding box center [634, 182] width 89 height 27
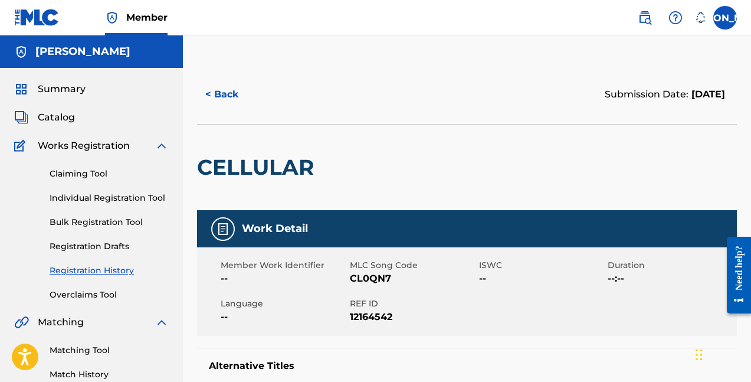
click at [220, 90] on button "< Back" at bounding box center [232, 95] width 71 height 30
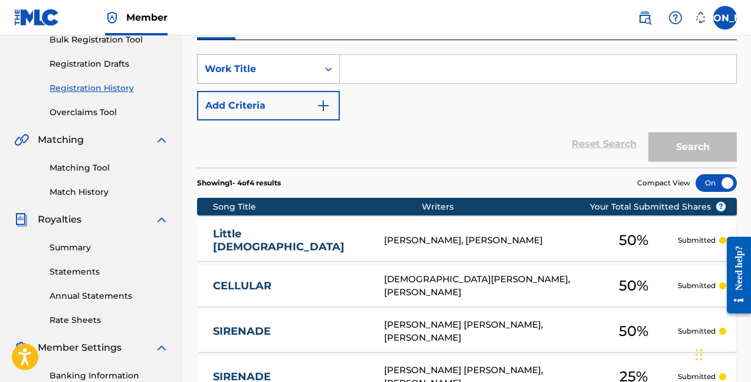
scroll to position [219, 0]
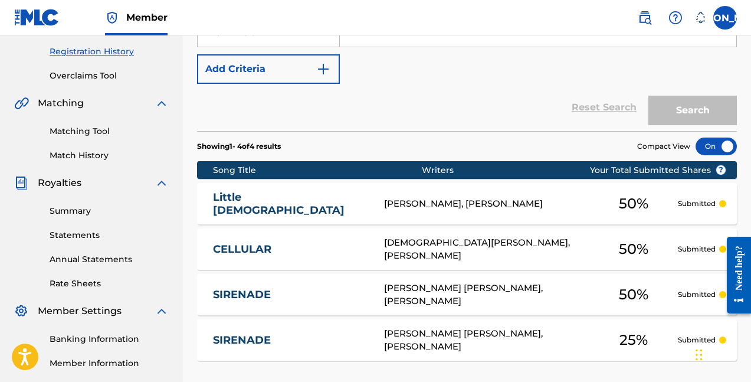
click at [335, 236] on div "CELLULAR CL0QN7 [PERSON_NAME], [PERSON_NAME] 50 % Submitted" at bounding box center [467, 248] width 540 height 41
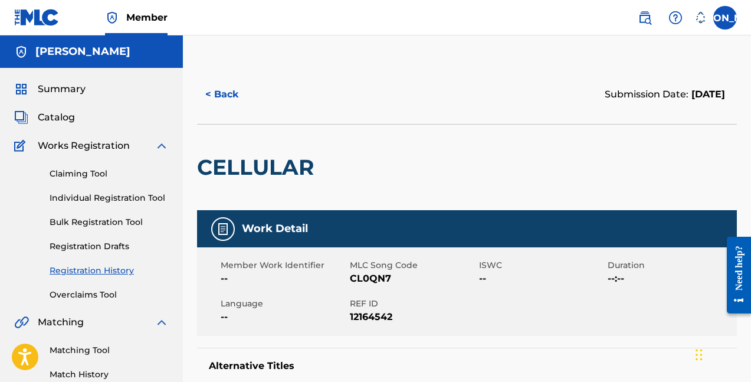
click at [197, 96] on button "< Back" at bounding box center [232, 95] width 71 height 30
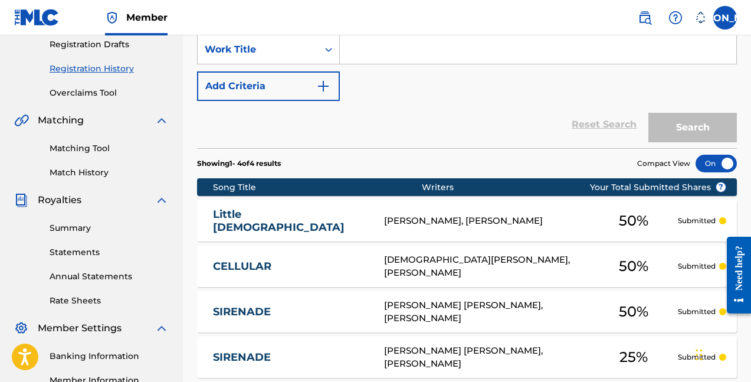
scroll to position [2, 0]
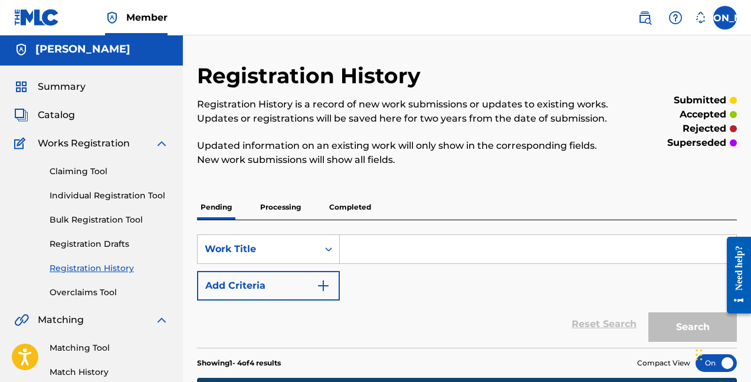
click at [365, 251] on input "Search Form" at bounding box center [538, 249] width 397 height 28
click at [138, 85] on div "Summary" at bounding box center [91, 87] width 155 height 14
click at [91, 90] on div "Summary" at bounding box center [91, 87] width 155 height 14
click at [63, 89] on span "Summary" at bounding box center [62, 87] width 48 height 14
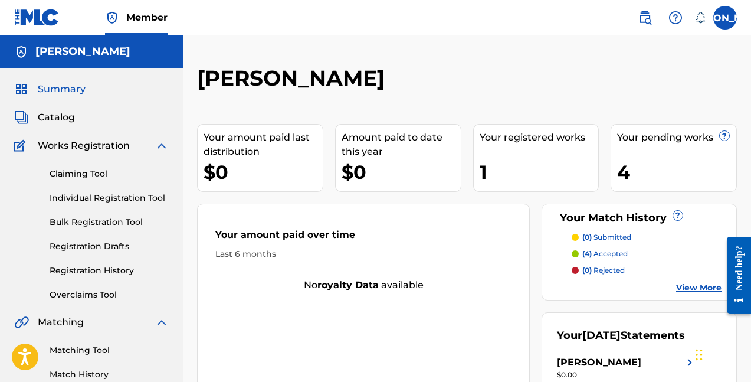
click at [43, 120] on span "Catalog" at bounding box center [56, 117] width 37 height 14
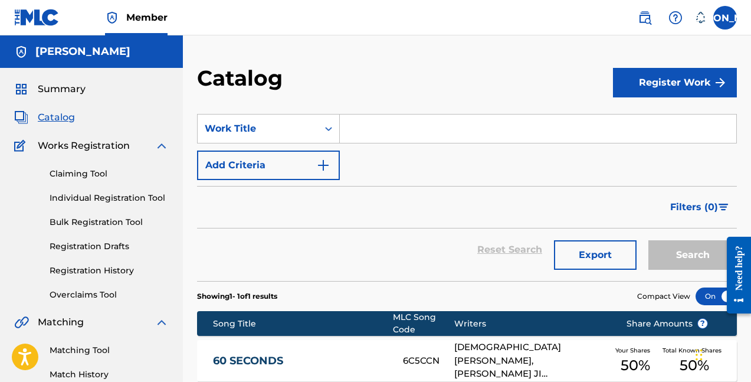
click at [619, 81] on button "Register Work" at bounding box center [675, 83] width 124 height 30
click at [692, 129] on link "Individual" at bounding box center [675, 121] width 124 height 28
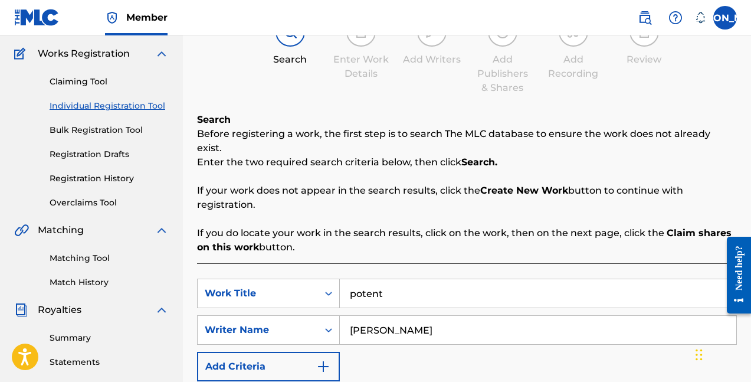
scroll to position [93, 0]
drag, startPoint x: 411, startPoint y: 278, endPoint x: 299, endPoint y: 248, distance: 116.7
type input "d"
type input "bills"
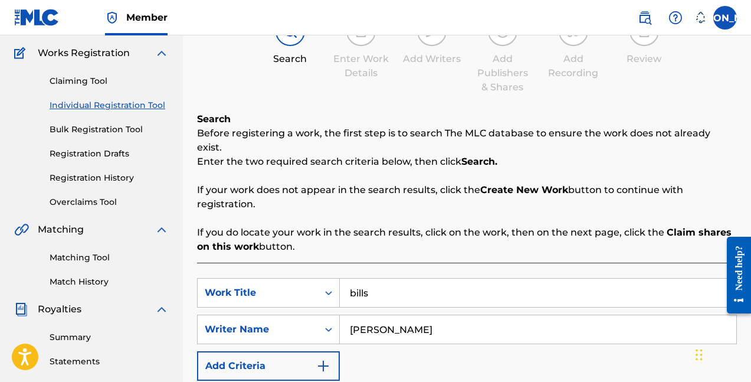
click at [443, 331] on div "SearchWithCriteria2b492e53-5e37-4e5a-9185-7427cc84288b Work Title bills SearchW…" at bounding box center [467, 329] width 540 height 103
drag, startPoint x: 450, startPoint y: 315, endPoint x: 234, endPoint y: 220, distance: 236.3
click at [243, 245] on div "Search Before registering a work, the first step is to search The MLC database …" at bounding box center [467, 382] width 540 height 540
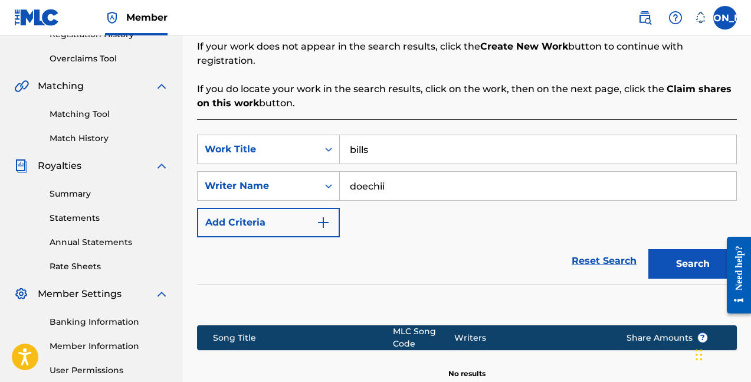
scroll to position [251, 0]
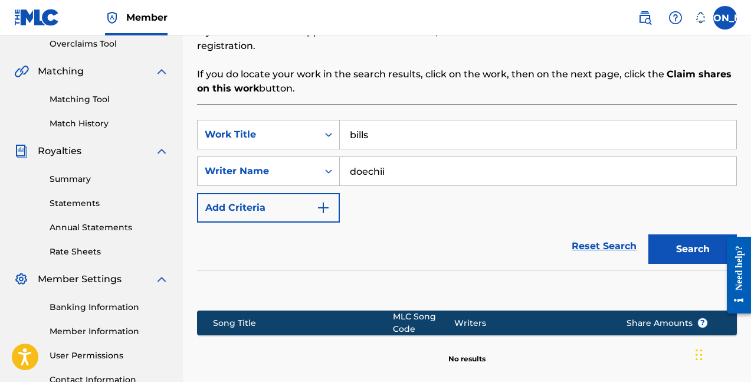
click at [687, 238] on button "Search" at bounding box center [693, 249] width 89 height 30
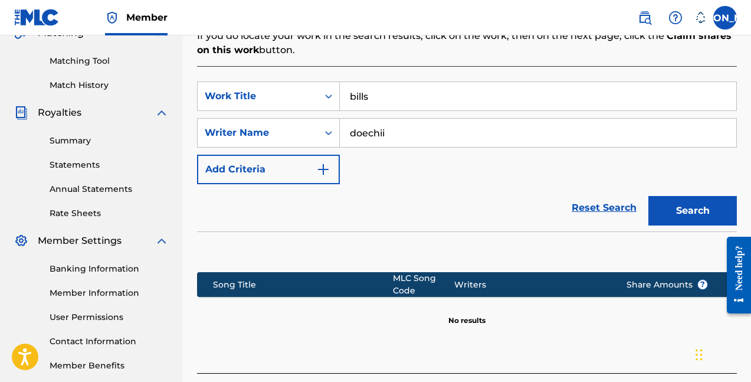
scroll to position [326, 0]
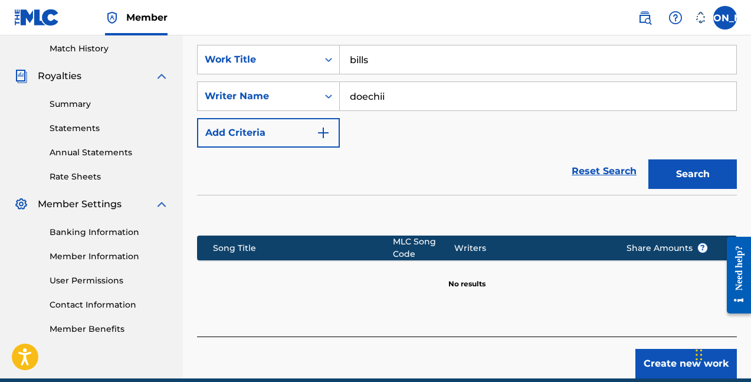
drag, startPoint x: 470, startPoint y: 80, endPoint x: 275, endPoint y: 66, distance: 196.0
click at [278, 66] on div "SearchWithCriteria2b492e53-5e37-4e5a-9185-7427cc84288b Work Title bills SearchW…" at bounding box center [467, 96] width 540 height 103
type input "jaylah"
click at [693, 160] on button "Search" at bounding box center [693, 174] width 89 height 30
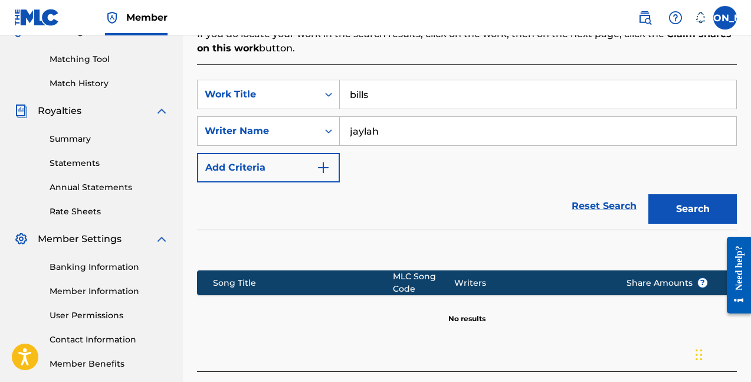
scroll to position [292, 0]
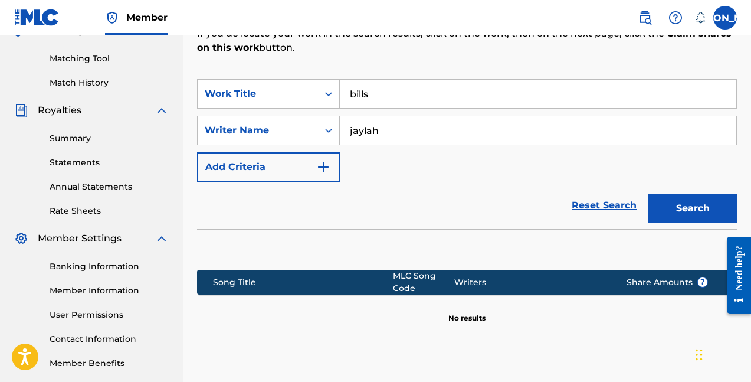
click at [419, 81] on input "bills" at bounding box center [538, 94] width 397 height 28
type input "bills"
click at [693, 194] on button "Search" at bounding box center [693, 209] width 89 height 30
drag, startPoint x: 407, startPoint y: 115, endPoint x: 276, endPoint y: 83, distance: 134.3
click at [280, 87] on div "SearchWithCriteria2b492e53-5e37-4e5a-9185-7427cc84288b Work Title bills SearchW…" at bounding box center [467, 130] width 540 height 103
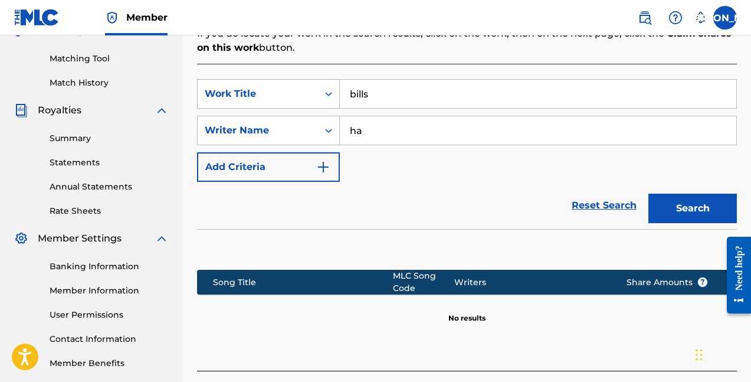
type input "h"
type input "K"
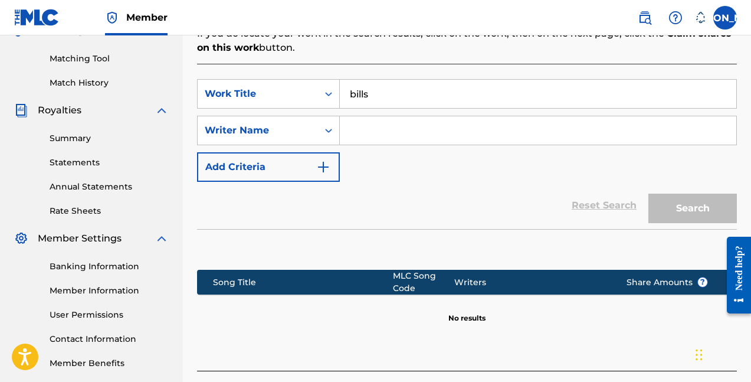
drag, startPoint x: 394, startPoint y: 78, endPoint x: 287, endPoint y: 54, distance: 110.0
click at [292, 64] on div "SearchWithCriteria2b492e53-5e37-4e5a-9185-7427cc84288b Work Title bills SearchW…" at bounding box center [467, 217] width 540 height 307
type input "d"
type input "K"
click at [450, 118] on input "Search Form" at bounding box center [538, 130] width 397 height 28
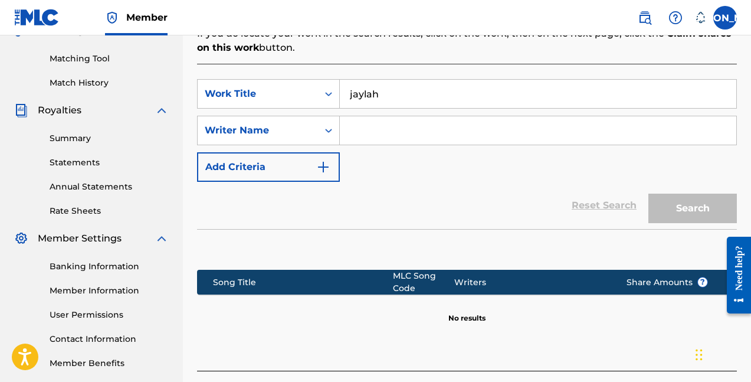
drag, startPoint x: 455, startPoint y: 85, endPoint x: 298, endPoint y: 45, distance: 162.6
click at [300, 64] on div "SearchWithCriteria2b492e53-5e37-4e5a-9185-7427cc84288b Work Title jaylah Search…" at bounding box center [467, 217] width 540 height 307
type input "b"
click at [354, 116] on input "Search Form" at bounding box center [538, 130] width 397 height 28
type input "jaylah"
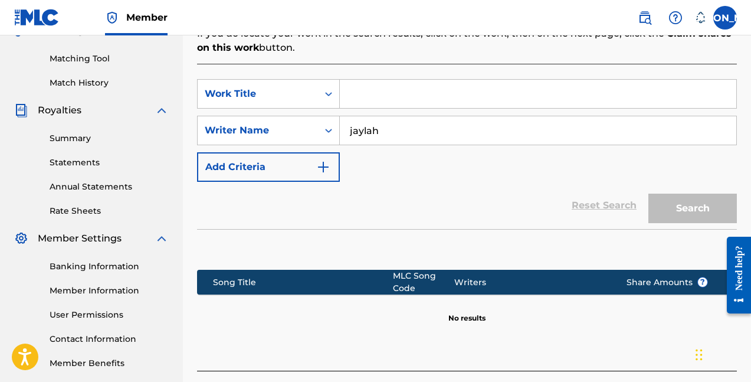
click at [380, 80] on input "Search Form" at bounding box center [538, 94] width 397 height 28
type input "d"
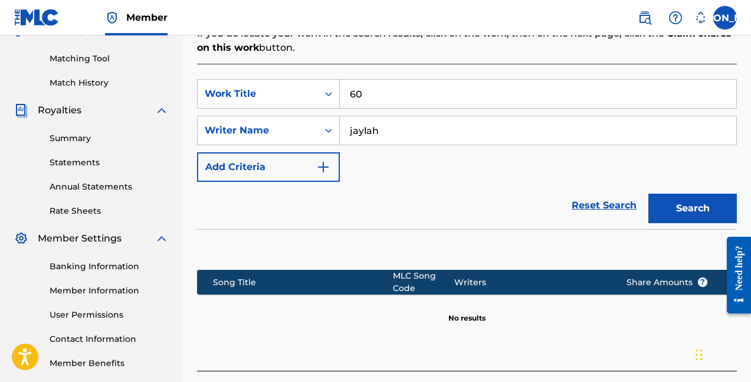
click at [693, 194] on button "Search" at bounding box center [693, 209] width 89 height 30
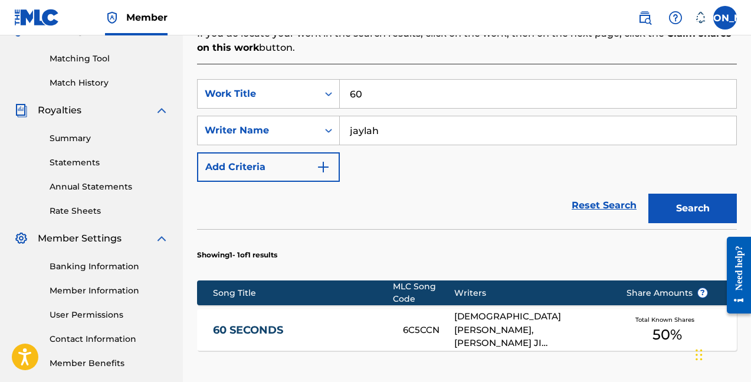
click at [406, 117] on input "jaylah" at bounding box center [538, 130] width 397 height 28
drag, startPoint x: 406, startPoint y: 117, endPoint x: 430, endPoint y: 73, distance: 49.9
click at [430, 80] on input "60" at bounding box center [538, 94] width 397 height 28
drag, startPoint x: 432, startPoint y: 76, endPoint x: 351, endPoint y: 72, distance: 81.0
click at [354, 80] on input "60" at bounding box center [538, 94] width 397 height 28
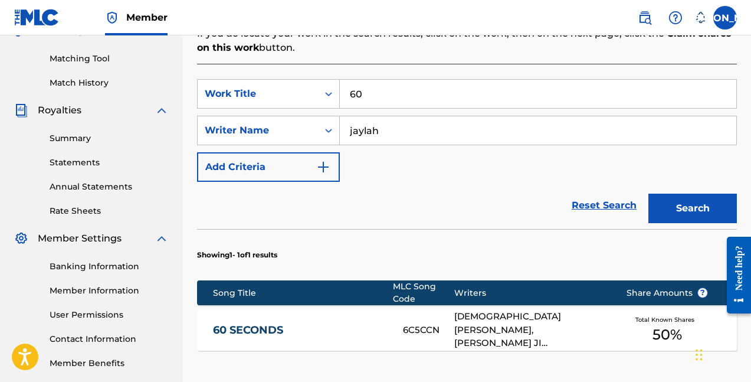
type input "6"
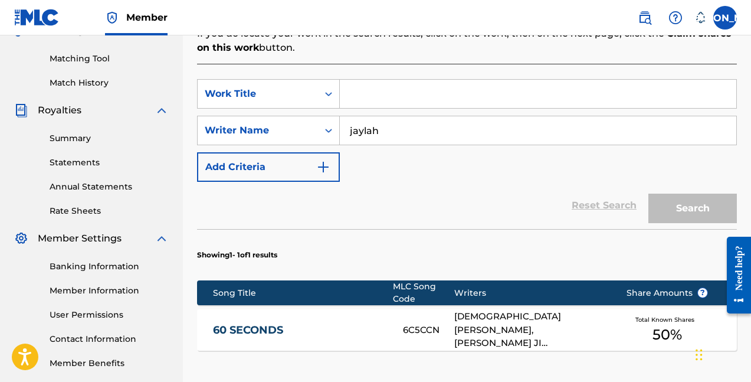
click at [388, 116] on input "jaylah" at bounding box center [538, 130] width 397 height 28
click at [402, 86] on input "Search Form" at bounding box center [538, 94] width 397 height 28
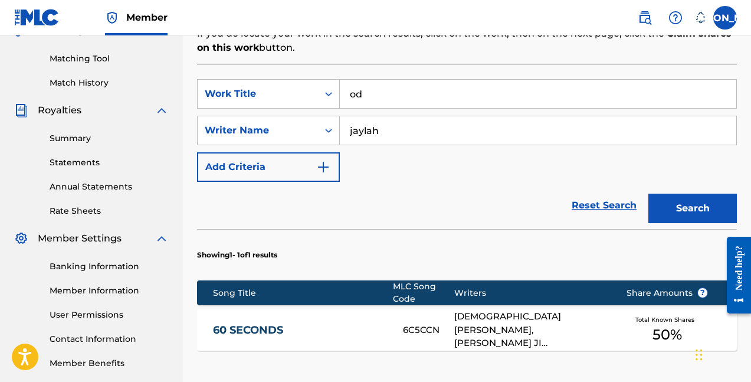
type input "o"
type input "Doechii 101"
click at [693, 194] on button "Search" at bounding box center [693, 209] width 89 height 30
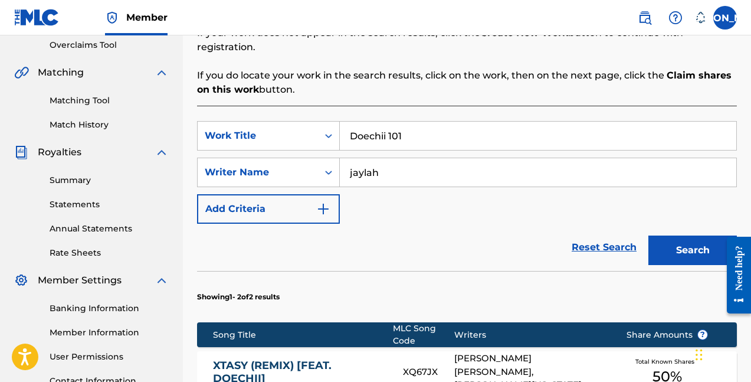
scroll to position [244, 0]
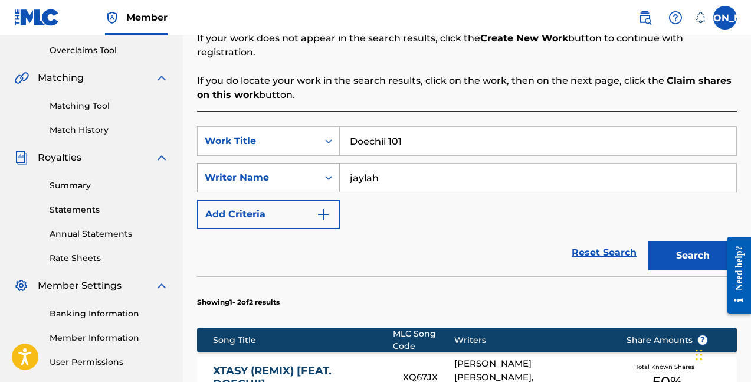
drag, startPoint x: 419, startPoint y: 166, endPoint x: 290, endPoint y: 152, distance: 129.5
click at [293, 163] on div "SearchWithCriteria6a45bf68-6cc9-4a1b-9a82-b574339b29cf Writer Name [PERSON_NAME]" at bounding box center [467, 178] width 540 height 30
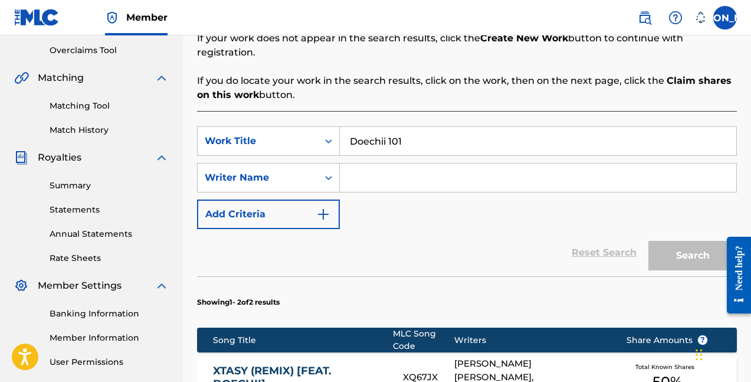
click at [393, 5] on nav "Member JA [PERSON_NAME] [PERSON_NAME][EMAIL_ADDRESS][DOMAIN_NAME] Notification …" at bounding box center [375, 17] width 751 height 35
click at [393, 0] on nav "Member JA [PERSON_NAME] [PERSON_NAME][EMAIL_ADDRESS][DOMAIN_NAME] Notification …" at bounding box center [375, 17] width 751 height 35
drag, startPoint x: 420, startPoint y: 129, endPoint x: 262, endPoint y: 123, distance: 158.3
click at [269, 126] on div "SearchWithCriteria2b492e53-5e37-4e5a-9185-7427cc84288b Work Title Doechii 101" at bounding box center [467, 141] width 540 height 30
type input "a"
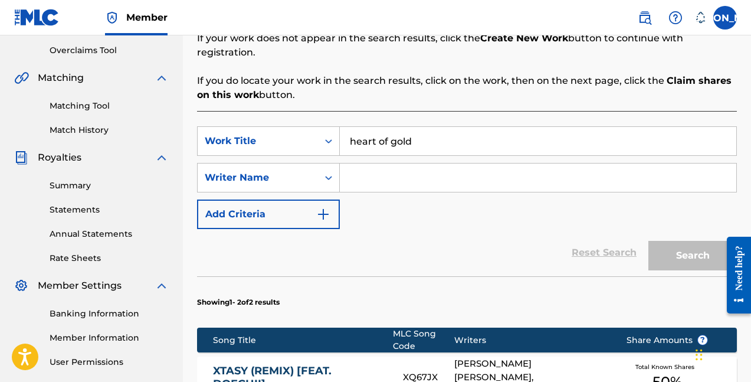
type input "heart of gold"
click at [411, 164] on input "Search Form" at bounding box center [538, 178] width 397 height 28
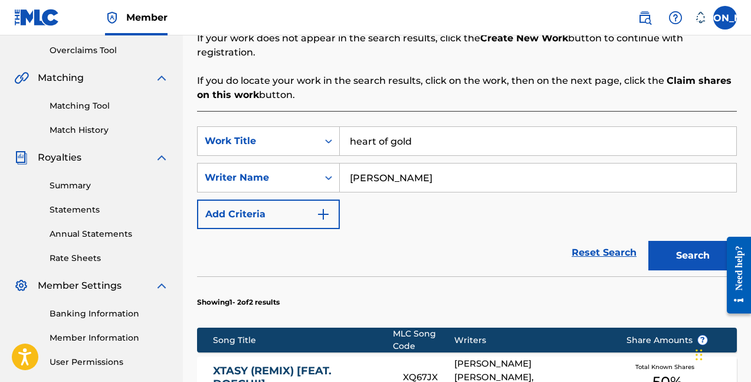
type input "[PERSON_NAME]"
click at [693, 241] on button "Search" at bounding box center [693, 256] width 89 height 30
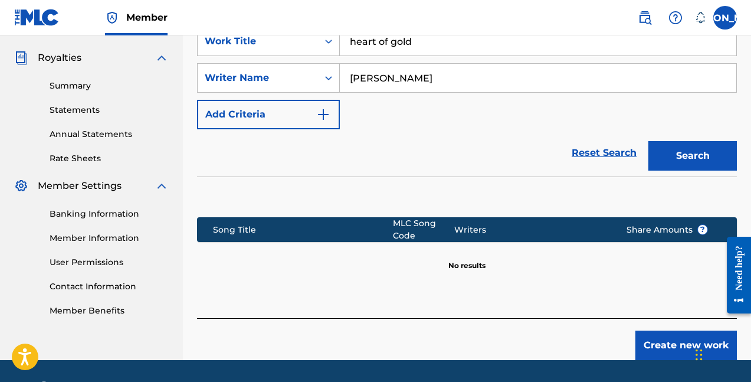
scroll to position [305, 0]
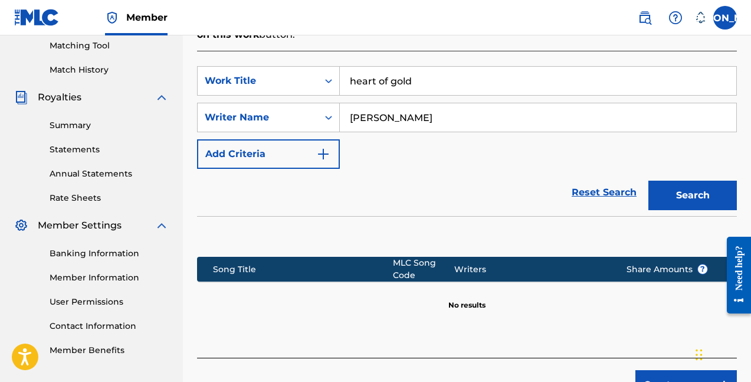
click at [675, 181] on button "Search" at bounding box center [693, 196] width 89 height 30
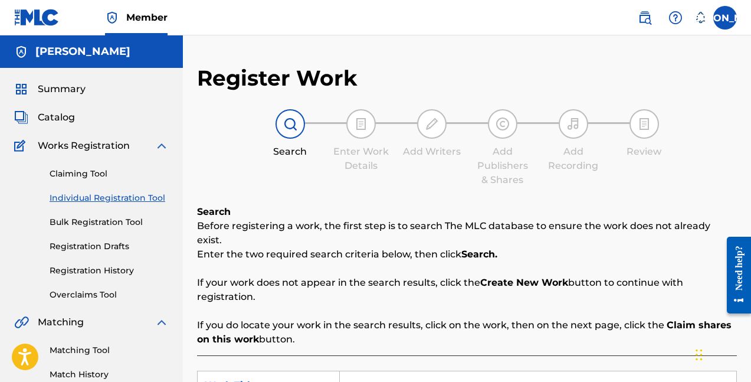
scroll to position [0, 0]
click at [70, 175] on link "Claiming Tool" at bounding box center [109, 174] width 119 height 12
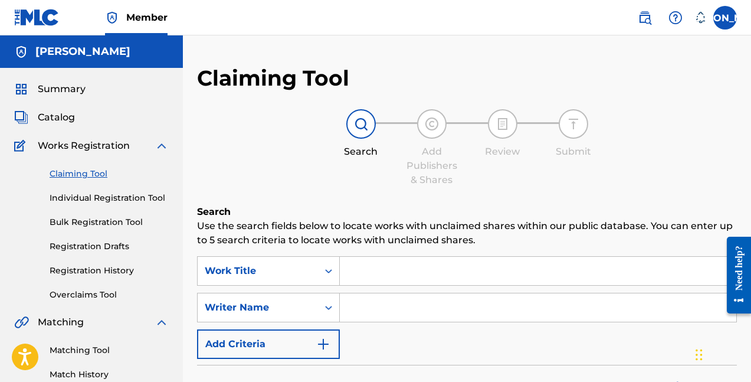
click at [413, 275] on input "Search Form" at bounding box center [538, 271] width 397 height 28
type input "[PERSON_NAME]"
click at [400, 312] on input "Search Form" at bounding box center [538, 307] width 397 height 28
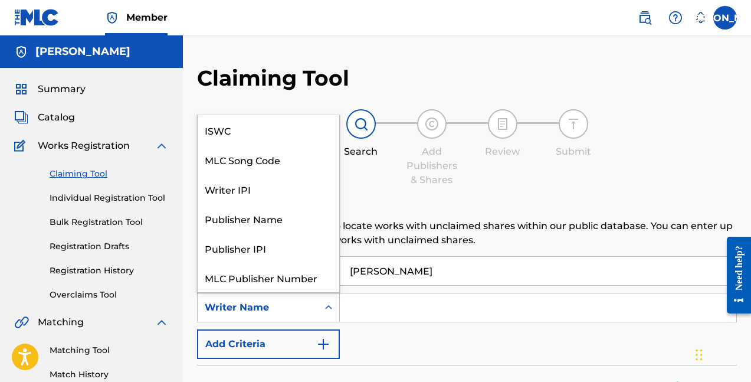
click at [317, 316] on div "Writer Name" at bounding box center [258, 307] width 120 height 22
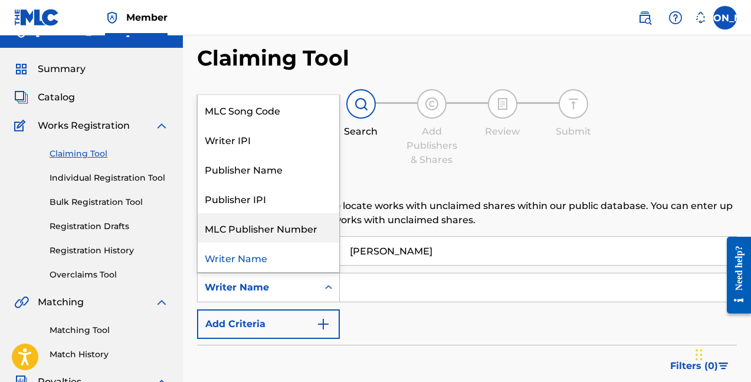
scroll to position [55, 0]
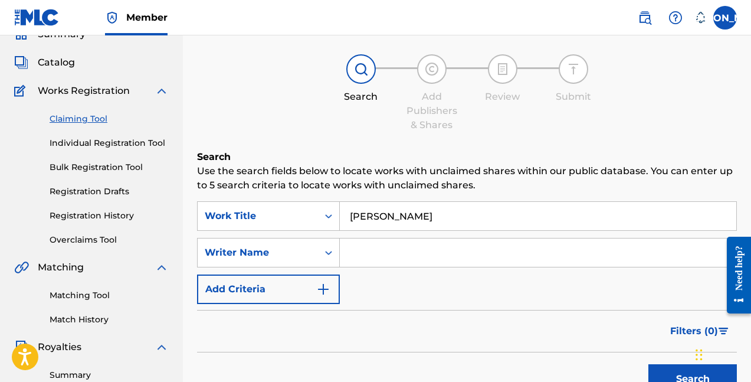
click at [383, 259] on input "Search Form" at bounding box center [538, 252] width 397 height 28
click at [325, 289] on img "Search Form" at bounding box center [323, 289] width 14 height 14
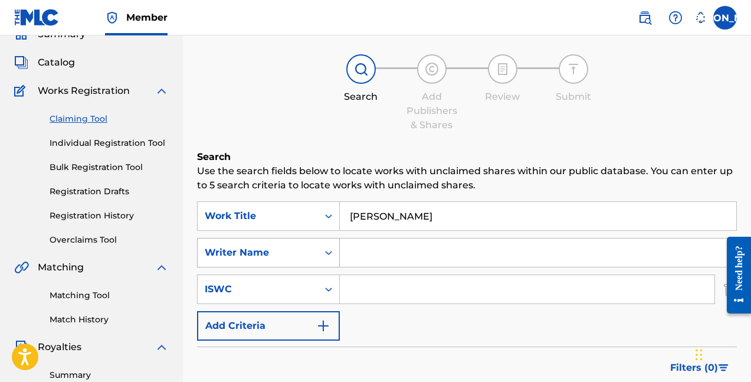
click at [324, 254] on icon "Search Form" at bounding box center [329, 253] width 12 height 12
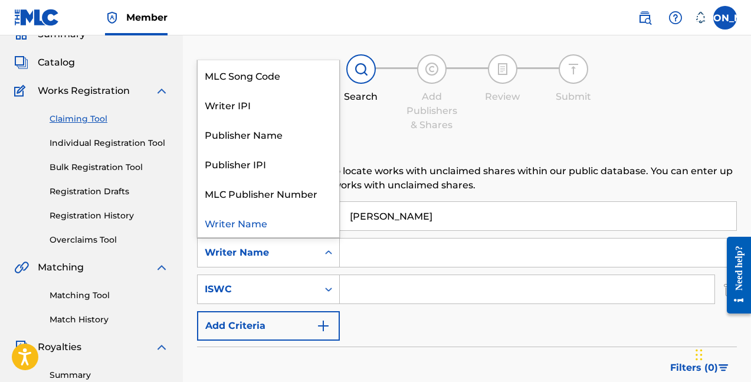
click at [321, 258] on div "Search Form" at bounding box center [328, 252] width 21 height 21
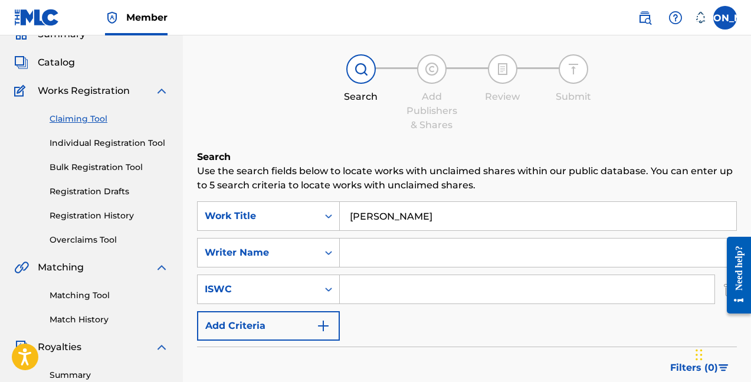
click at [354, 258] on input "Search Form" at bounding box center [538, 252] width 397 height 28
type input "A"
drag, startPoint x: 440, startPoint y: 217, endPoint x: 153, endPoint y: 179, distance: 290.0
click at [161, 187] on main "[PERSON_NAME] Summary Catalog Works Registration Claiming Tool Individual Regis…" at bounding box center [375, 301] width 751 height 640
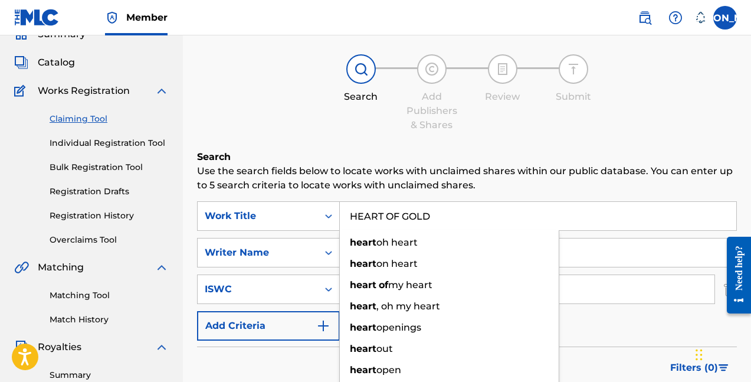
type input "HEART OF GOLD"
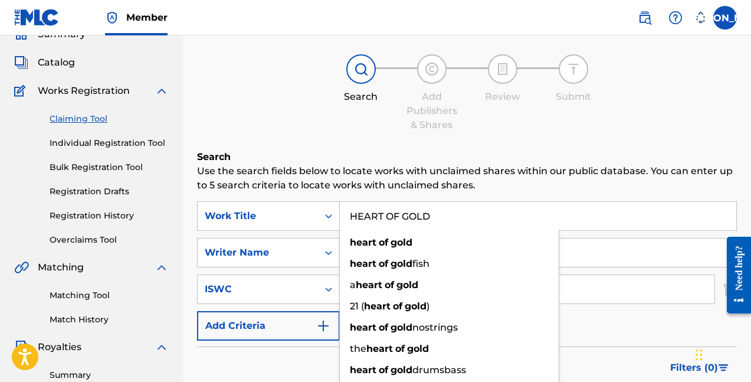
click at [253, 159] on h6 "Search" at bounding box center [467, 157] width 540 height 14
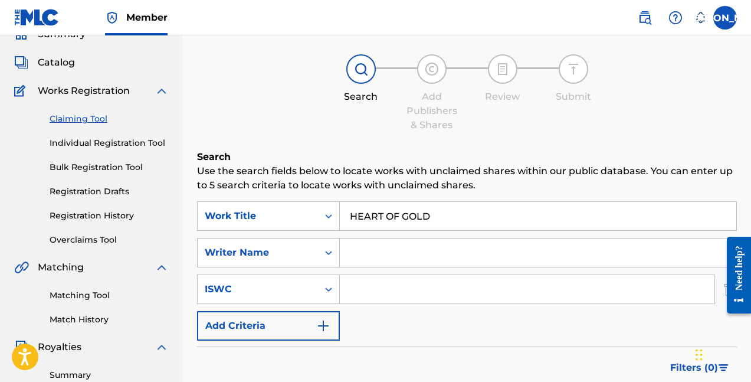
click at [369, 253] on input "Search Form" at bounding box center [538, 252] width 397 height 28
type input "[PERSON_NAME]"
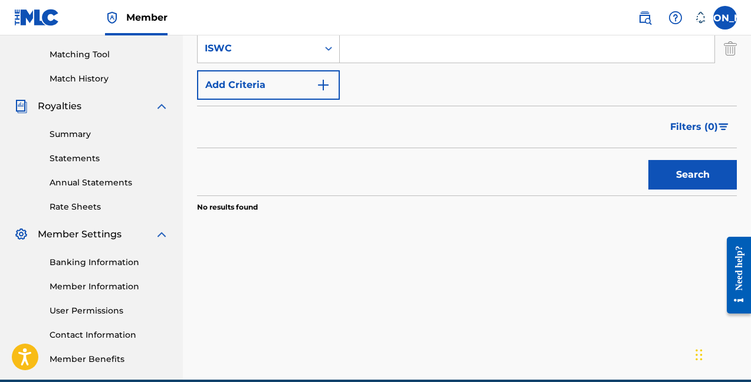
scroll to position [273, 0]
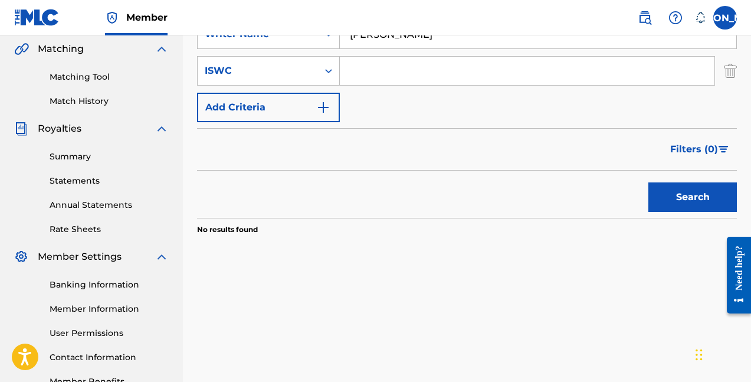
click at [674, 191] on button "Search" at bounding box center [693, 197] width 89 height 30
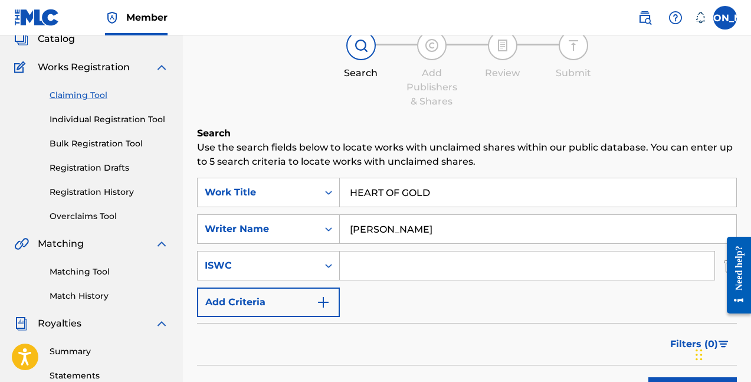
scroll to position [100, 0]
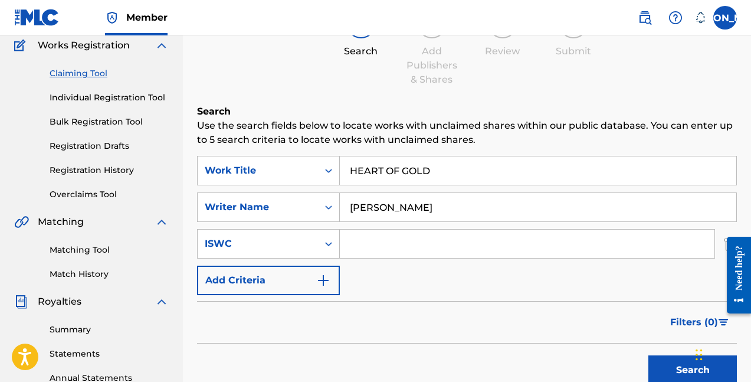
click at [104, 95] on link "Individual Registration Tool" at bounding box center [109, 98] width 119 height 12
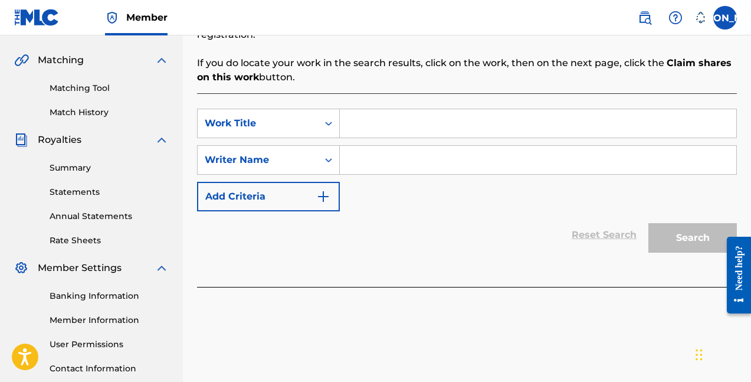
scroll to position [244, 0]
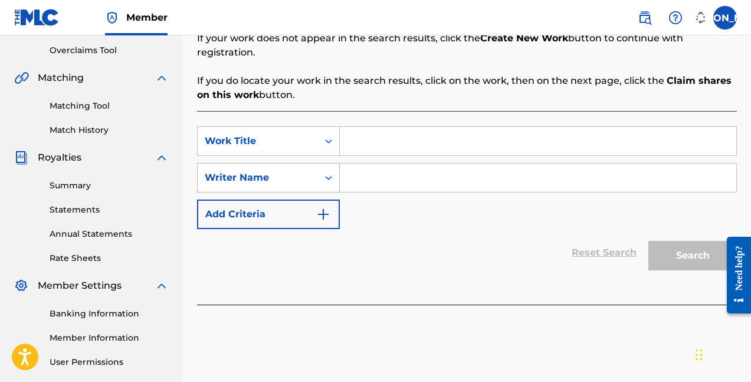
click at [317, 166] on div "Writer Name" at bounding box center [258, 177] width 120 height 22
click at [318, 166] on div "Writer Name" at bounding box center [258, 177] width 120 height 22
click at [368, 127] on input "Search Form" at bounding box center [538, 141] width 397 height 28
type input "Heart of gold"
click at [275, 171] on div "Writer Name" at bounding box center [258, 178] width 106 height 14
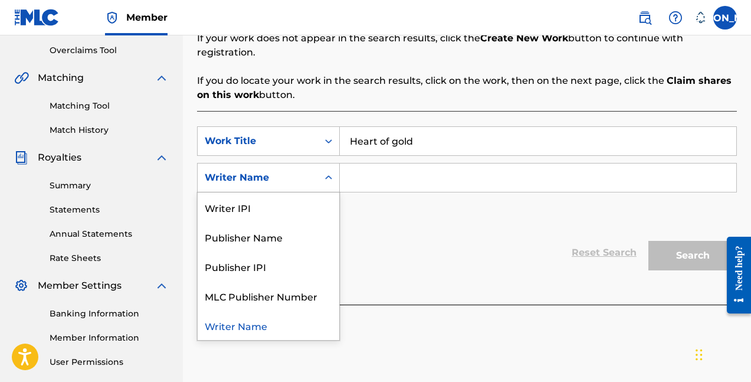
click at [268, 311] on div "Writer Name" at bounding box center [269, 326] width 142 height 30
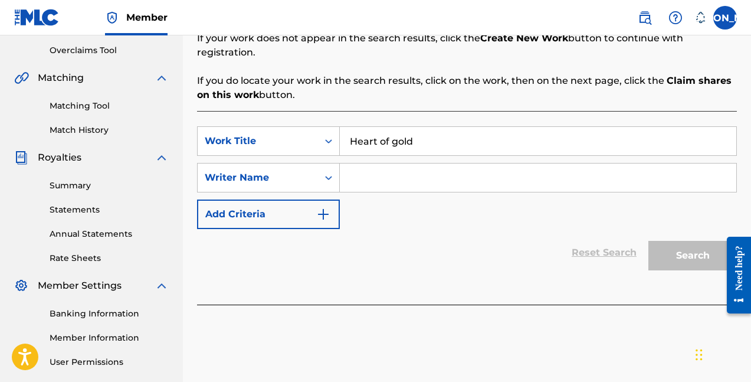
click at [350, 164] on input "Search Form" at bounding box center [538, 178] width 397 height 28
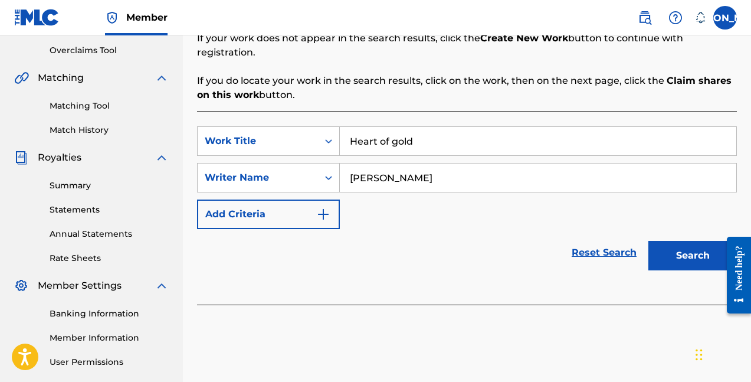
type input "[PERSON_NAME]"
click at [693, 241] on button "Search" at bounding box center [693, 256] width 89 height 30
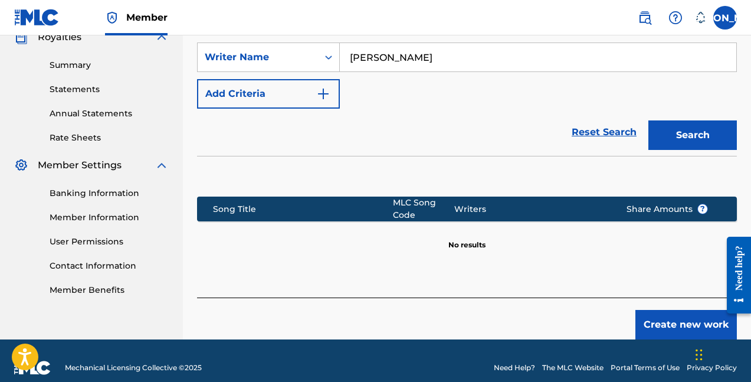
click at [664, 310] on button "Create new work" at bounding box center [687, 325] width 102 height 30
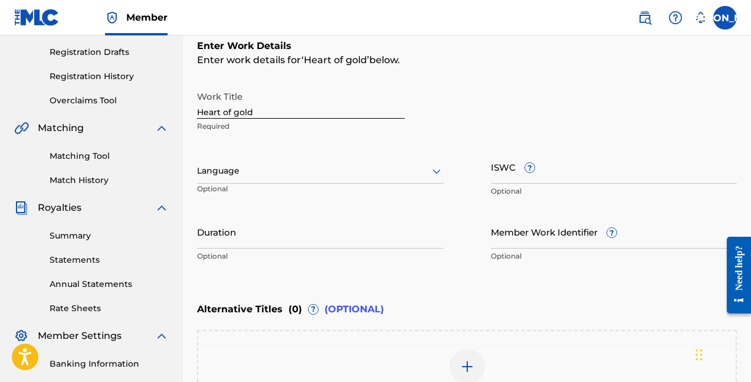
scroll to position [16, 0]
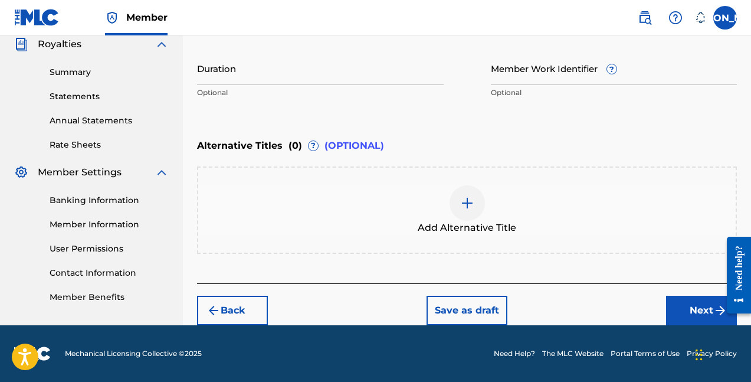
click at [696, 303] on button "Next" at bounding box center [701, 311] width 71 height 30
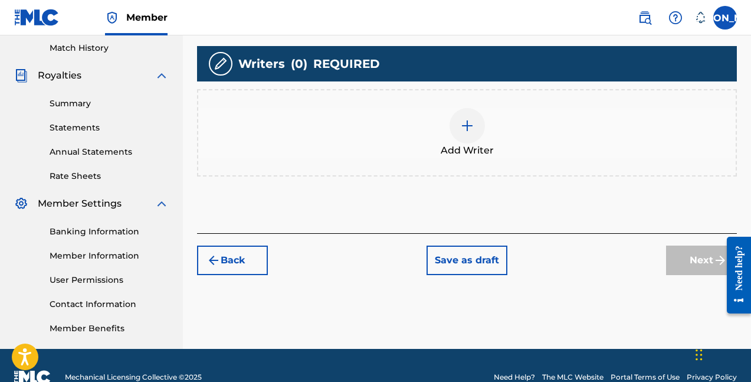
scroll to position [276, 0]
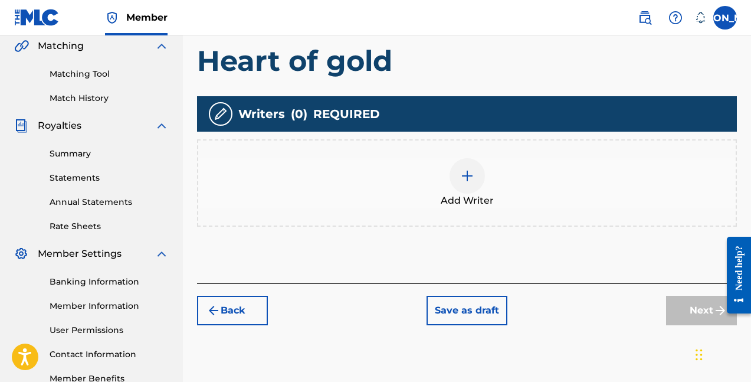
click at [460, 181] on img at bounding box center [467, 176] width 14 height 14
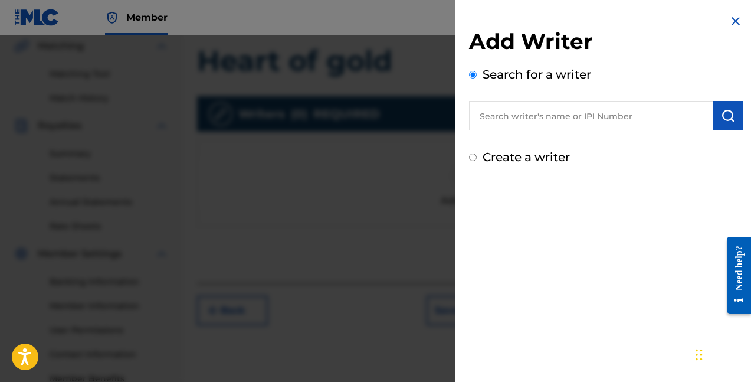
click at [530, 127] on input "text" at bounding box center [591, 116] width 244 height 30
type input "h"
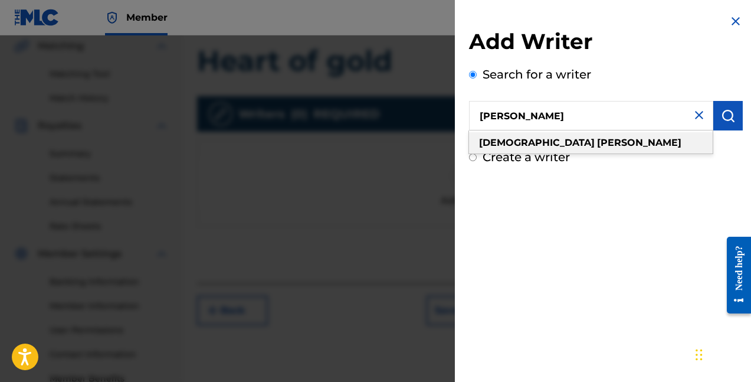
click at [631, 145] on div "[PERSON_NAME]" at bounding box center [591, 142] width 244 height 21
type input "[PERSON_NAME]"
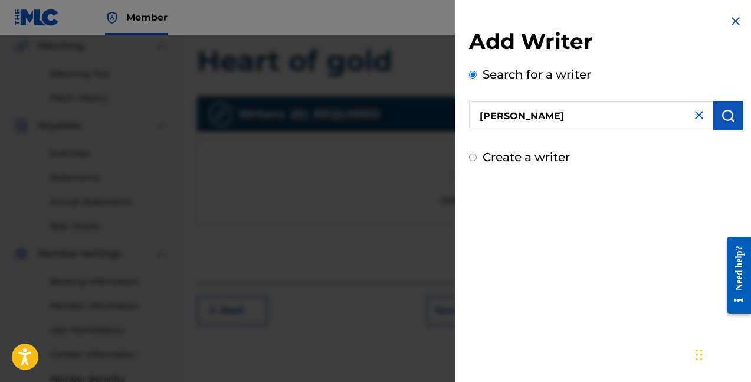
click at [724, 117] on img "submit" at bounding box center [728, 116] width 14 height 14
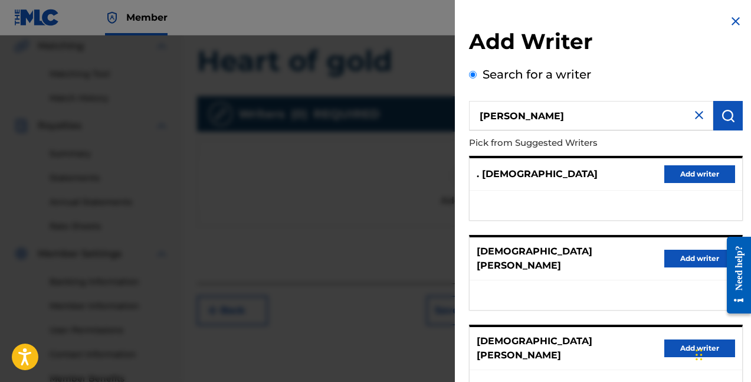
click at [572, 110] on input "[PERSON_NAME]" at bounding box center [591, 116] width 244 height 30
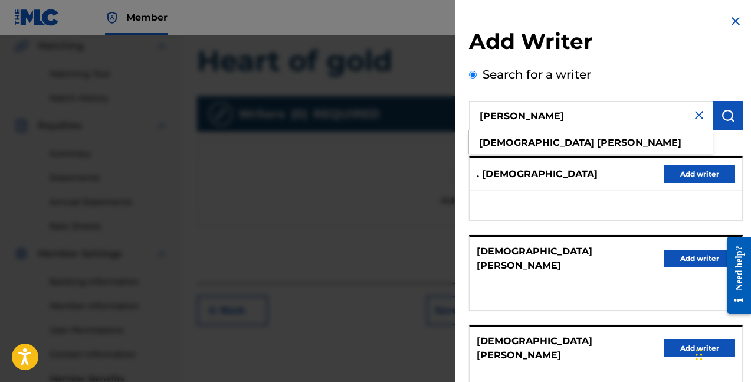
click at [560, 106] on input "[PERSON_NAME]" at bounding box center [591, 116] width 244 height 30
click at [552, 138] on div "[PERSON_NAME]" at bounding box center [591, 142] width 244 height 21
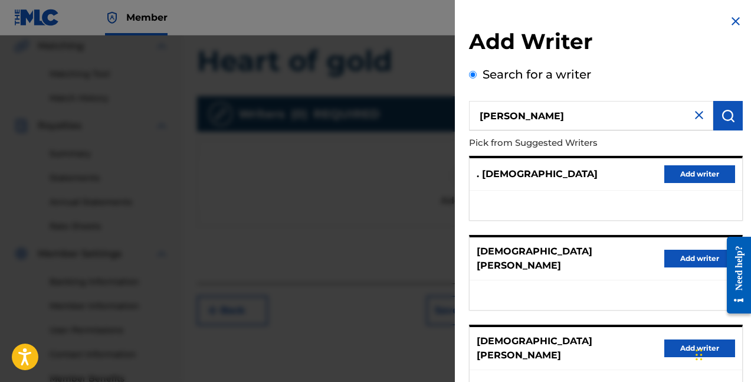
click at [714, 110] on button "submit" at bounding box center [729, 116] width 30 height 30
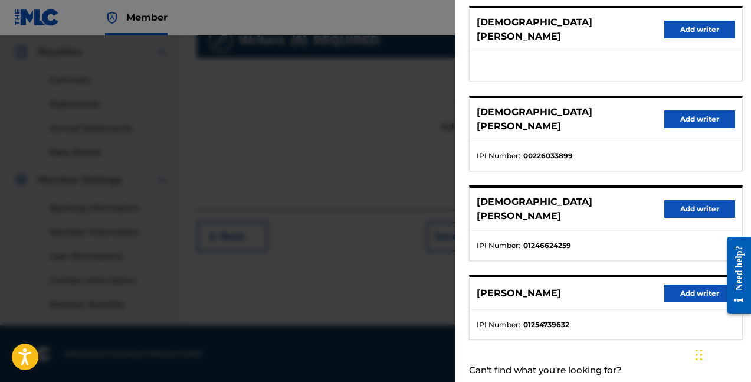
scroll to position [350, 0]
click at [682, 285] on button "Add writer" at bounding box center [700, 294] width 71 height 18
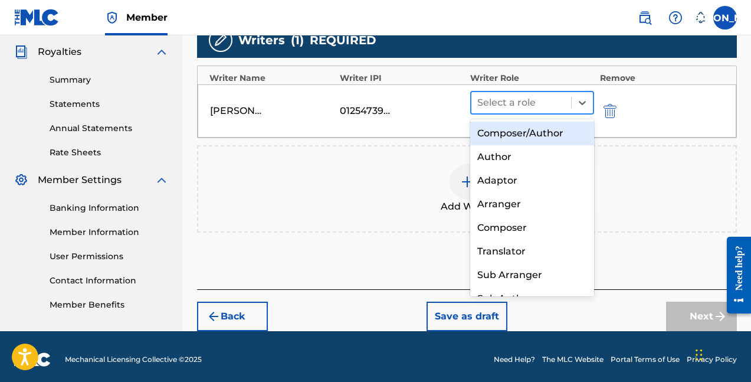
click at [532, 109] on div at bounding box center [522, 102] width 88 height 17
click at [523, 134] on div "Composer/Author" at bounding box center [532, 134] width 124 height 24
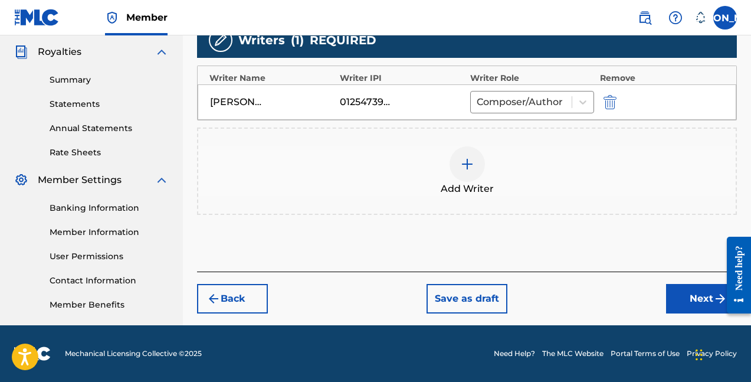
click at [681, 295] on button "Next" at bounding box center [701, 299] width 71 height 30
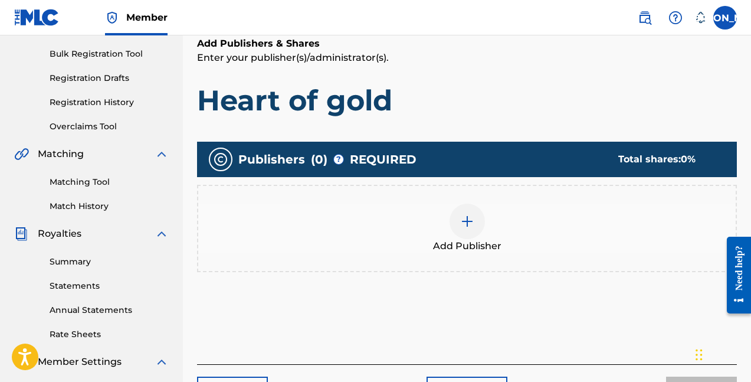
scroll to position [171, 0]
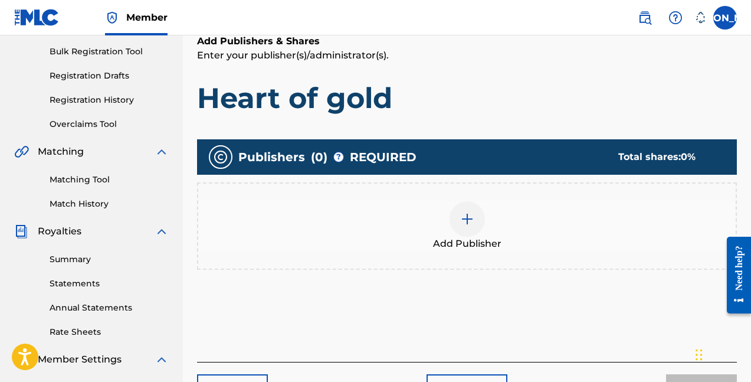
click at [481, 215] on div at bounding box center [467, 218] width 35 height 35
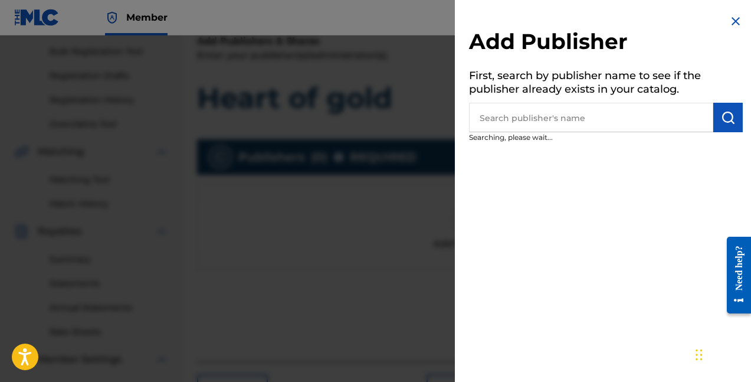
click at [515, 122] on input "text" at bounding box center [591, 118] width 244 height 30
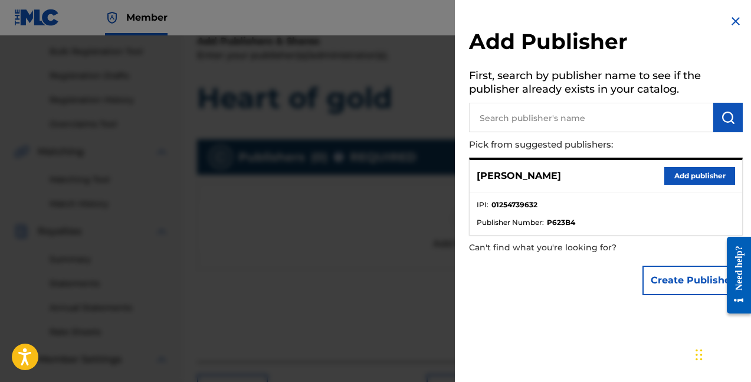
click at [677, 170] on button "Add publisher" at bounding box center [700, 176] width 71 height 18
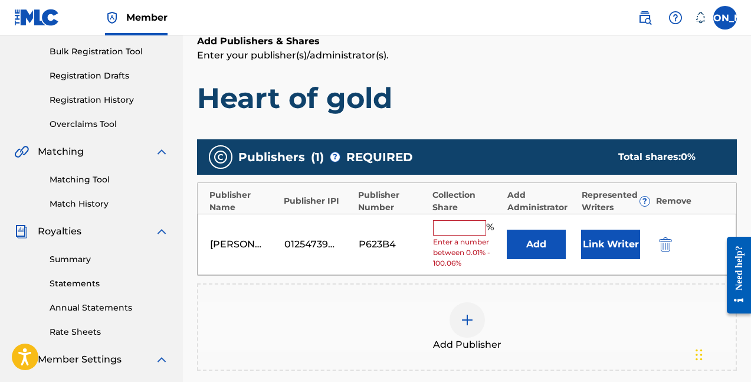
click at [473, 221] on input "text" at bounding box center [459, 227] width 53 height 15
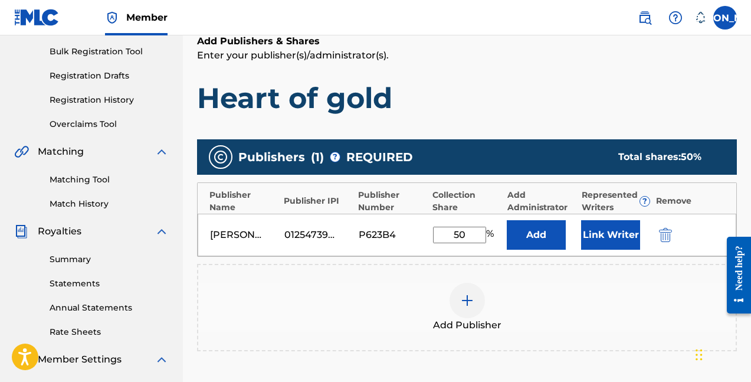
type input "50"
click at [557, 305] on div "Add Publisher" at bounding box center [467, 308] width 538 height 50
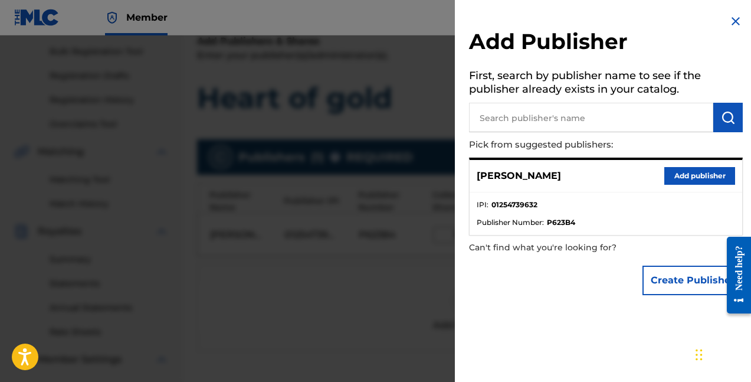
click at [682, 171] on button "Add publisher" at bounding box center [700, 176] width 71 height 18
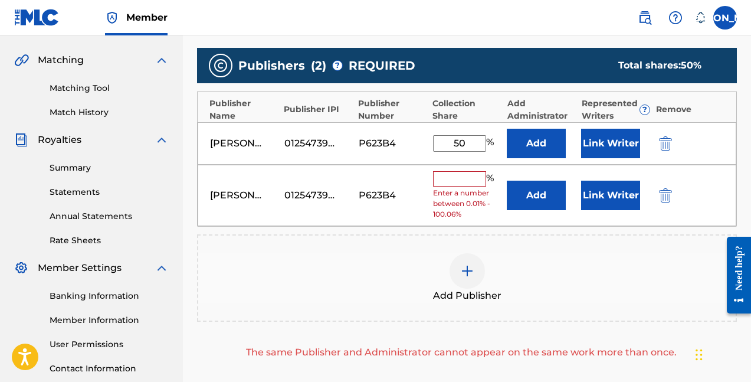
scroll to position [263, 0]
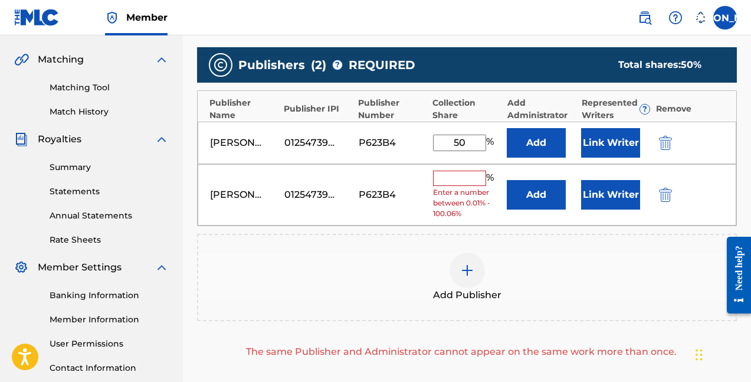
click at [467, 179] on input "text" at bounding box center [459, 178] width 53 height 15
type input "R"
type input "4"
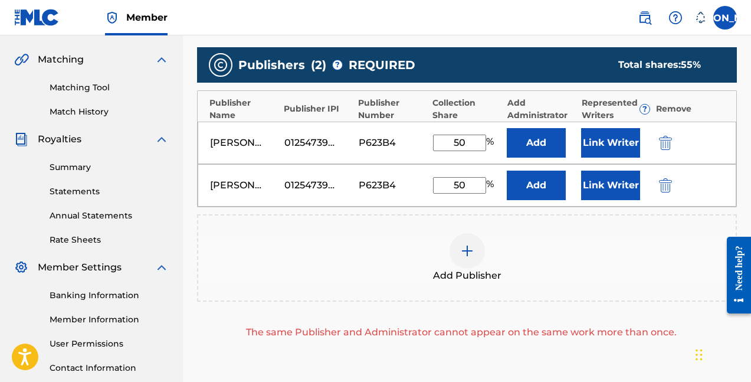
type input "50"
click at [596, 217] on div "Add Publisher" at bounding box center [467, 257] width 540 height 87
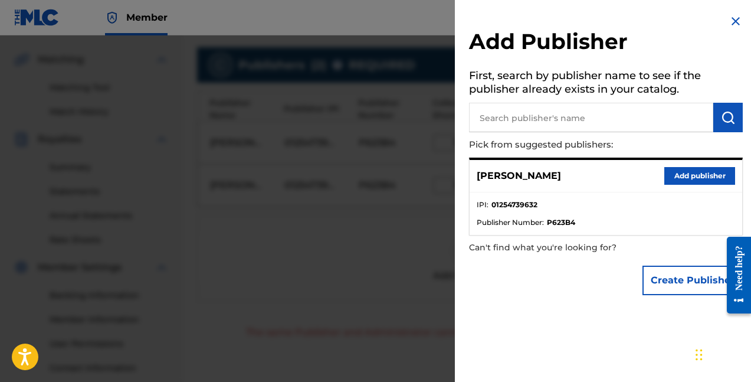
click at [729, 21] on img at bounding box center [736, 21] width 14 height 14
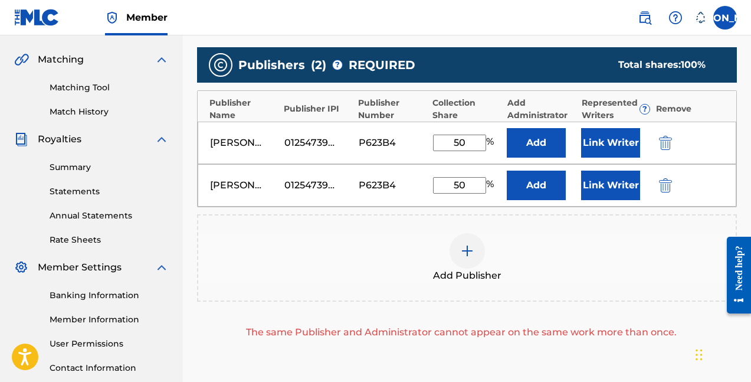
click at [620, 145] on button "Link Writer" at bounding box center [610, 143] width 59 height 30
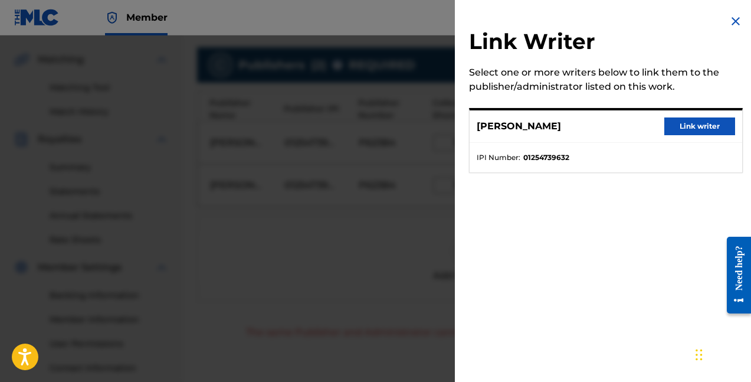
click at [676, 116] on div "[PERSON_NAME] Link writer" at bounding box center [606, 126] width 273 height 32
click at [676, 123] on button "Link writer" at bounding box center [700, 126] width 71 height 18
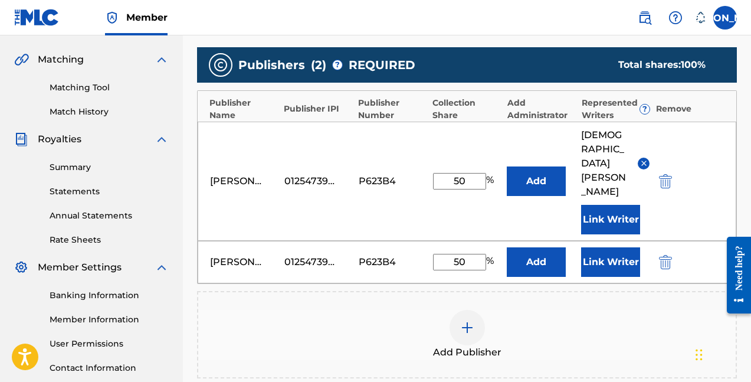
click at [666, 255] on img "submit" at bounding box center [665, 262] width 13 height 14
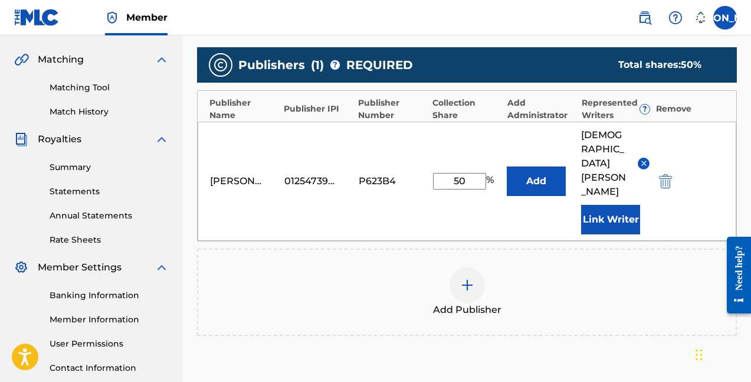
click at [468, 151] on div "[PERSON_NAME] 01254739632 P623B4 50 % Add [PERSON_NAME] Link Writer" at bounding box center [467, 181] width 539 height 119
drag, startPoint x: 468, startPoint y: 163, endPoint x: 397, endPoint y: 153, distance: 72.1
click at [419, 162] on div "[PERSON_NAME] 01254739632 P623B4 50 % Add [PERSON_NAME] Link Writer" at bounding box center [467, 181] width 539 height 119
type input "100"
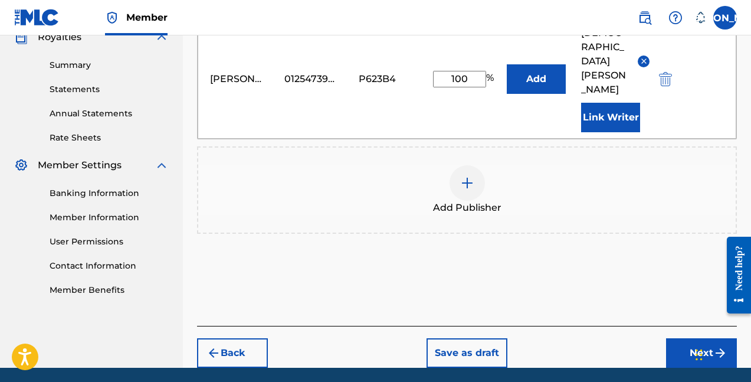
click at [690, 338] on button "Next" at bounding box center [701, 353] width 71 height 30
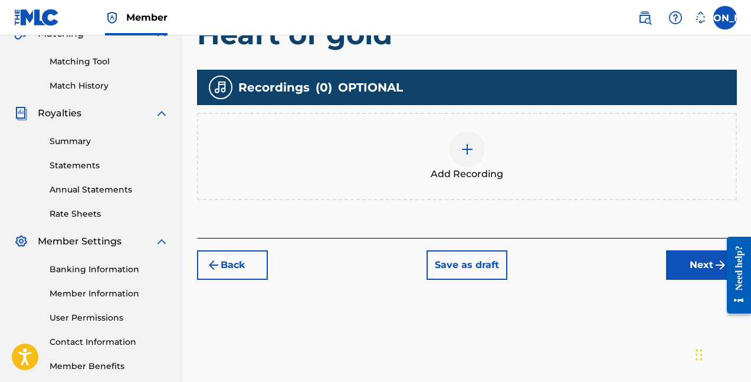
scroll to position [298, 0]
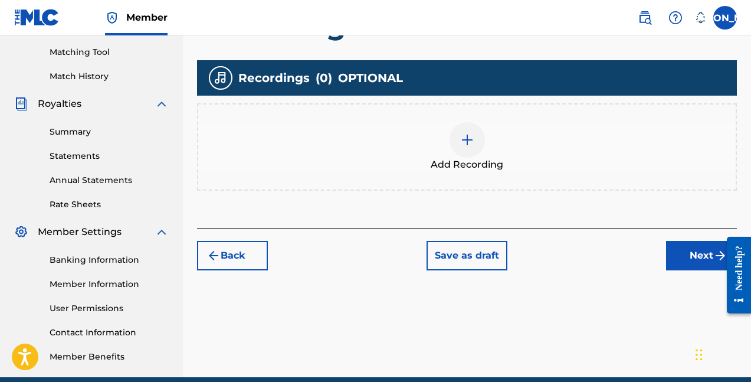
click at [691, 257] on button "Next" at bounding box center [701, 256] width 71 height 30
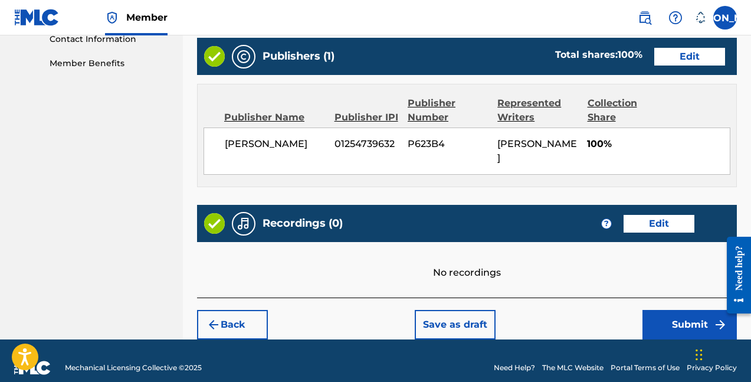
scroll to position [591, 0]
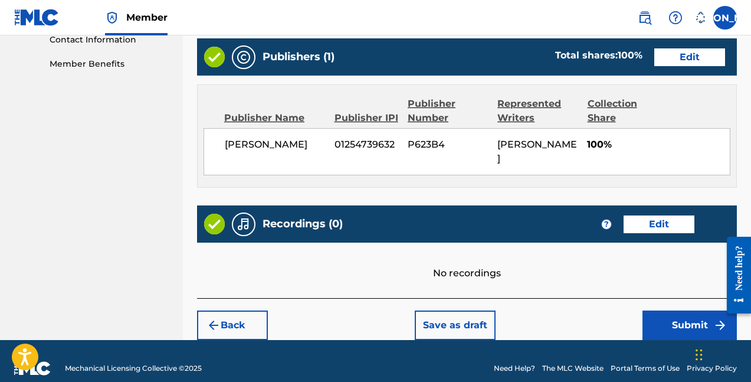
click at [255, 311] on button "Back" at bounding box center [232, 326] width 71 height 30
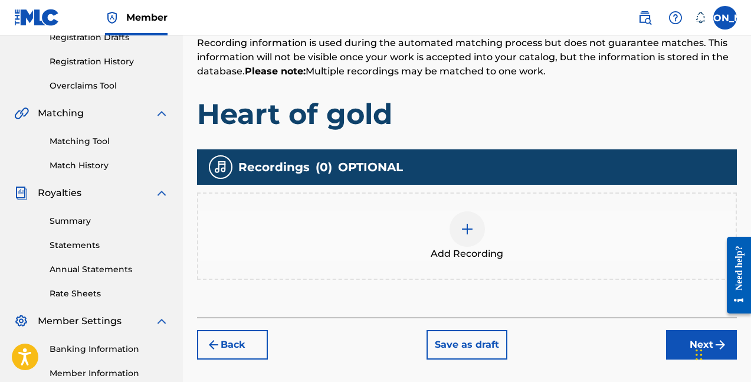
scroll to position [311, 0]
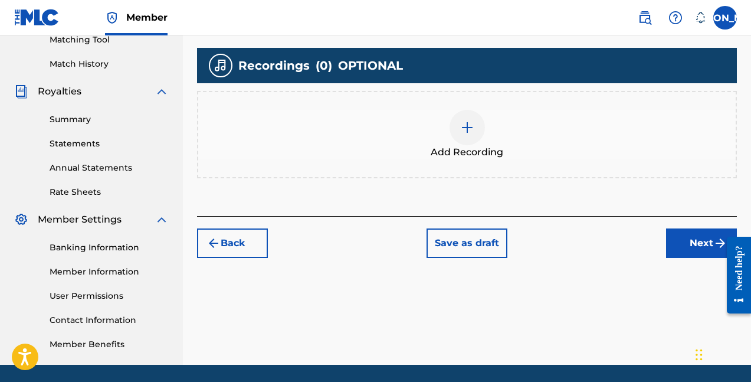
click at [234, 247] on button "Back" at bounding box center [232, 243] width 71 height 30
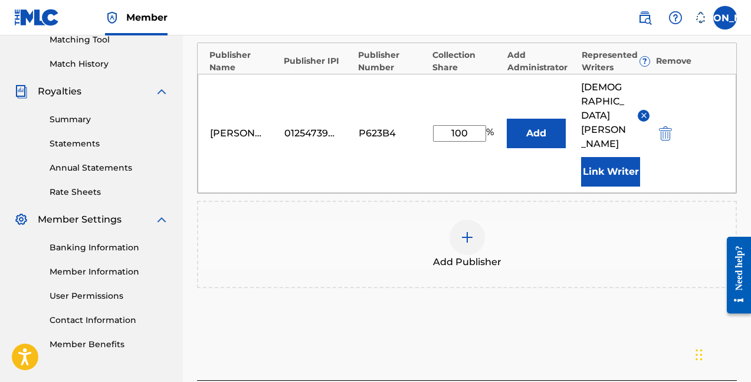
scroll to position [309, 0]
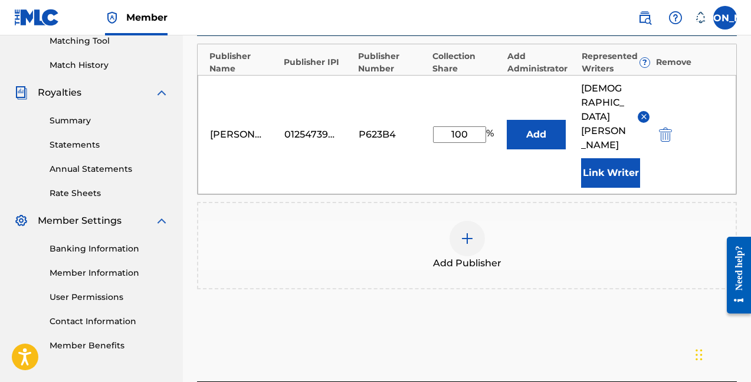
drag, startPoint x: 470, startPoint y: 107, endPoint x: 367, endPoint y: 100, distance: 103.6
click at [370, 102] on div "[PERSON_NAME] 01254739632 P623B4 100 % Add [PERSON_NAME] Link Writer" at bounding box center [467, 134] width 539 height 119
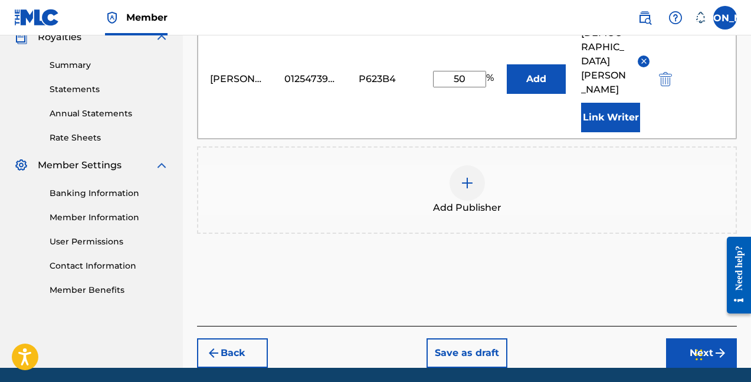
type input "50"
click at [671, 338] on button "Next" at bounding box center [701, 353] width 71 height 30
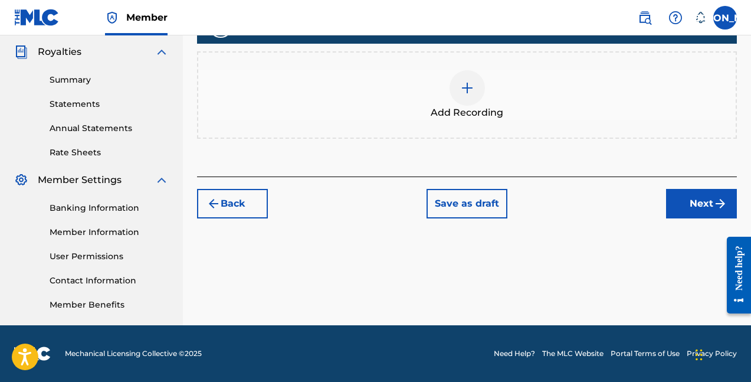
scroll to position [350, 0]
click at [684, 205] on button "Next" at bounding box center [701, 204] width 71 height 30
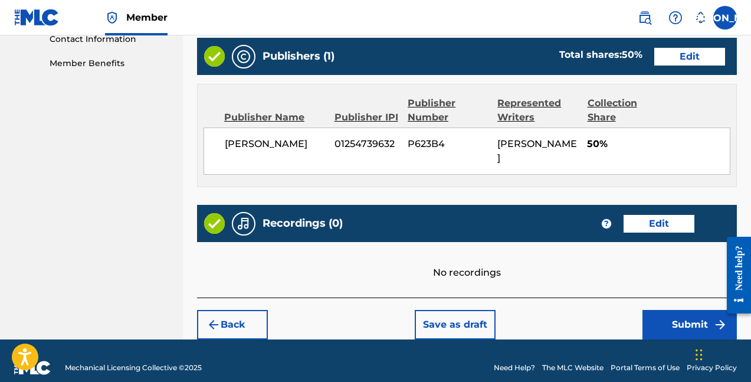
scroll to position [591, 0]
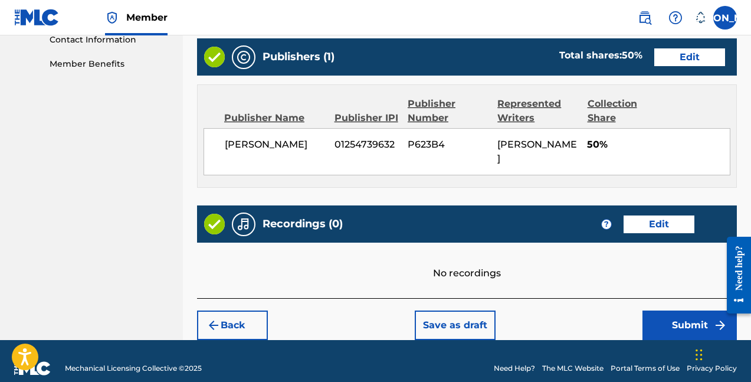
click at [672, 311] on button "Submit" at bounding box center [690, 326] width 94 height 30
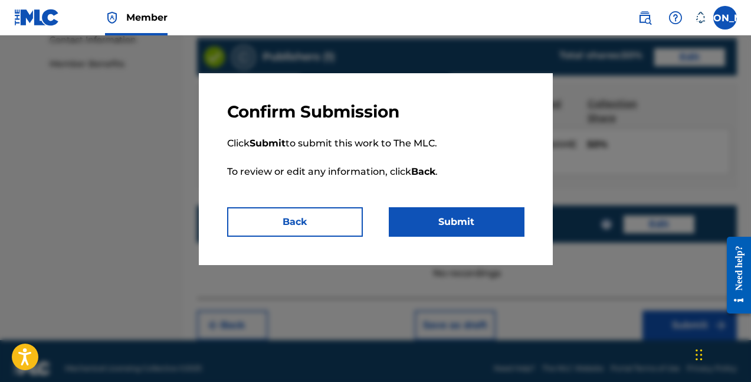
click at [326, 224] on button "Back" at bounding box center [295, 222] width 136 height 30
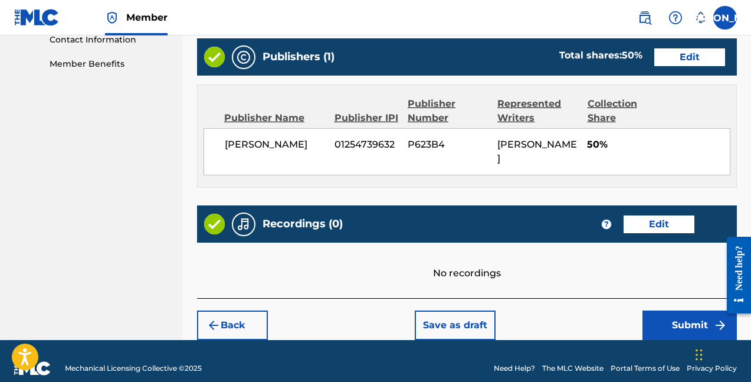
click at [653, 311] on button "Submit" at bounding box center [690, 326] width 94 height 30
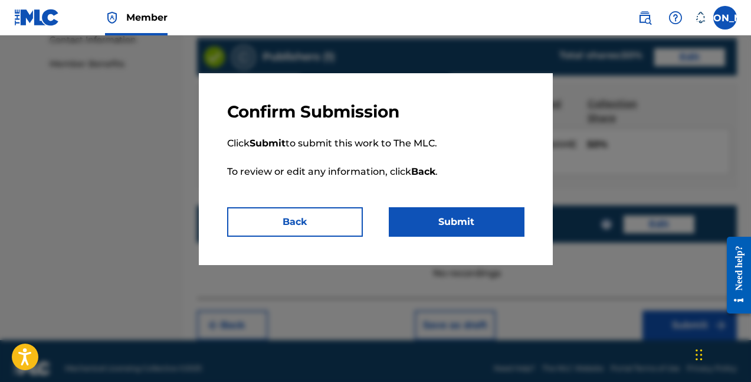
click at [492, 226] on button "Submit" at bounding box center [457, 222] width 136 height 30
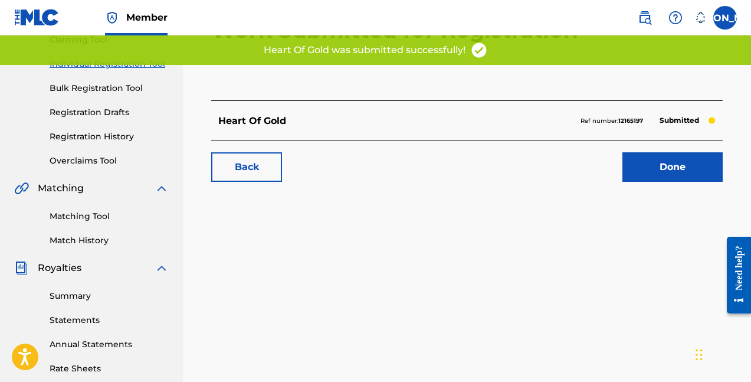
scroll to position [149, 0]
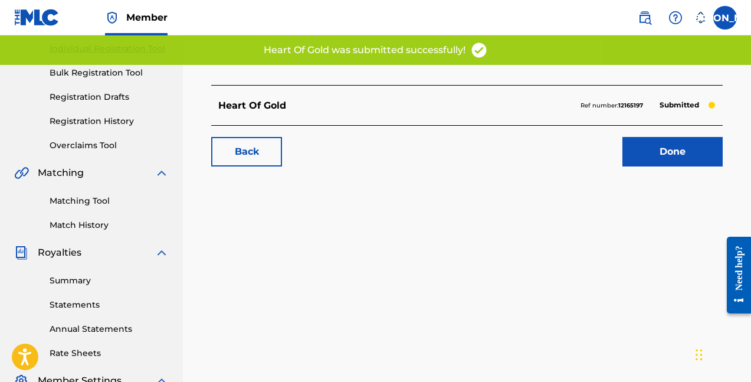
click at [94, 195] on link "Matching Tool" at bounding box center [109, 201] width 119 height 12
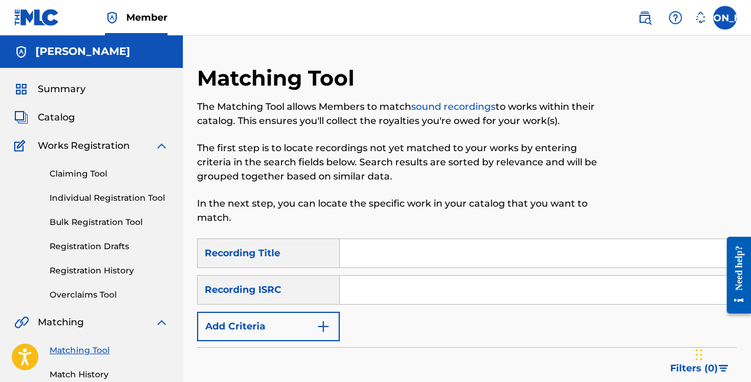
click at [358, 251] on input "Search Form" at bounding box center [538, 253] width 397 height 28
type input "heart of gold"
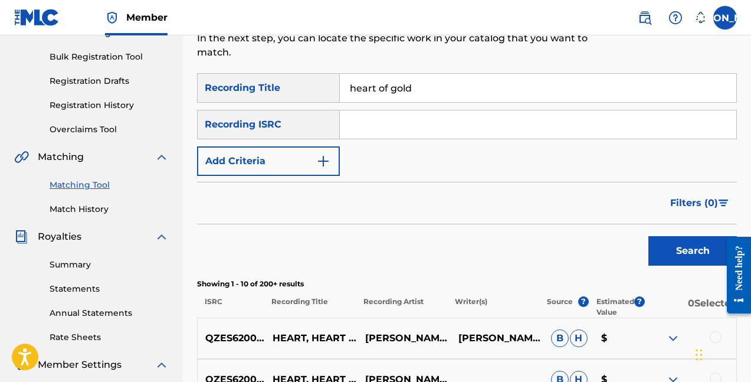
scroll to position [196, 0]
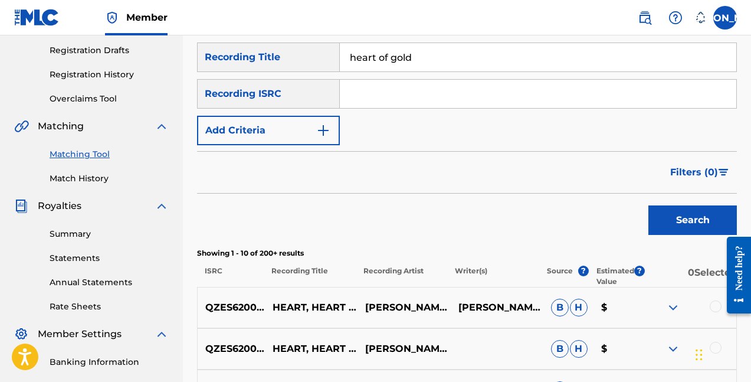
click at [266, 120] on button "Add Criteria" at bounding box center [268, 131] width 143 height 30
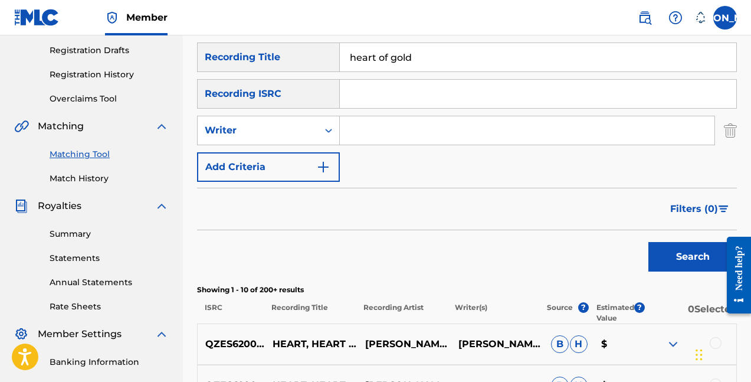
click at [373, 132] on input "Search Form" at bounding box center [527, 130] width 375 height 28
click at [274, 159] on button "Add Criteria" at bounding box center [268, 167] width 143 height 30
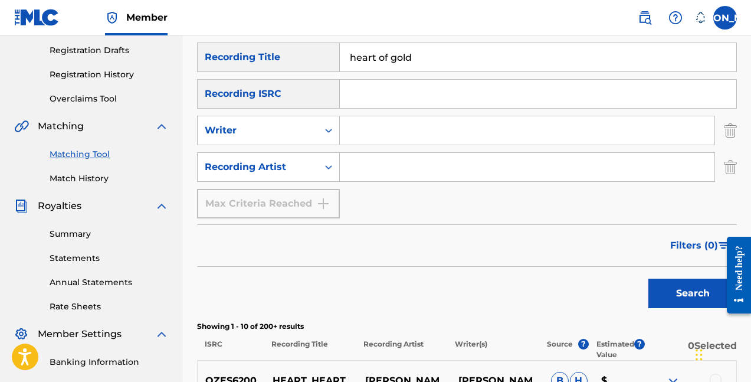
click at [354, 165] on input "Search Form" at bounding box center [527, 167] width 375 height 28
type input "[PERSON_NAME]"
click at [693, 293] on button "Search" at bounding box center [693, 294] width 89 height 30
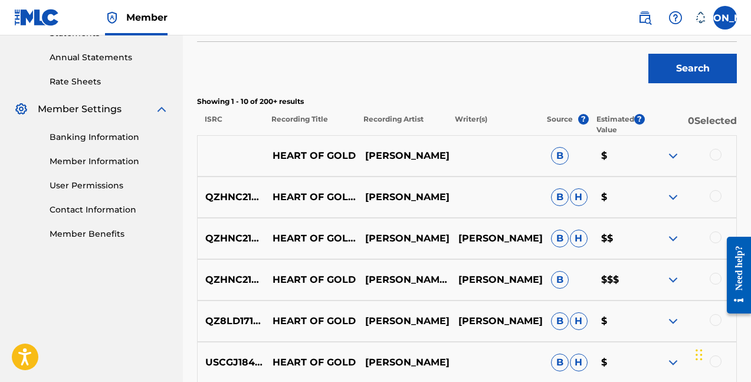
scroll to position [423, 0]
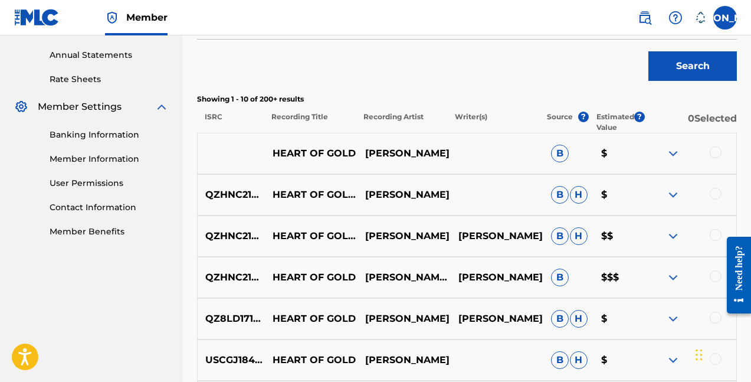
click at [711, 231] on div at bounding box center [716, 235] width 12 height 12
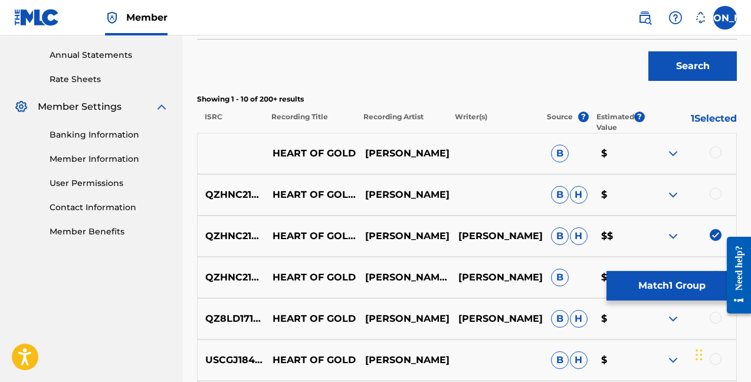
scroll to position [446, 0]
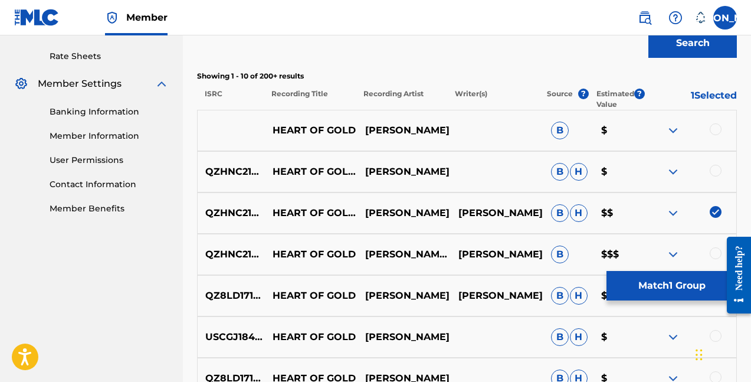
click at [711, 247] on div at bounding box center [690, 254] width 93 height 14
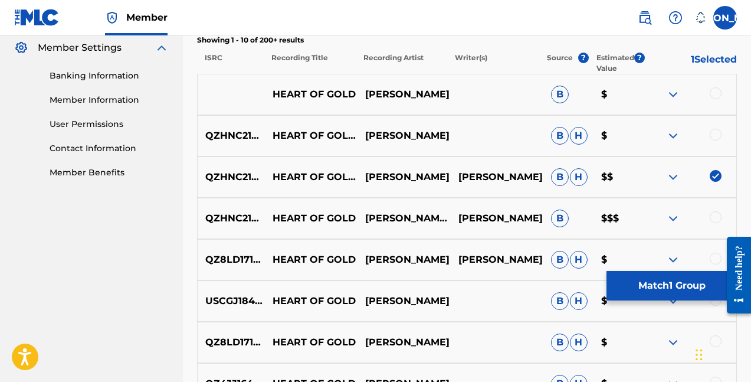
scroll to position [522, 0]
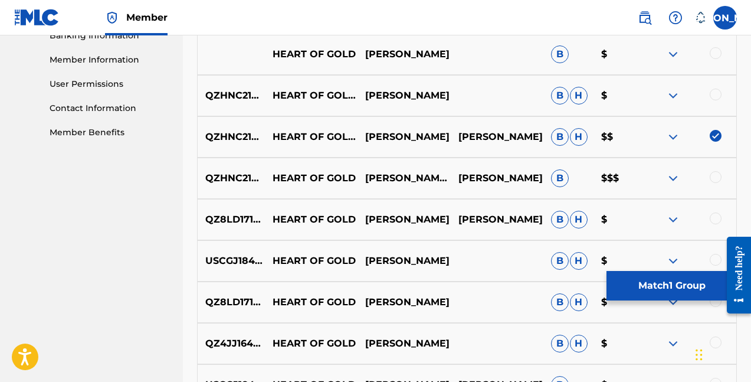
click at [714, 176] on div at bounding box center [716, 177] width 12 height 12
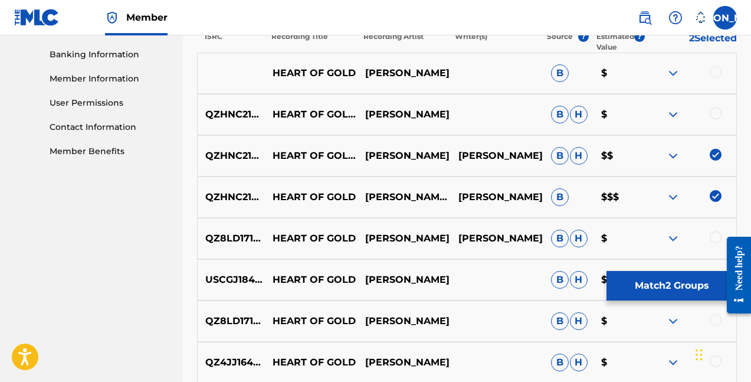
scroll to position [498, 0]
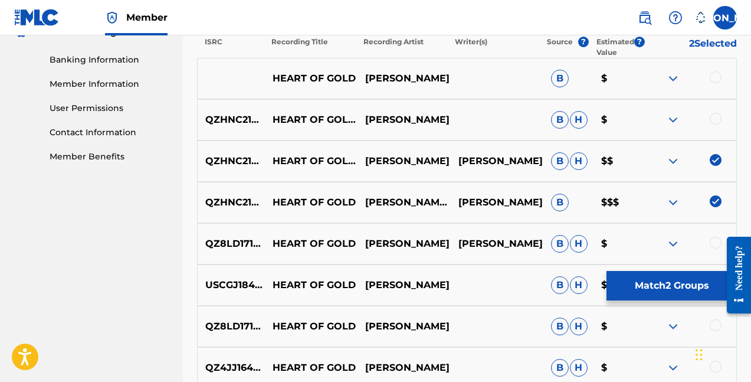
click at [703, 117] on div at bounding box center [690, 120] width 93 height 14
click at [716, 117] on div at bounding box center [716, 119] width 12 height 12
click at [717, 92] on div "HEART OF GOLD [PERSON_NAME] B $" at bounding box center [467, 78] width 540 height 41
click at [716, 84] on div at bounding box center [690, 78] width 93 height 14
click at [722, 68] on div "HEART OF GOLD [PERSON_NAME] B $" at bounding box center [467, 78] width 540 height 41
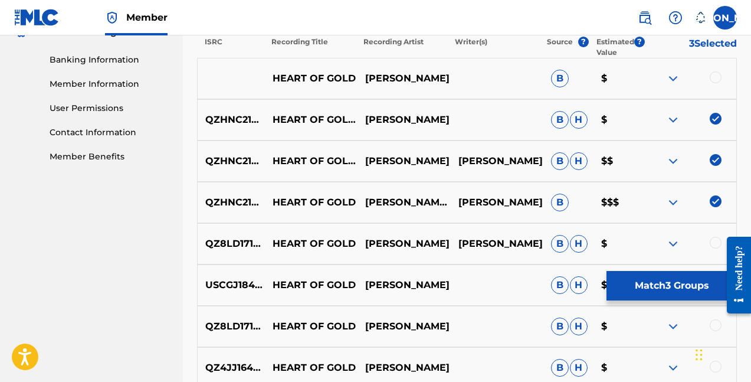
click at [721, 78] on div at bounding box center [716, 77] width 12 height 12
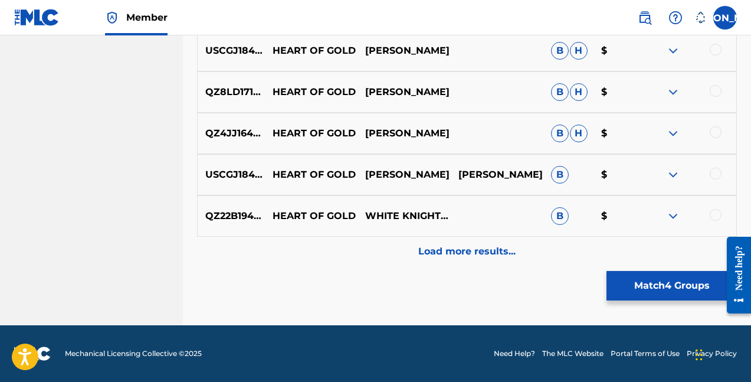
scroll to position [733, 0]
click at [690, 285] on button "Match 4 Groups" at bounding box center [672, 286] width 130 height 30
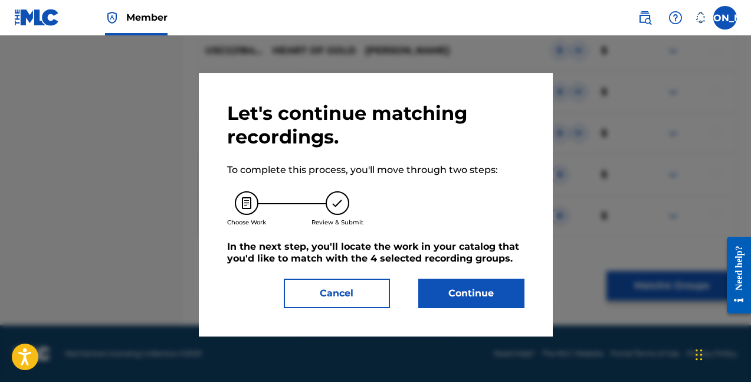
click at [483, 285] on button "Continue" at bounding box center [472, 294] width 106 height 30
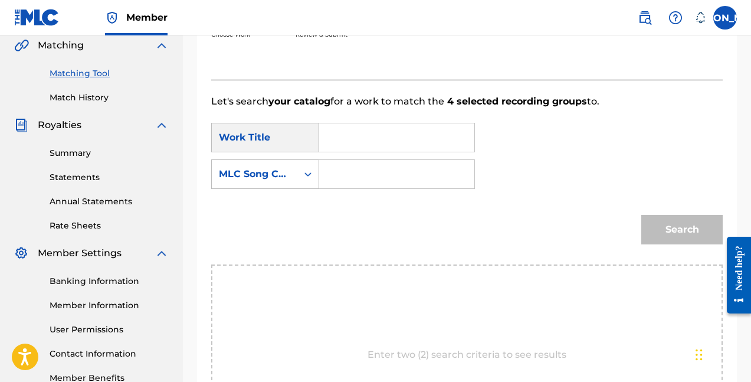
scroll to position [197, 0]
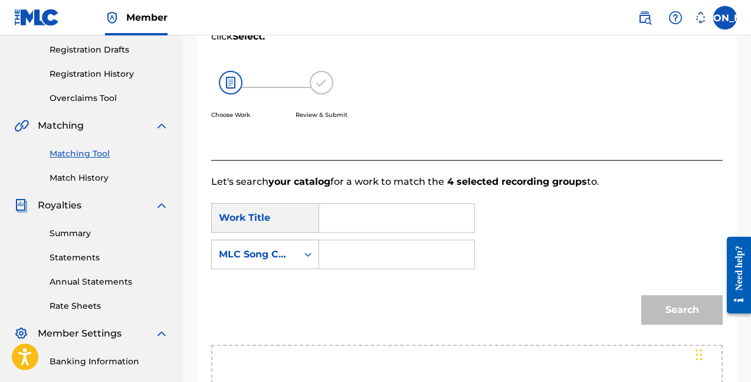
click at [454, 221] on input "Search Form" at bounding box center [396, 218] width 135 height 28
type input "heart of gold"
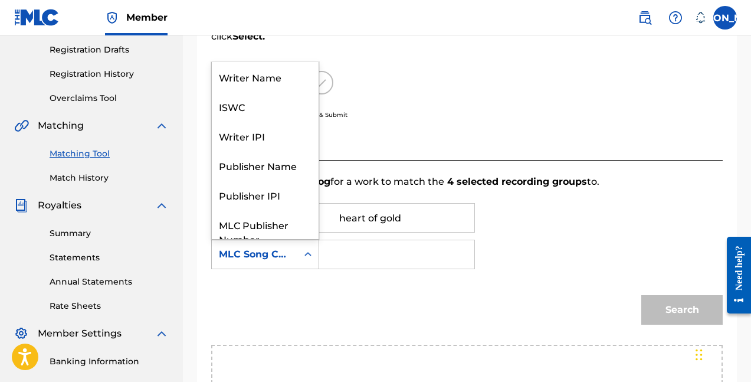
click at [307, 262] on div "Search Form" at bounding box center [308, 254] width 21 height 21
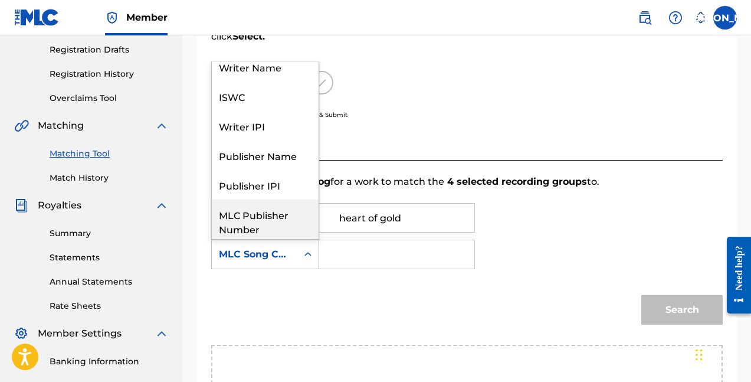
scroll to position [0, 0]
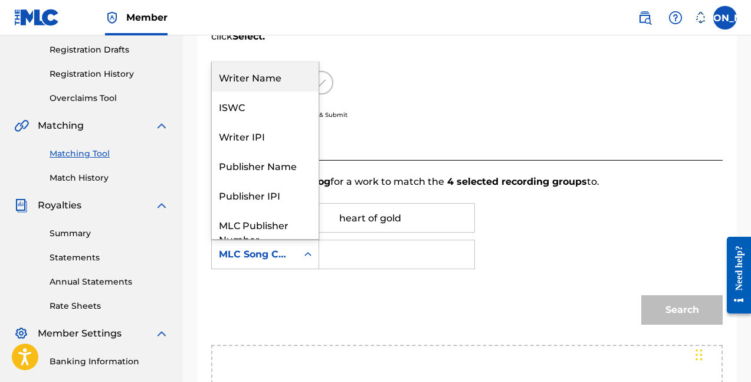
click at [277, 74] on div "Writer Name" at bounding box center [265, 77] width 107 height 30
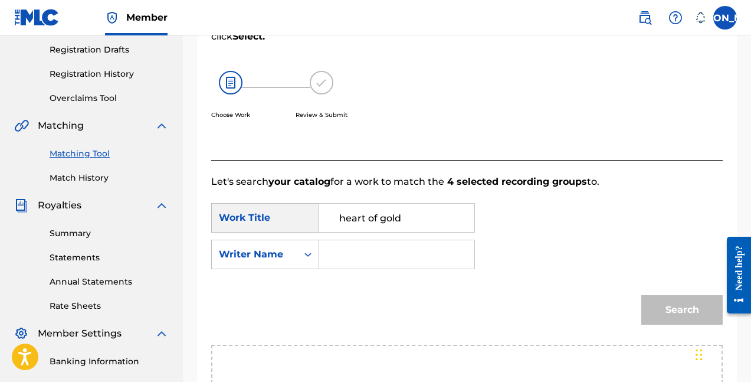
click at [355, 267] on input "Search Form" at bounding box center [396, 254] width 135 height 28
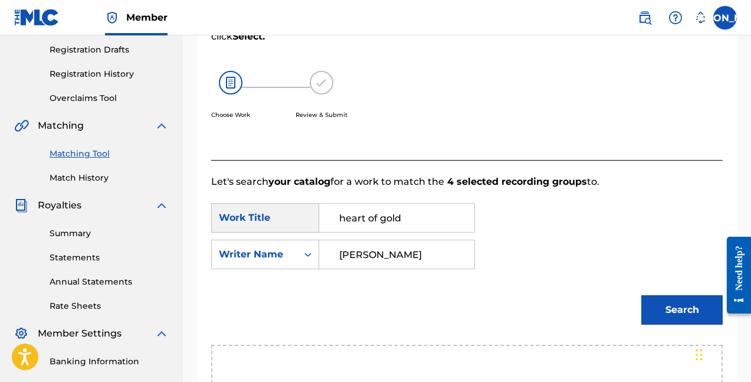
type input "[PERSON_NAME]"
click at [682, 310] on button "Search" at bounding box center [682, 310] width 81 height 30
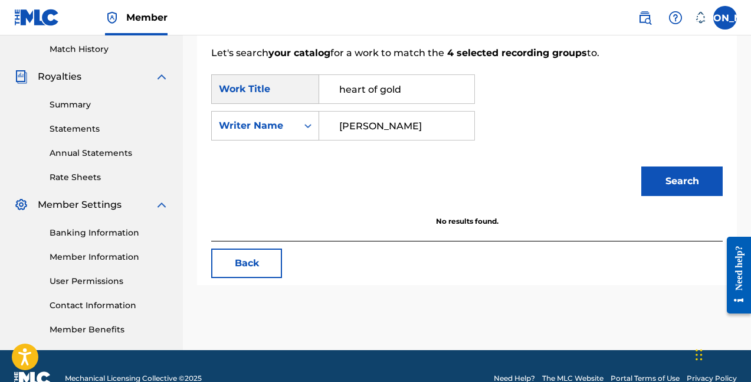
scroll to position [304, 0]
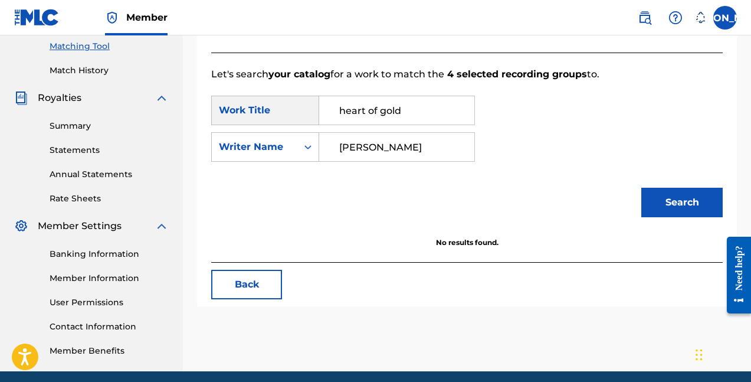
click at [653, 188] on button "Search" at bounding box center [682, 203] width 81 height 30
click at [338, 109] on input "heart of gold" at bounding box center [396, 110] width 135 height 28
drag, startPoint x: 449, startPoint y: 114, endPoint x: 316, endPoint y: 104, distance: 133.2
click at [328, 109] on div "heart of gold" at bounding box center [397, 111] width 156 height 30
type input "E"
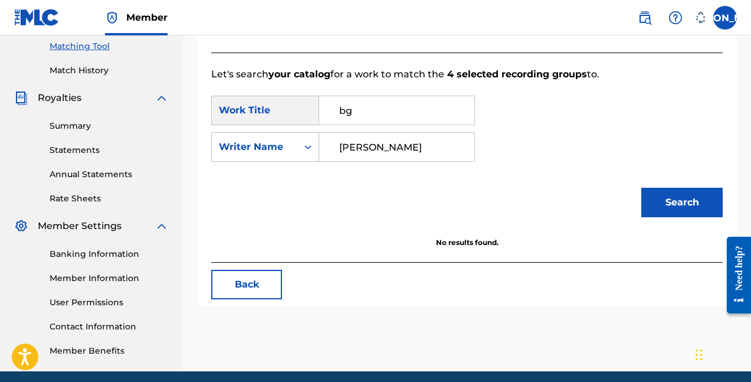
type input "b"
click at [682, 202] on button "Search" at bounding box center [682, 203] width 81 height 30
type input "heart of gold"
click at [682, 202] on button "Search" at bounding box center [682, 203] width 81 height 30
click at [243, 143] on div "Writer Name" at bounding box center [254, 147] width 71 height 14
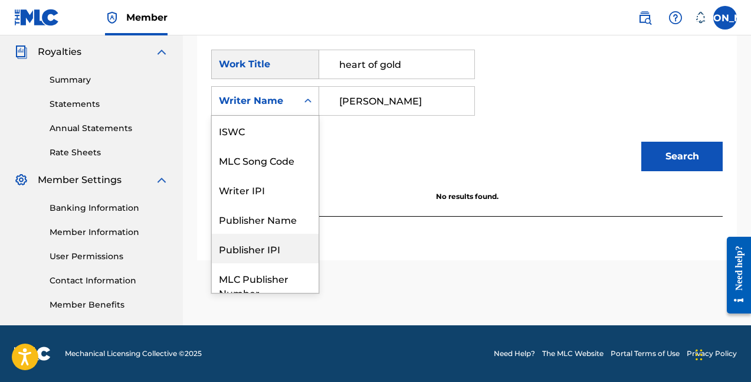
scroll to position [44, 0]
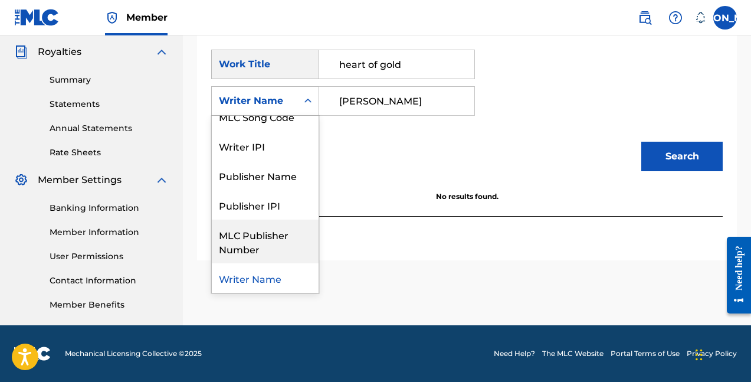
click at [257, 281] on div "Writer Name" at bounding box center [265, 278] width 107 height 30
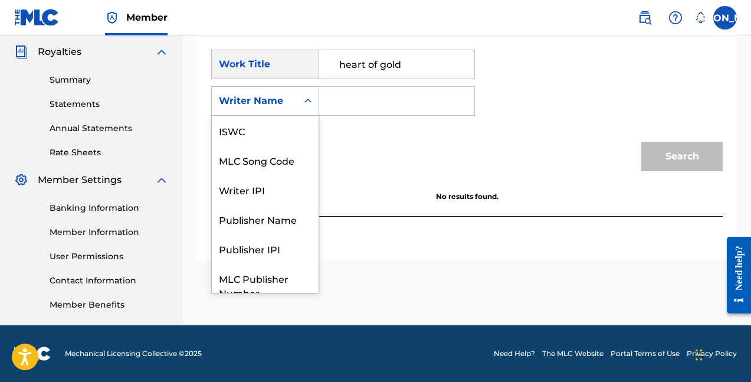
click at [274, 92] on div "Writer Name" at bounding box center [255, 101] width 86 height 22
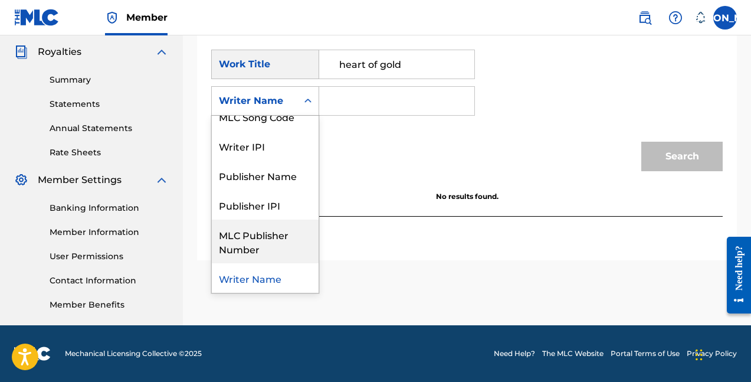
click at [273, 237] on div "MLC Publisher Number" at bounding box center [265, 242] width 107 height 44
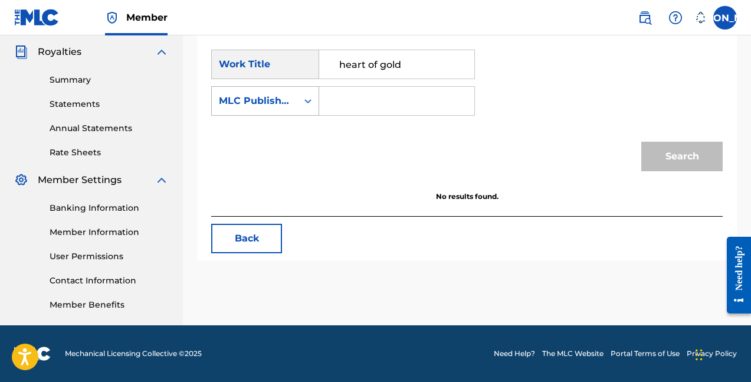
click at [298, 107] on div "Search Form" at bounding box center [308, 101] width 21 height 28
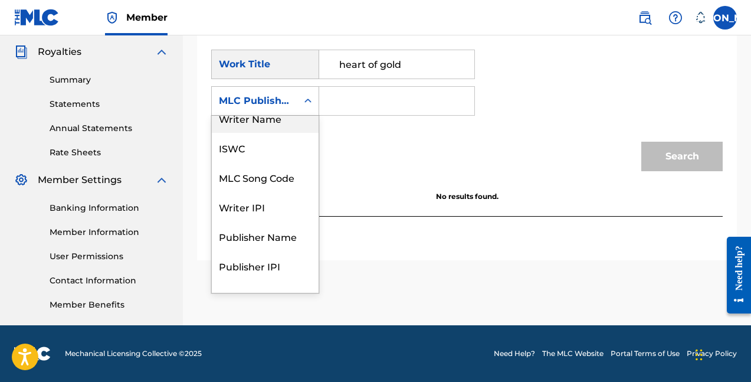
scroll to position [0, 0]
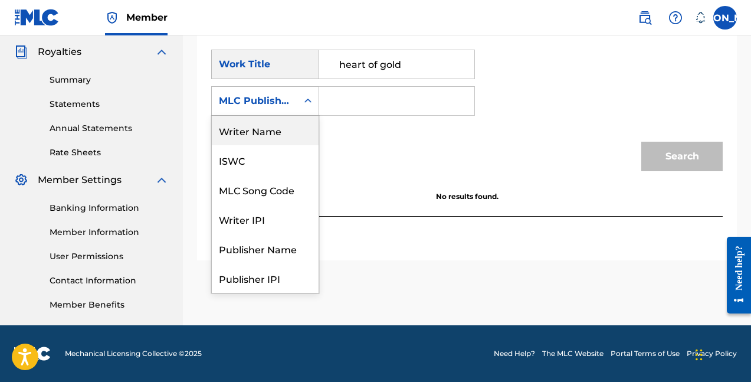
click at [290, 141] on div "Writer Name" at bounding box center [265, 131] width 107 height 30
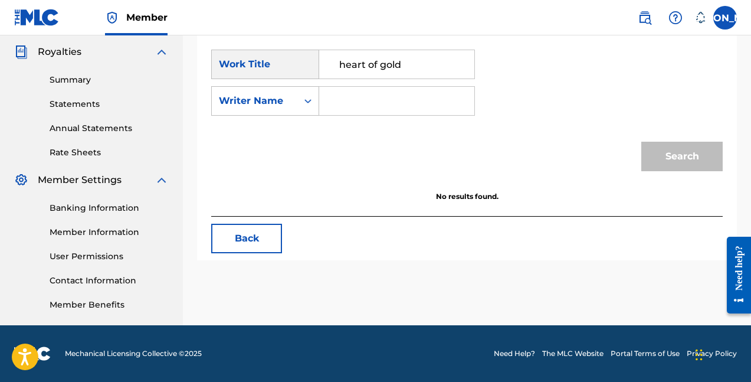
click at [338, 93] on input "Search Form" at bounding box center [396, 101] width 135 height 28
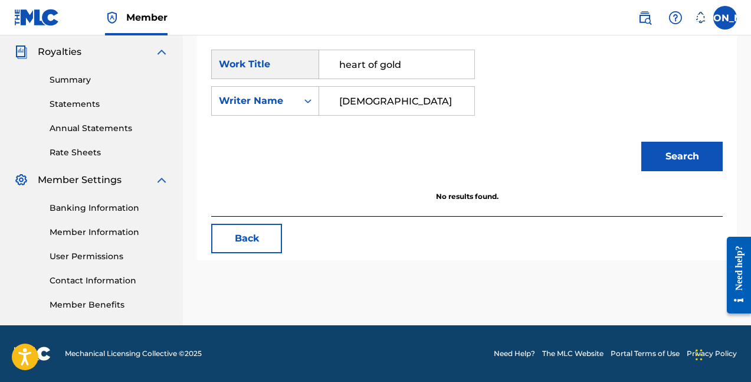
click at [682, 156] on button "Search" at bounding box center [682, 157] width 81 height 30
type input "[PERSON_NAME]"
click at [682, 156] on button "Search" at bounding box center [682, 157] width 81 height 30
click at [342, 69] on input "heart of gold" at bounding box center [396, 64] width 135 height 28
click at [682, 156] on button "Search" at bounding box center [682, 157] width 81 height 30
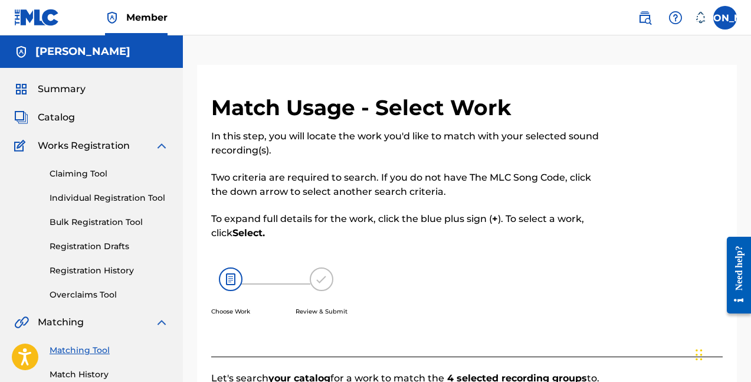
click at [86, 176] on link "Claiming Tool" at bounding box center [109, 174] width 119 height 12
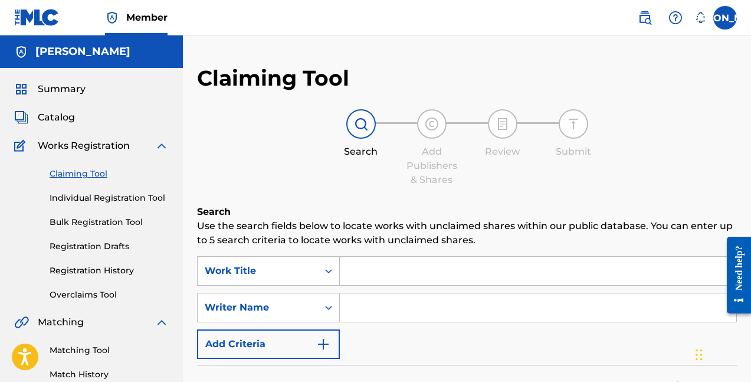
scroll to position [90, 0]
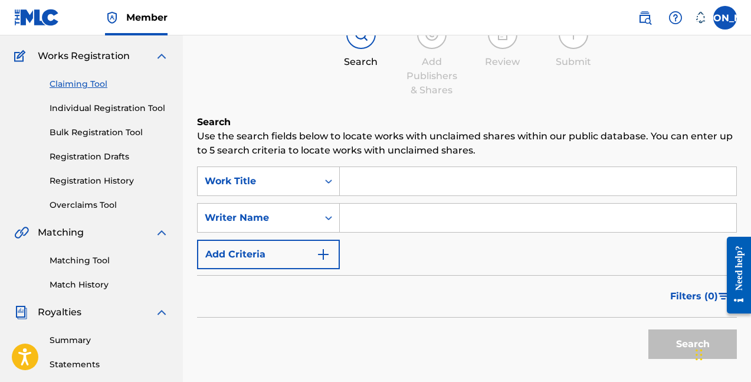
click at [126, 112] on link "Individual Registration Tool" at bounding box center [109, 108] width 119 height 12
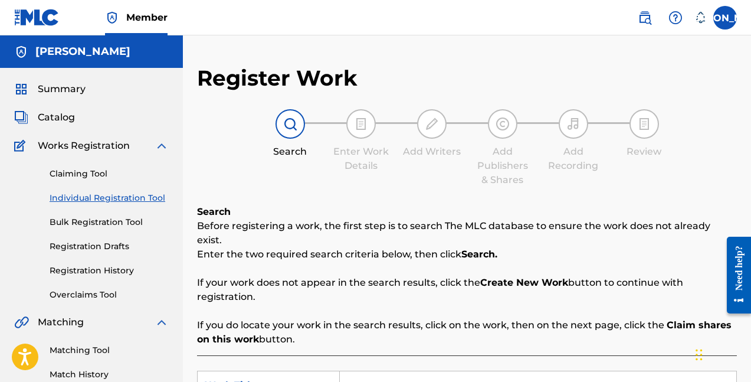
click at [132, 208] on div "Claiming Tool Individual Registration Tool Bulk Registration Tool Registration …" at bounding box center [91, 227] width 155 height 148
click at [130, 237] on div "Claiming Tool Individual Registration Tool Bulk Registration Tool Registration …" at bounding box center [91, 227] width 155 height 148
click at [102, 268] on link "Registration History" at bounding box center [109, 270] width 119 height 12
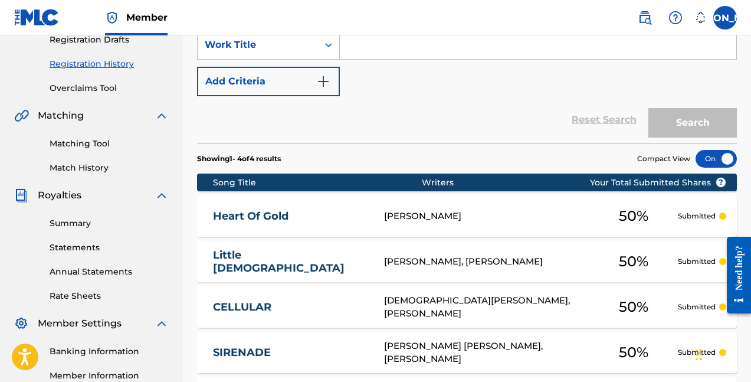
scroll to position [197, 0]
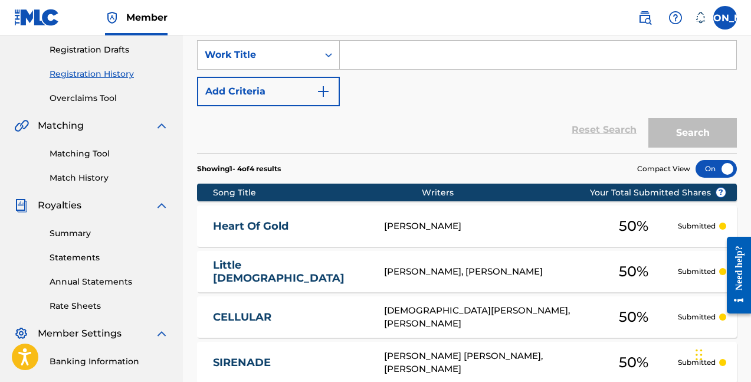
click at [90, 182] on link "Match History" at bounding box center [109, 178] width 119 height 12
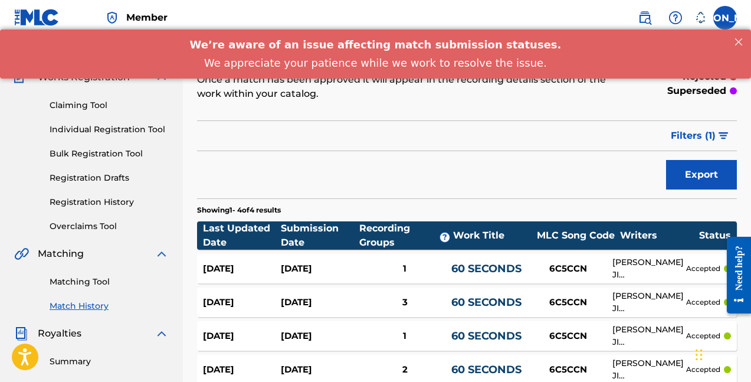
scroll to position [89, 0]
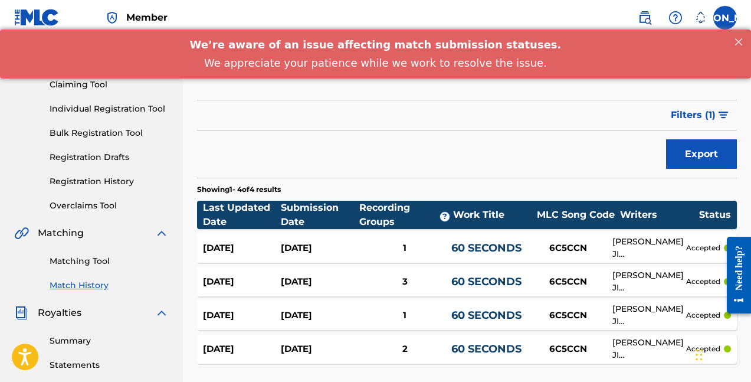
click at [95, 261] on link "Matching Tool" at bounding box center [109, 261] width 119 height 12
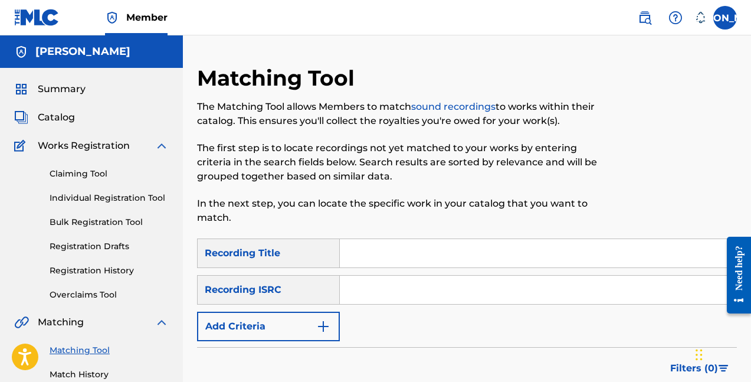
scroll to position [6, 0]
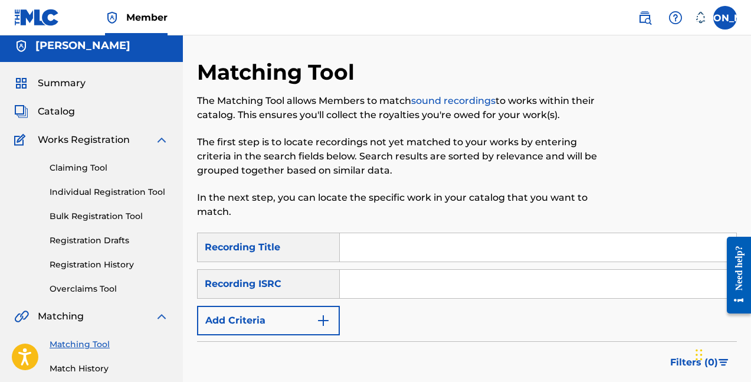
click at [359, 252] on input "Search Form" at bounding box center [538, 247] width 397 height 28
click at [393, 241] on input "li55l" at bounding box center [538, 247] width 397 height 28
drag, startPoint x: 389, startPoint y: 247, endPoint x: 286, endPoint y: 241, distance: 102.9
click at [289, 244] on div "SearchWithCriteria728fe7c0-31e1-4615-9d30-b4142148f047 Recording Title li55l" at bounding box center [467, 248] width 540 height 30
type input "little [DEMOGRAPHIC_DATA]"
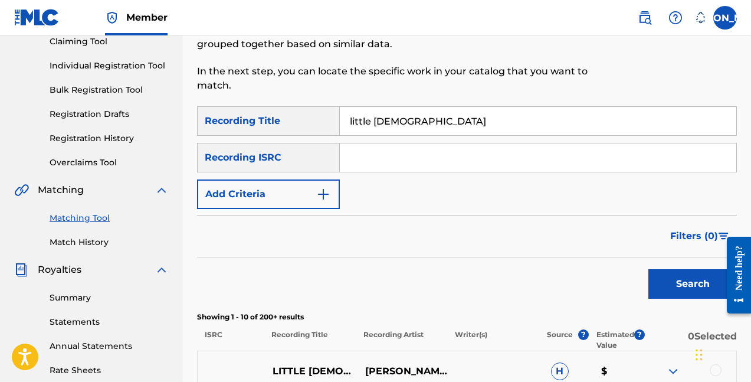
scroll to position [192, 0]
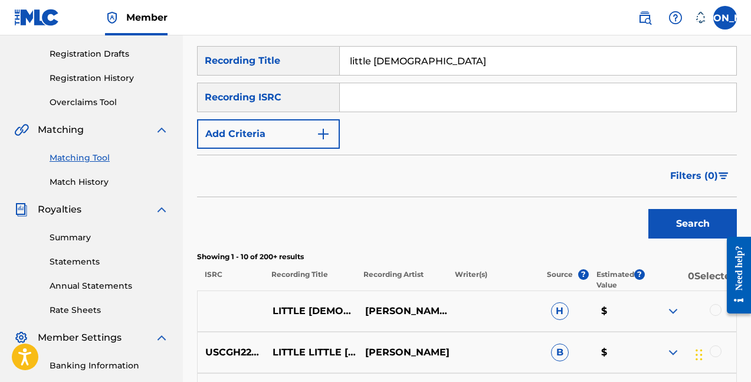
click at [295, 126] on button "Add Criteria" at bounding box center [268, 134] width 143 height 30
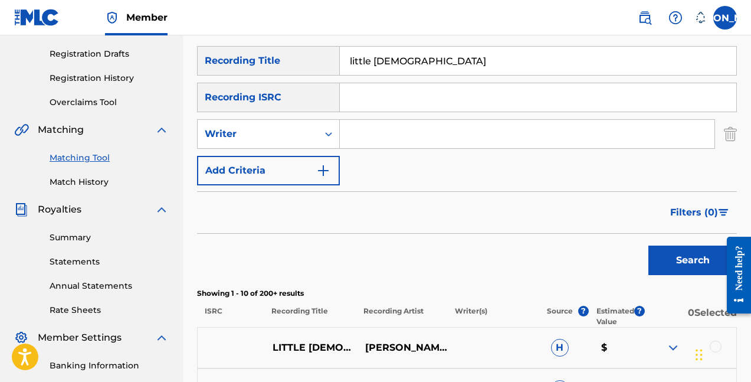
click at [315, 177] on button "Add Criteria" at bounding box center [268, 171] width 143 height 30
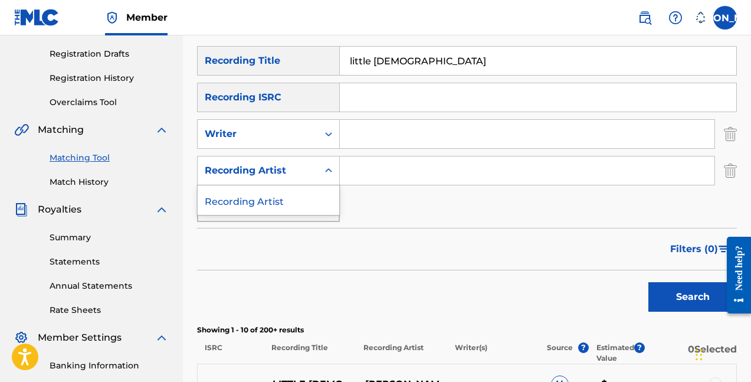
click at [315, 177] on div "Recording Artist" at bounding box center [258, 170] width 120 height 22
click at [355, 169] on input "Search Form" at bounding box center [527, 170] width 375 height 28
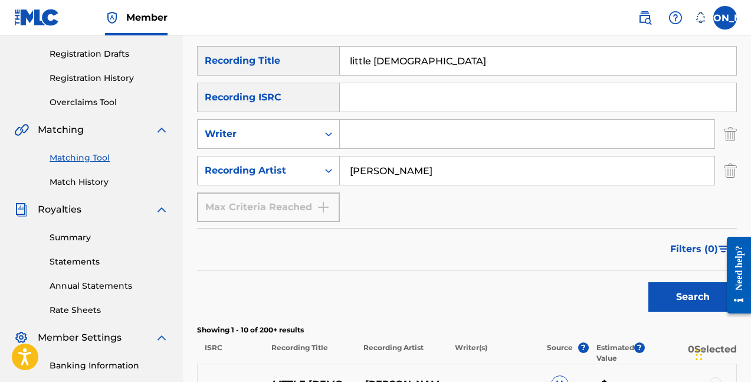
type input "[PERSON_NAME]"
click at [693, 297] on button "Search" at bounding box center [693, 297] width 89 height 30
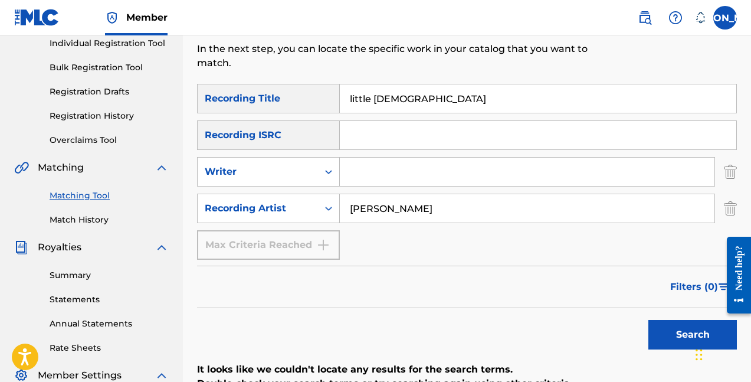
scroll to position [152, 0]
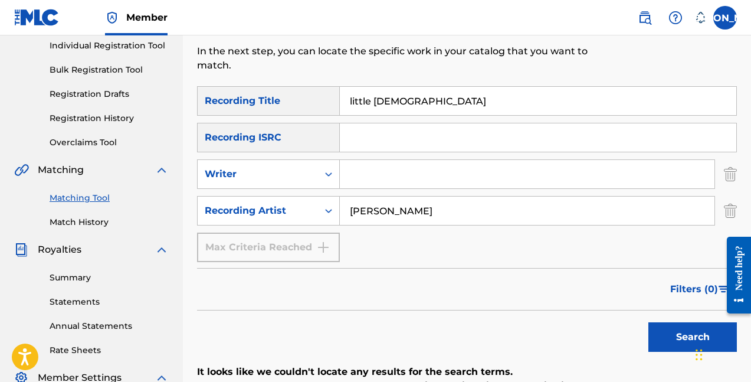
drag, startPoint x: 411, startPoint y: 104, endPoint x: 269, endPoint y: 76, distance: 145.2
click at [280, 90] on div "SearchWithCriteria728fe7c0-31e1-4615-9d30-b4142148f047 Recording Title little […" at bounding box center [467, 101] width 540 height 30
type input "TULIPS"
click at [693, 337] on button "Search" at bounding box center [693, 337] width 89 height 30
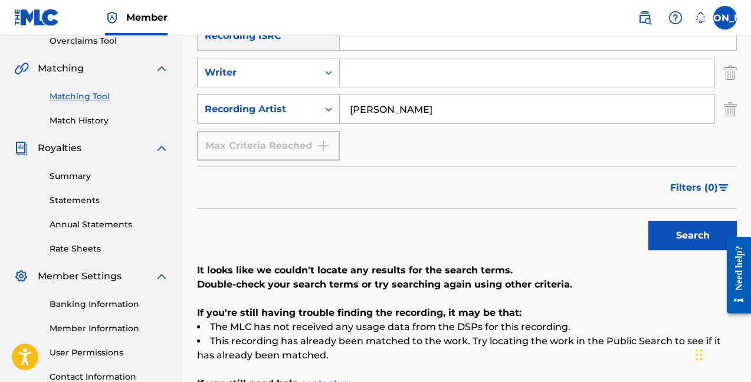
scroll to position [259, 0]
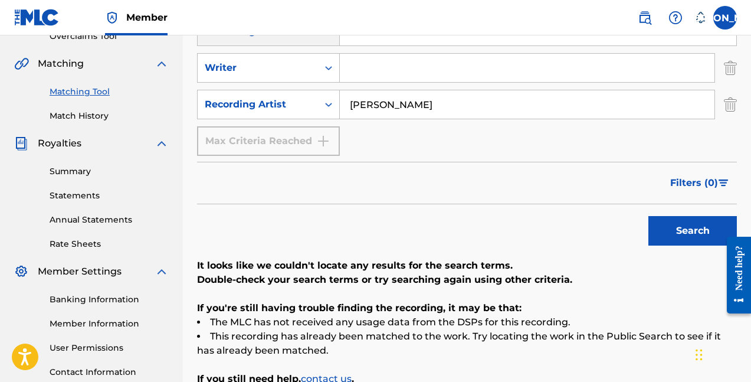
click at [364, 100] on input "[PERSON_NAME]" at bounding box center [527, 104] width 375 height 28
click at [693, 231] on button "Search" at bounding box center [693, 231] width 89 height 30
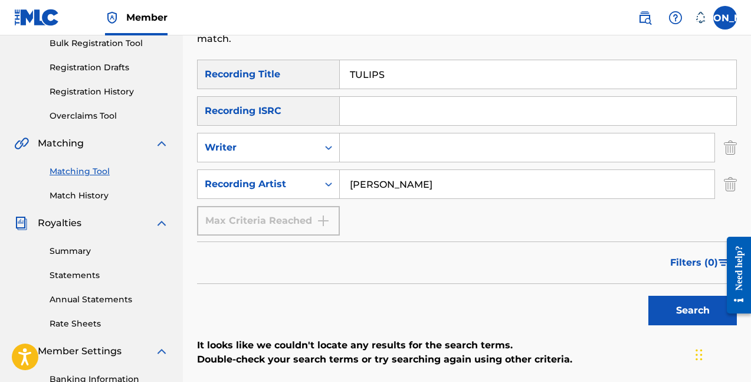
scroll to position [161, 0]
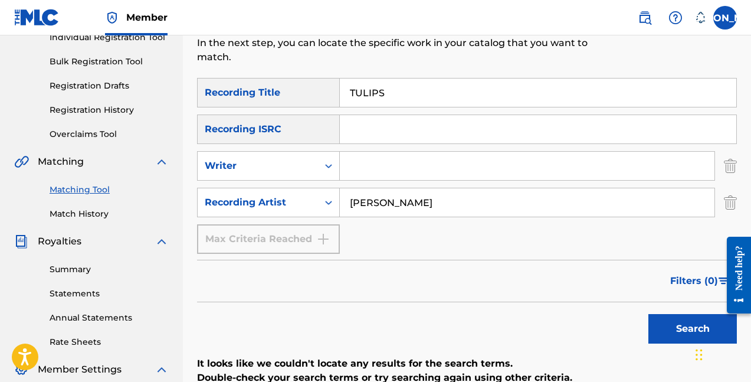
drag, startPoint x: 367, startPoint y: 204, endPoint x: 281, endPoint y: 182, distance: 88.5
click at [283, 187] on div "SearchWithCriteria728fe7c0-31e1-4615-9d30-b4142148f047 Recording Title TULIPS S…" at bounding box center [467, 166] width 540 height 176
type input "Judah Jump"
drag, startPoint x: 326, startPoint y: 95, endPoint x: 398, endPoint y: 85, distance: 73.3
click at [398, 85] on input "TULIPS" at bounding box center [538, 93] width 397 height 28
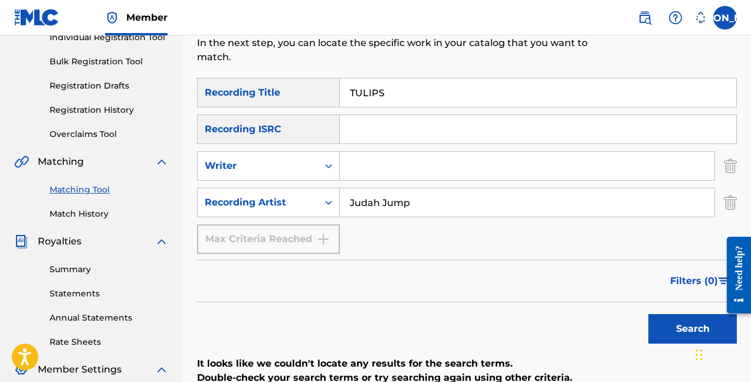
drag, startPoint x: 397, startPoint y: 89, endPoint x: 286, endPoint y: 57, distance: 115.5
click at [297, 70] on div "Matching Tool The Matching Tool allows Members to match sound recordings to wor…" at bounding box center [467, 223] width 540 height 639
click at [693, 329] on button "Search" at bounding box center [693, 329] width 89 height 30
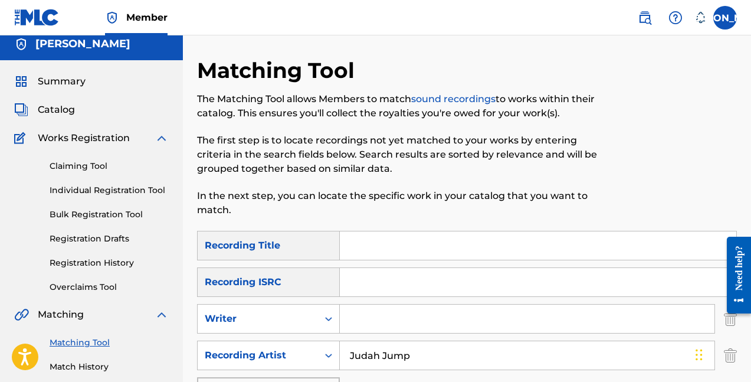
scroll to position [120, 0]
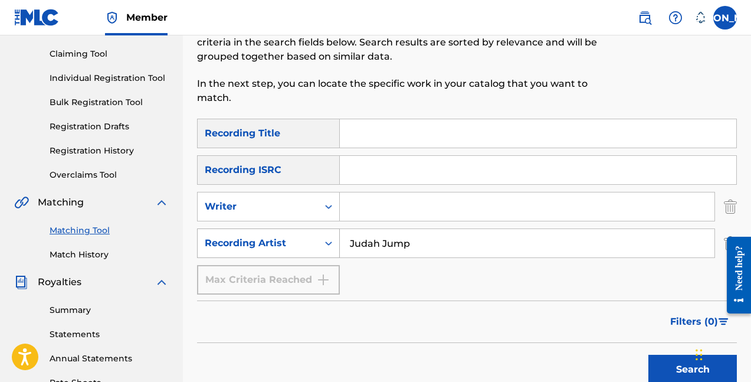
drag, startPoint x: 419, startPoint y: 246, endPoint x: 256, endPoint y: 243, distance: 162.4
click at [256, 243] on div "SearchWithCriteriaedabd5d1-51a6-482a-9e99-b30e13cad0ea Recording Artist Judah J…" at bounding box center [467, 243] width 540 height 30
type input "LTTHEMONK"
click at [693, 370] on button "Search" at bounding box center [693, 370] width 89 height 30
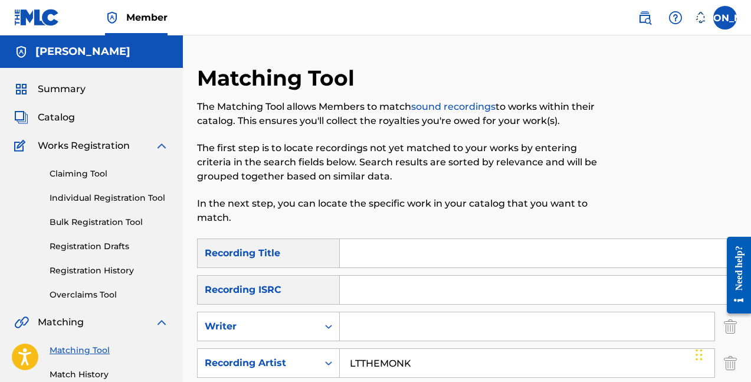
scroll to position [0, 0]
